Goal: Task Accomplishment & Management: Manage account settings

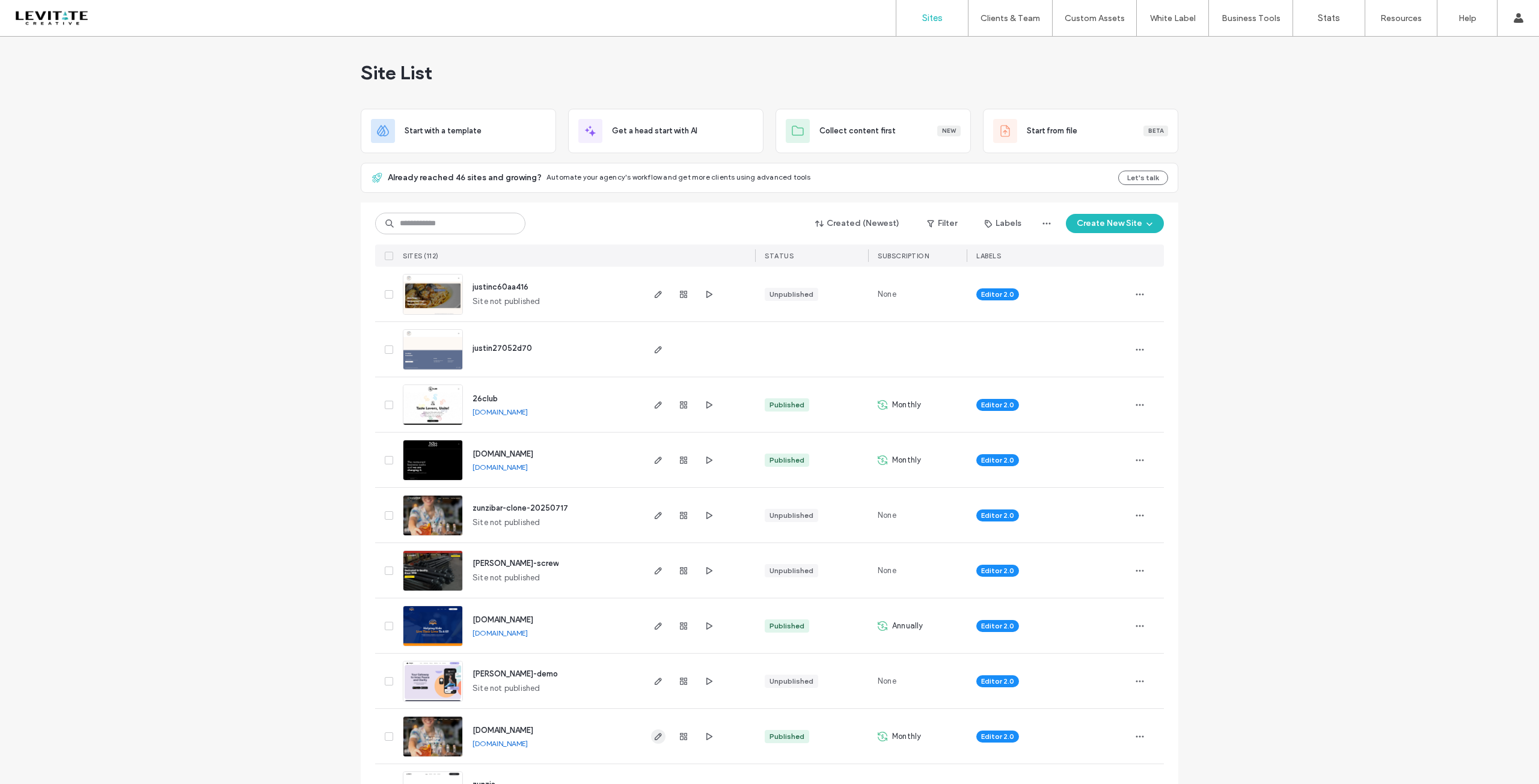
click at [656, 737] on icon "button" at bounding box center [658, 737] width 9 height 9
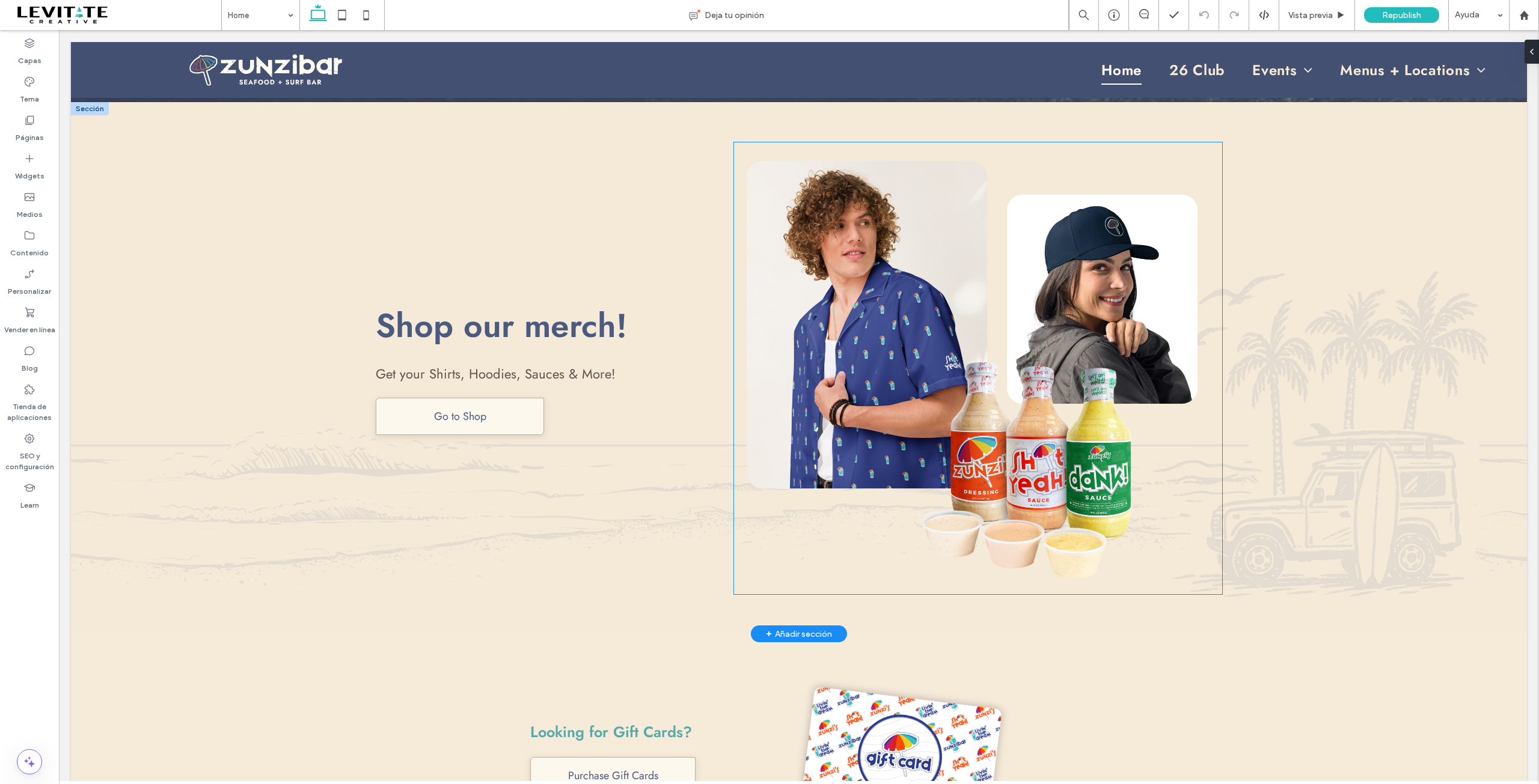
scroll to position [3486, 0]
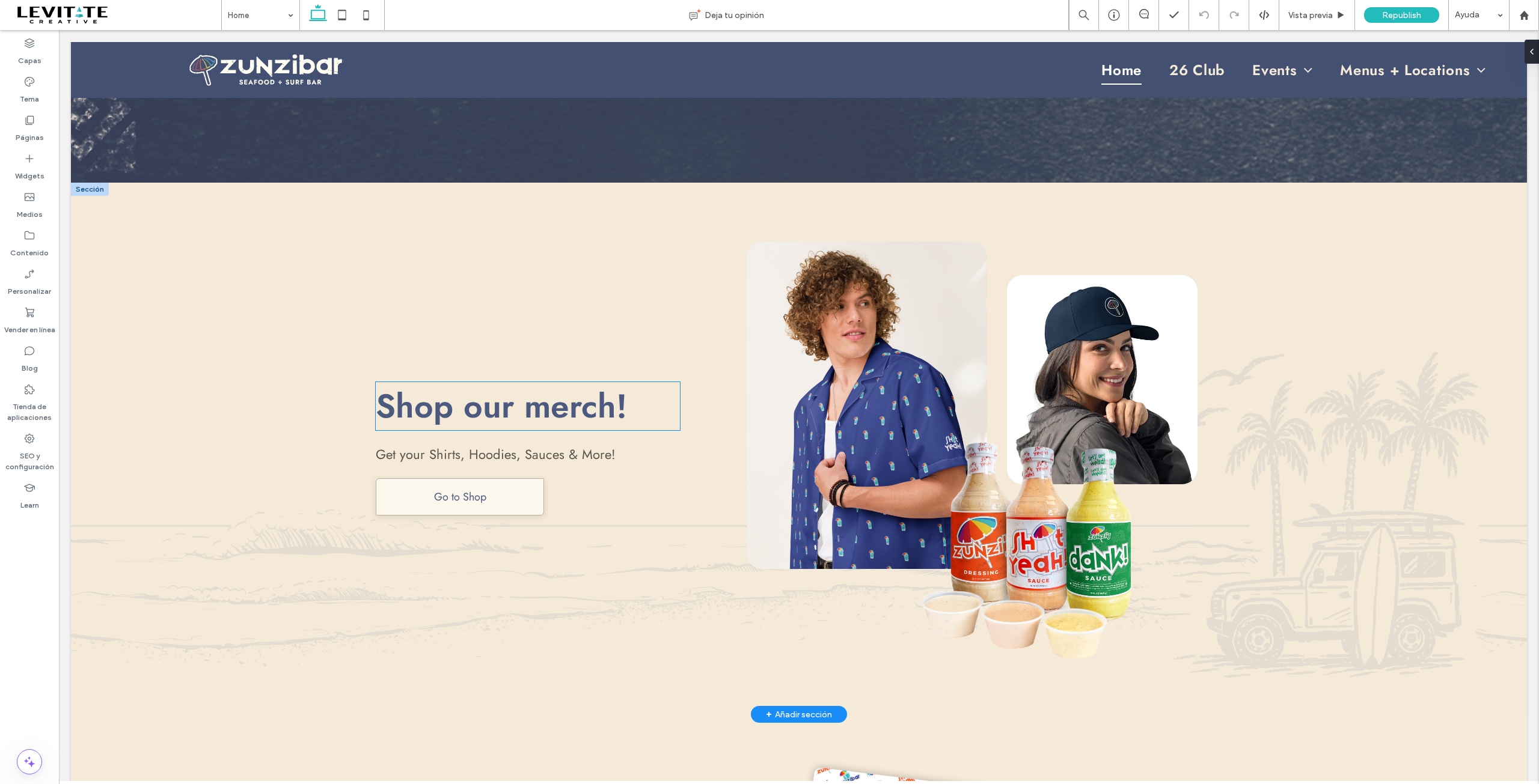
click at [470, 397] on span "Shop our merch!" at bounding box center [501, 406] width 252 height 48
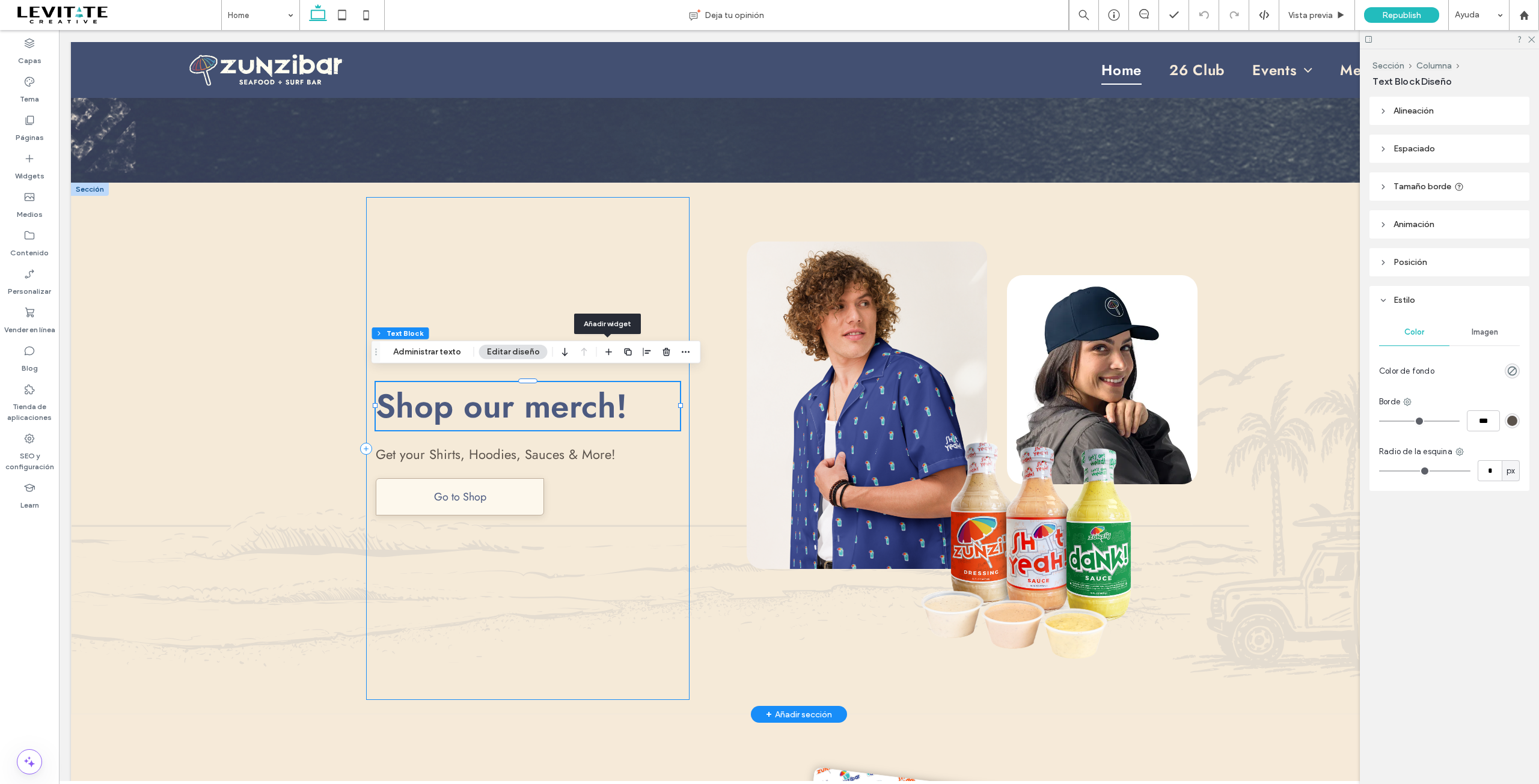
click at [529, 305] on div "Shop our merch! Get your Shirts, Hoodies, Sauces & More! Go to Shop" at bounding box center [528, 448] width 324 height 503
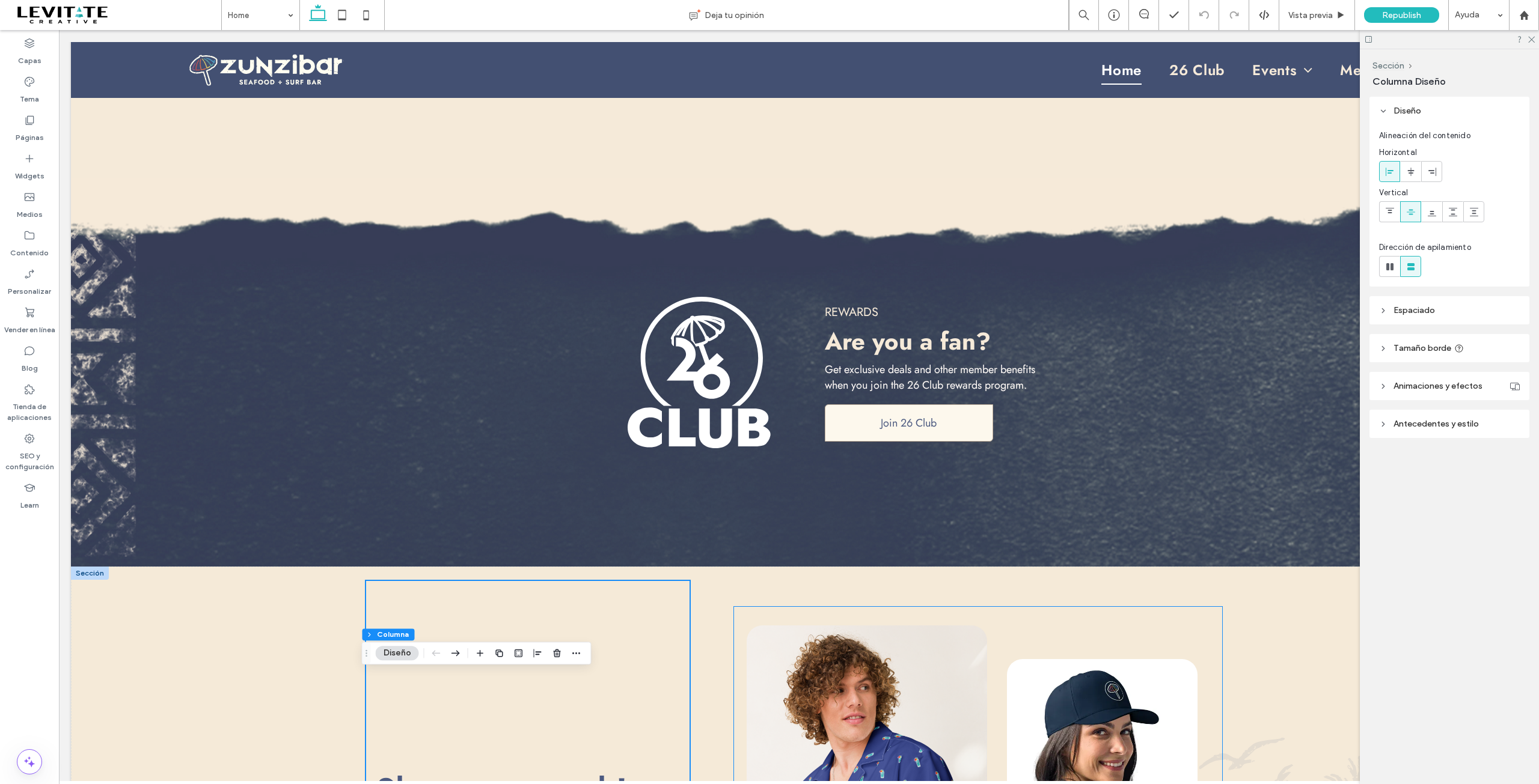
scroll to position [3122, 0]
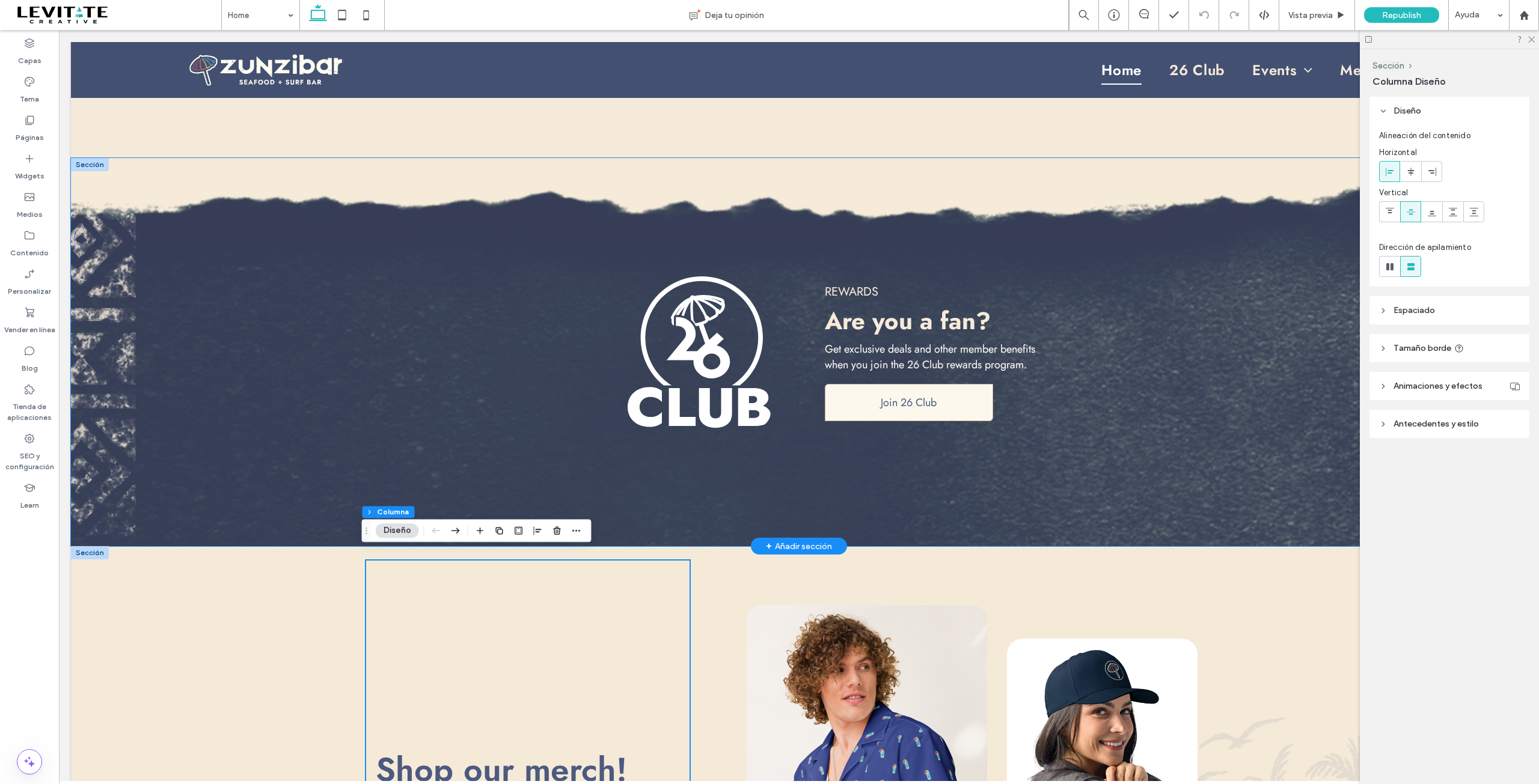
click at [308, 396] on div "REWARDS Are you a fan? Get exclusive deals and other member benefits when you j…" at bounding box center [798, 352] width 1456 height 388
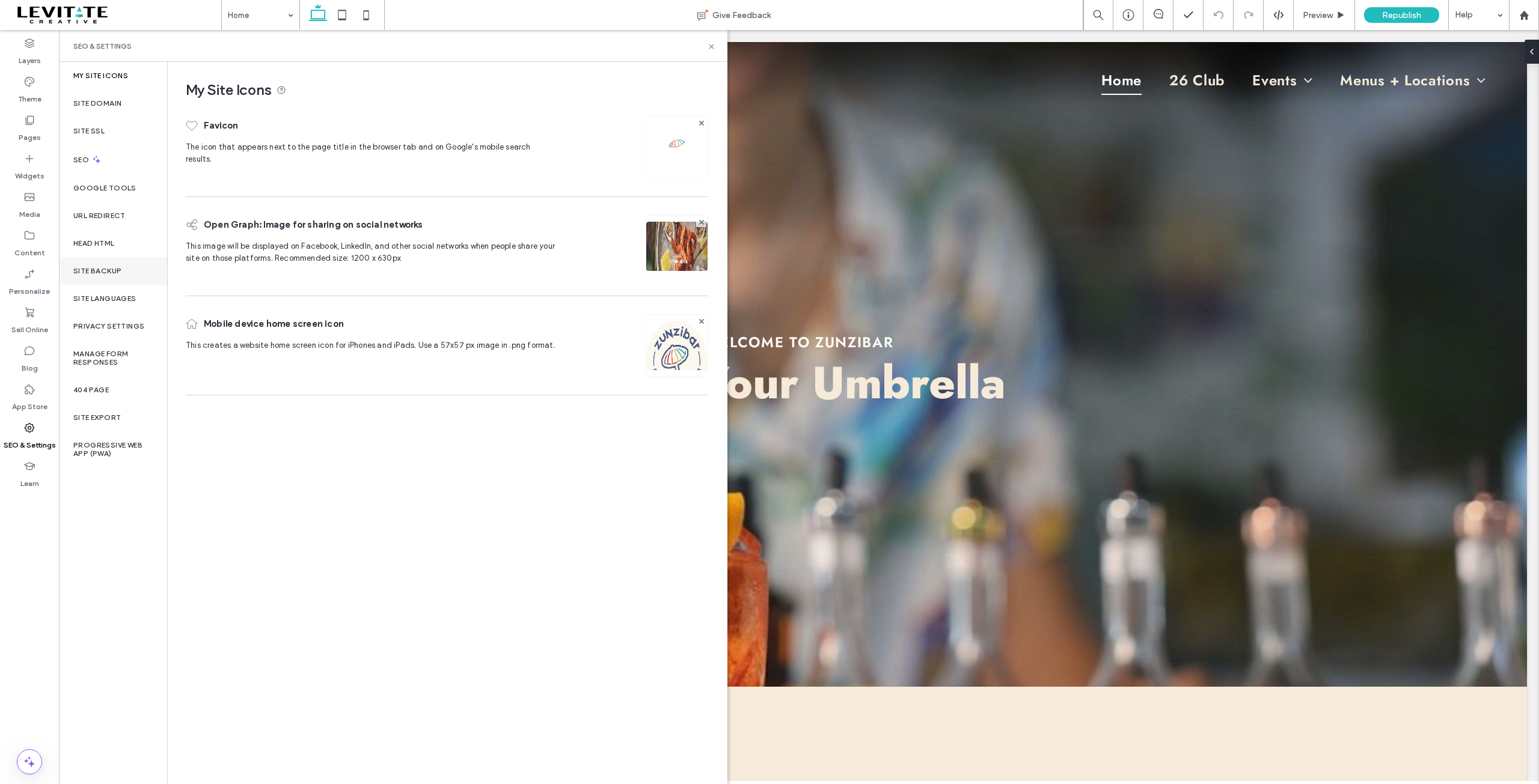
click at [99, 268] on label "Site Backup" at bounding box center [97, 271] width 48 height 8
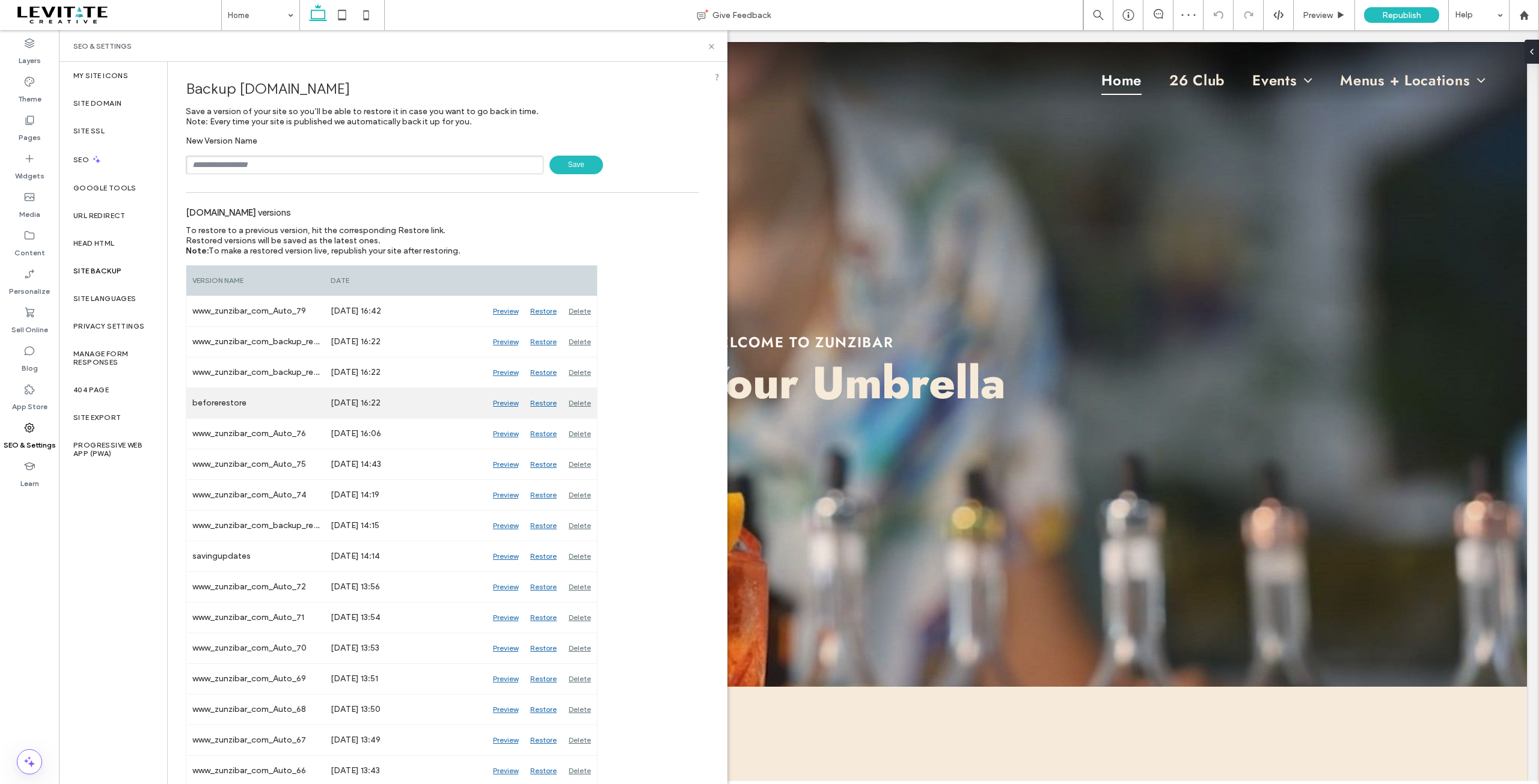
click at [507, 403] on div "Preview" at bounding box center [505, 403] width 37 height 30
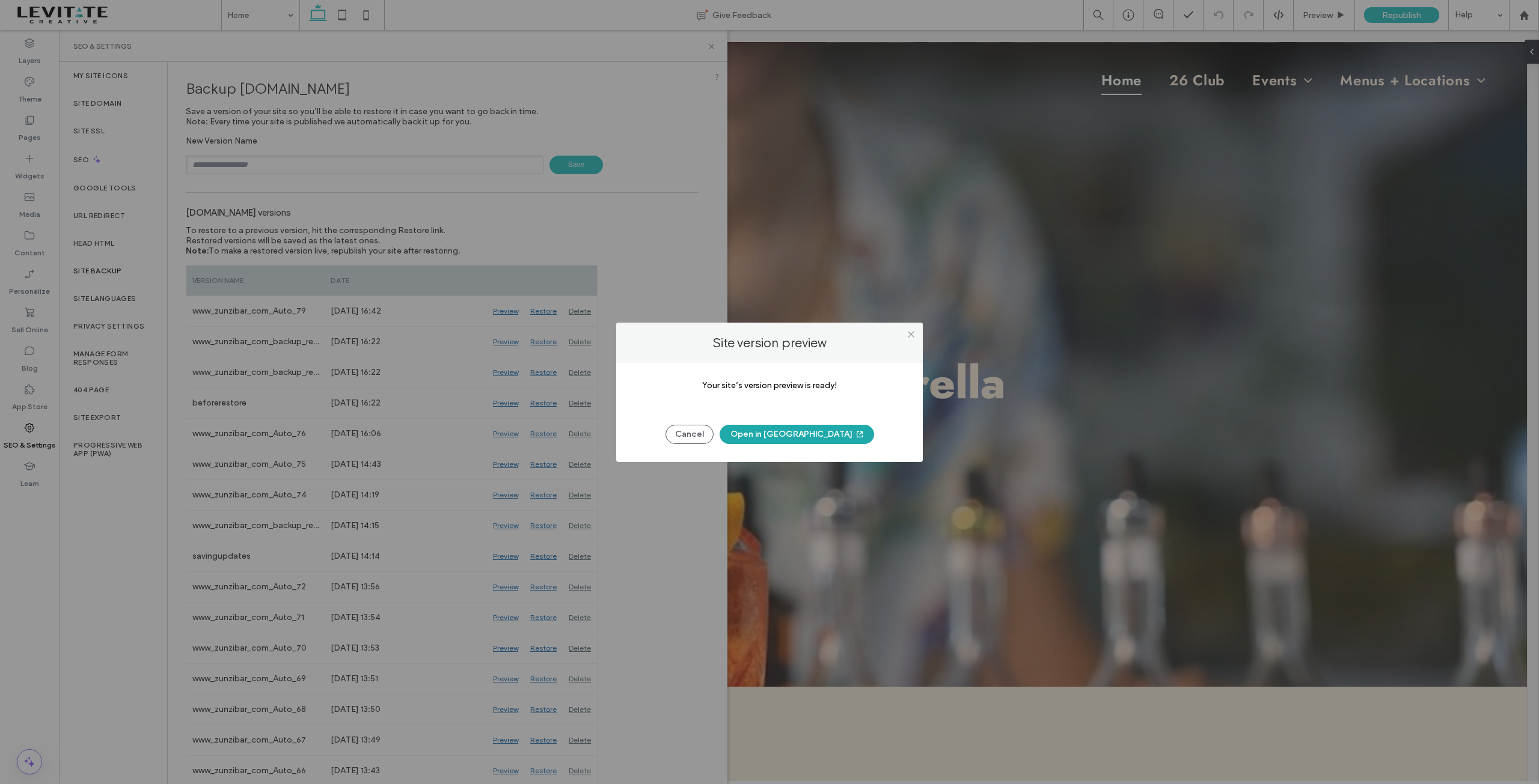
click at [807, 438] on button "Open in [GEOGRAPHIC_DATA]" at bounding box center [796, 434] width 154 height 20
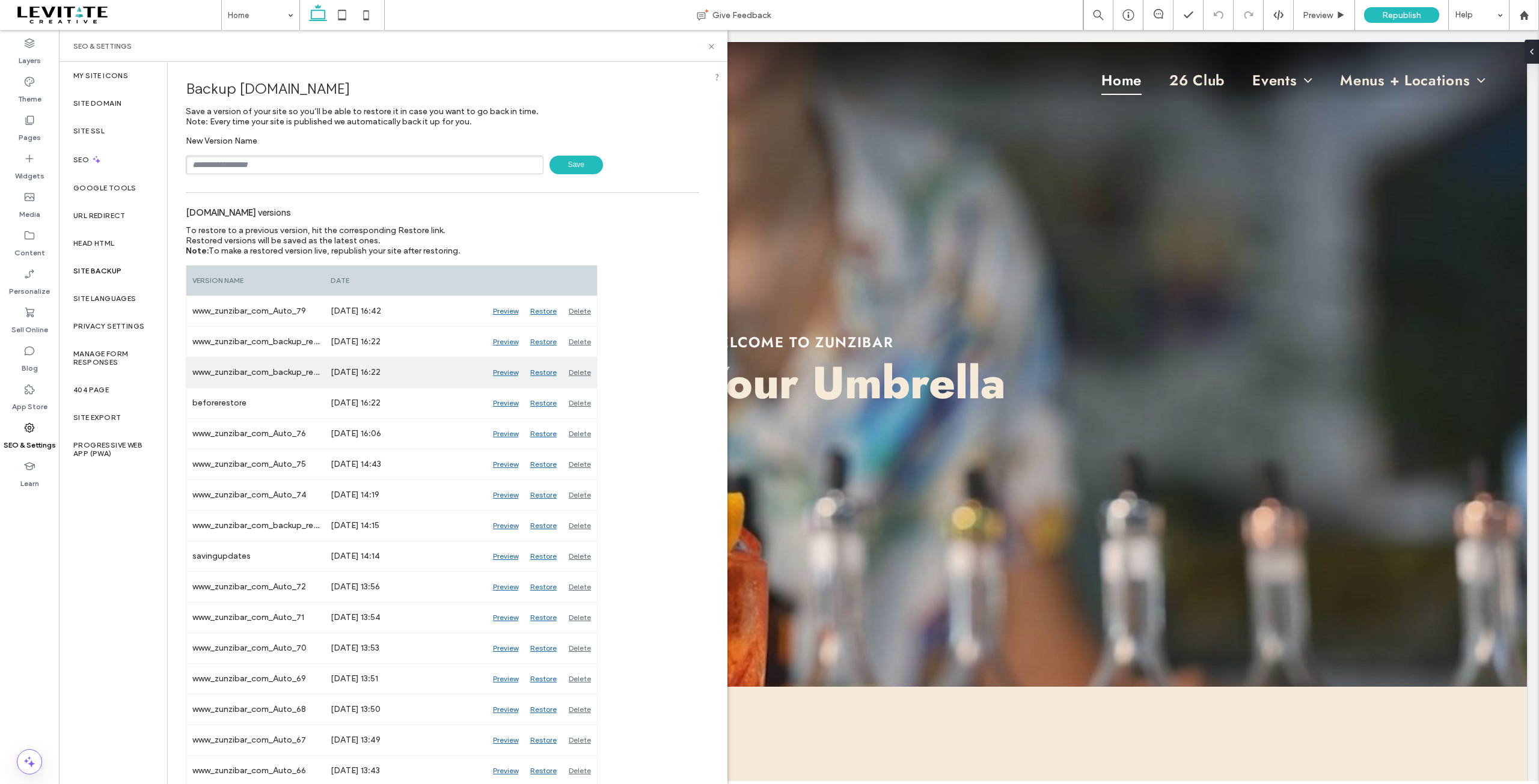
click at [509, 371] on div "Preview" at bounding box center [505, 372] width 37 height 30
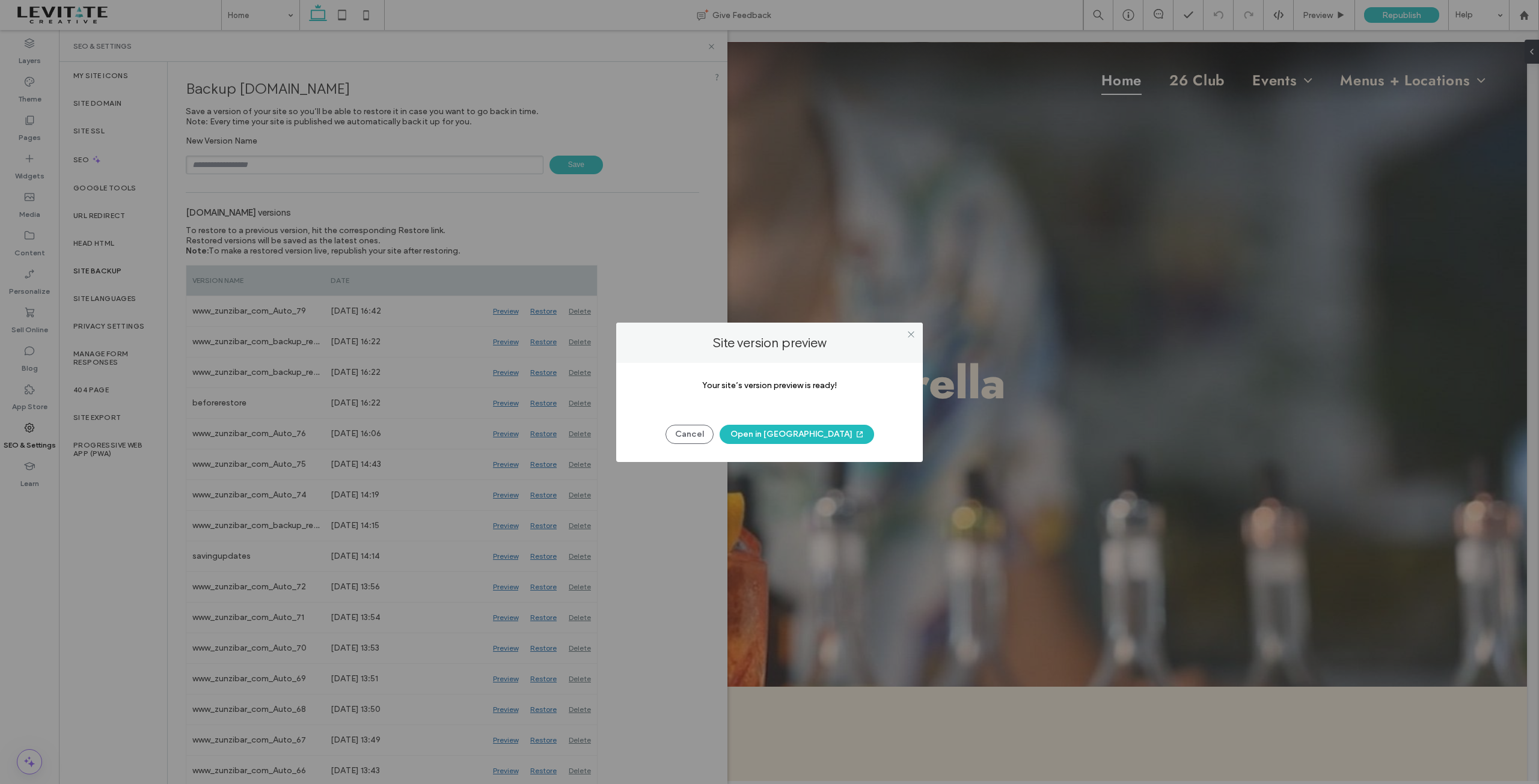
click at [773, 438] on button "Open in [GEOGRAPHIC_DATA]" at bounding box center [796, 434] width 154 height 20
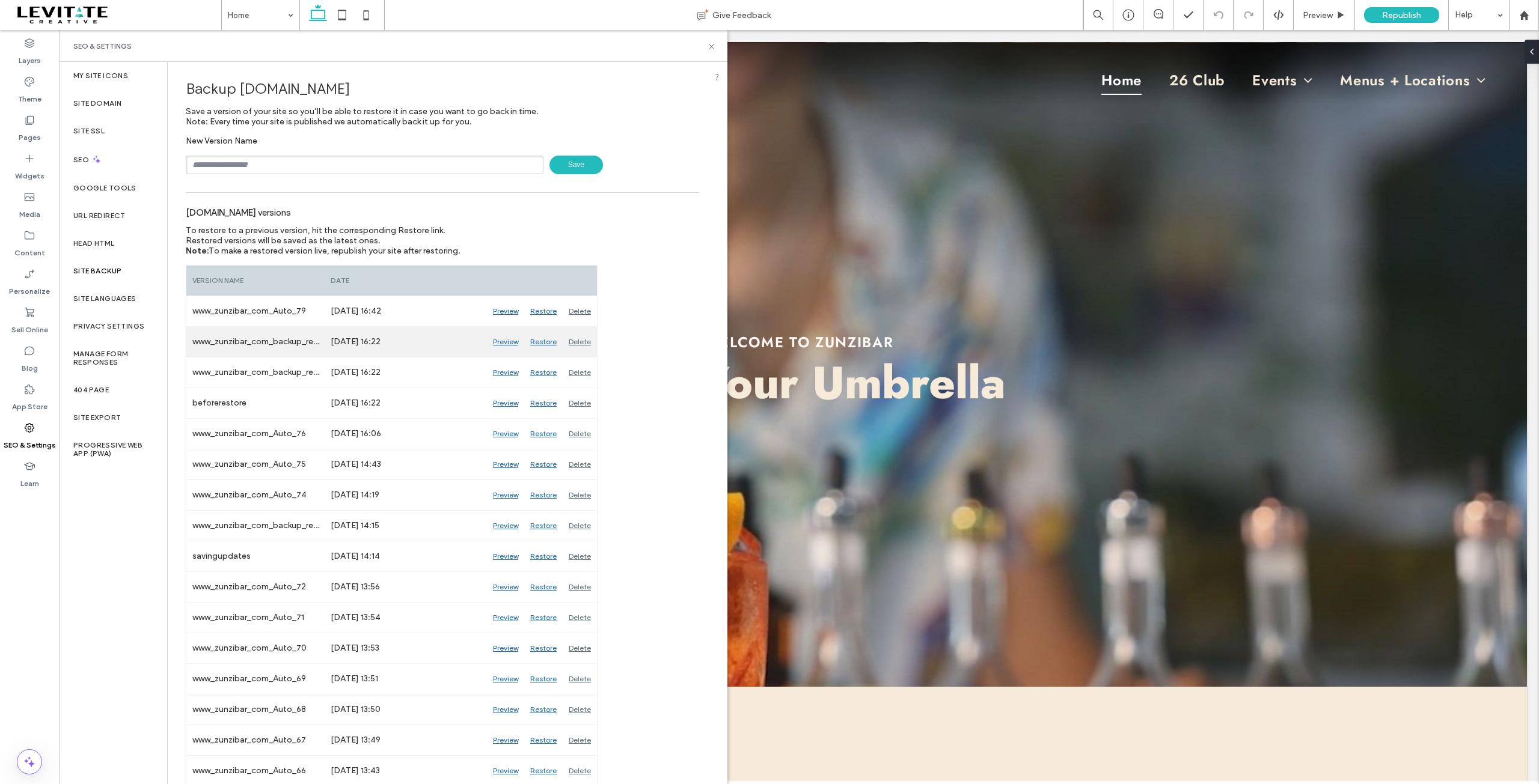
click at [509, 344] on div "Preview" at bounding box center [505, 342] width 37 height 30
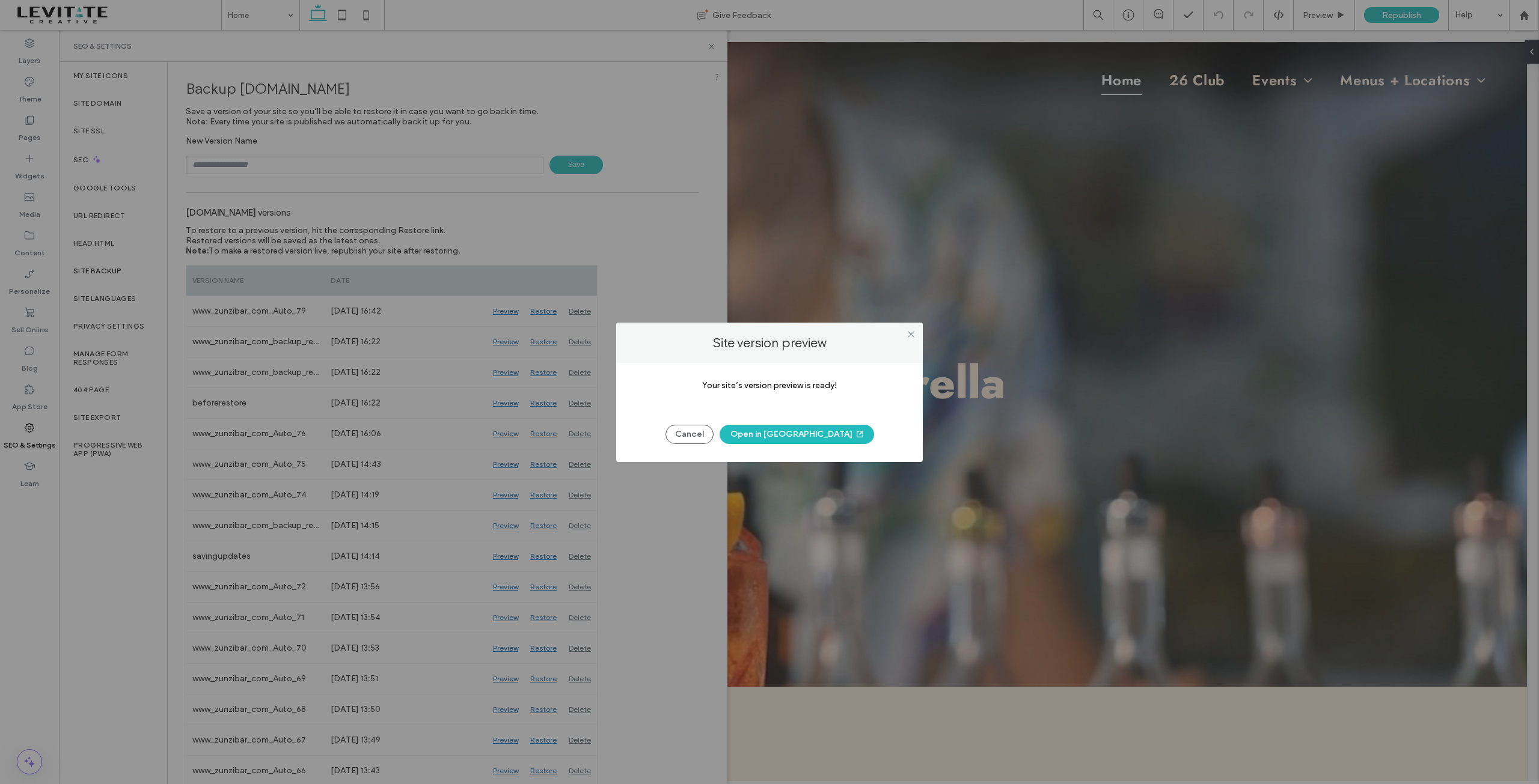
click at [788, 438] on button "Open in [GEOGRAPHIC_DATA]" at bounding box center [796, 434] width 154 height 20
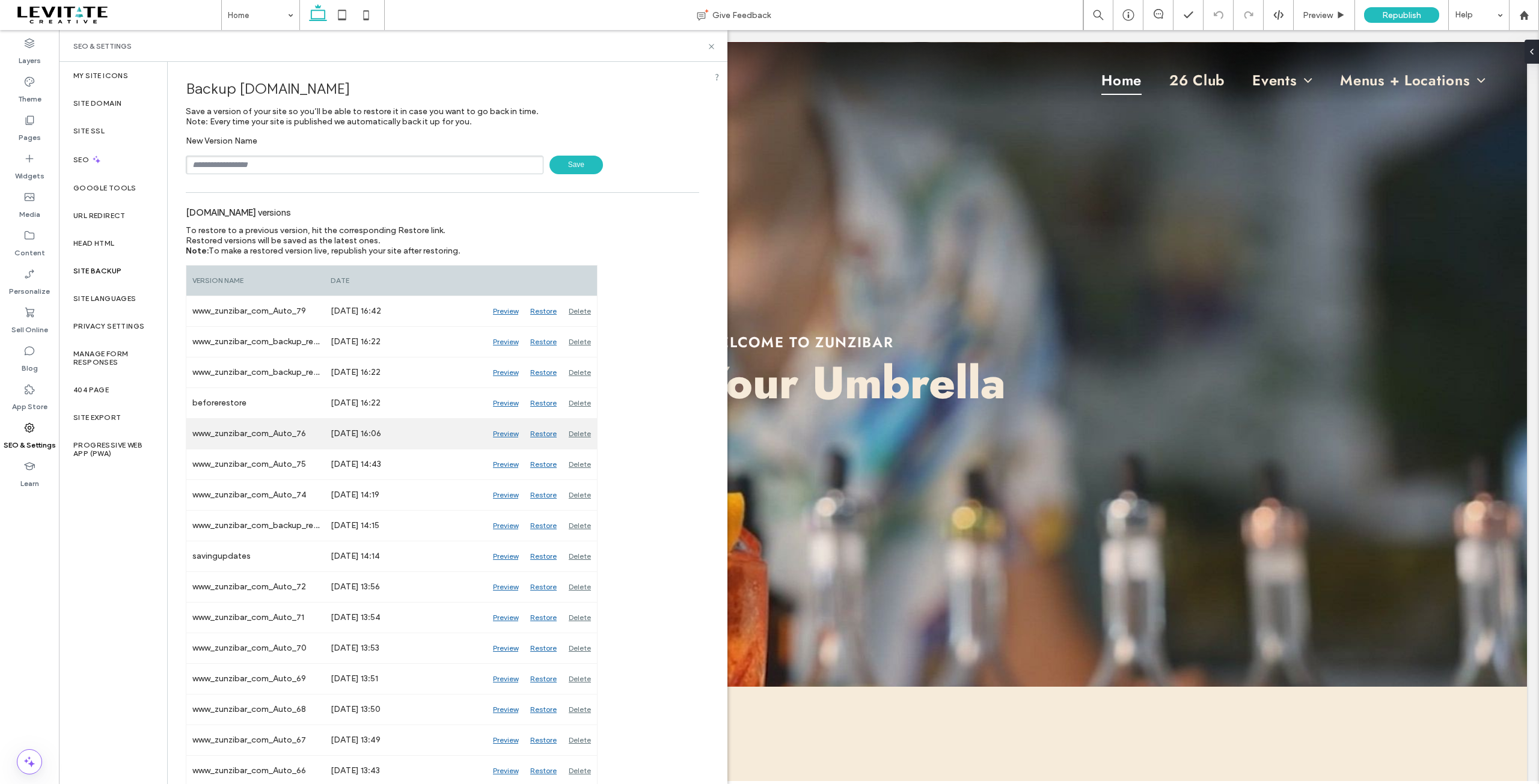
click at [507, 434] on div "Preview" at bounding box center [505, 433] width 37 height 30
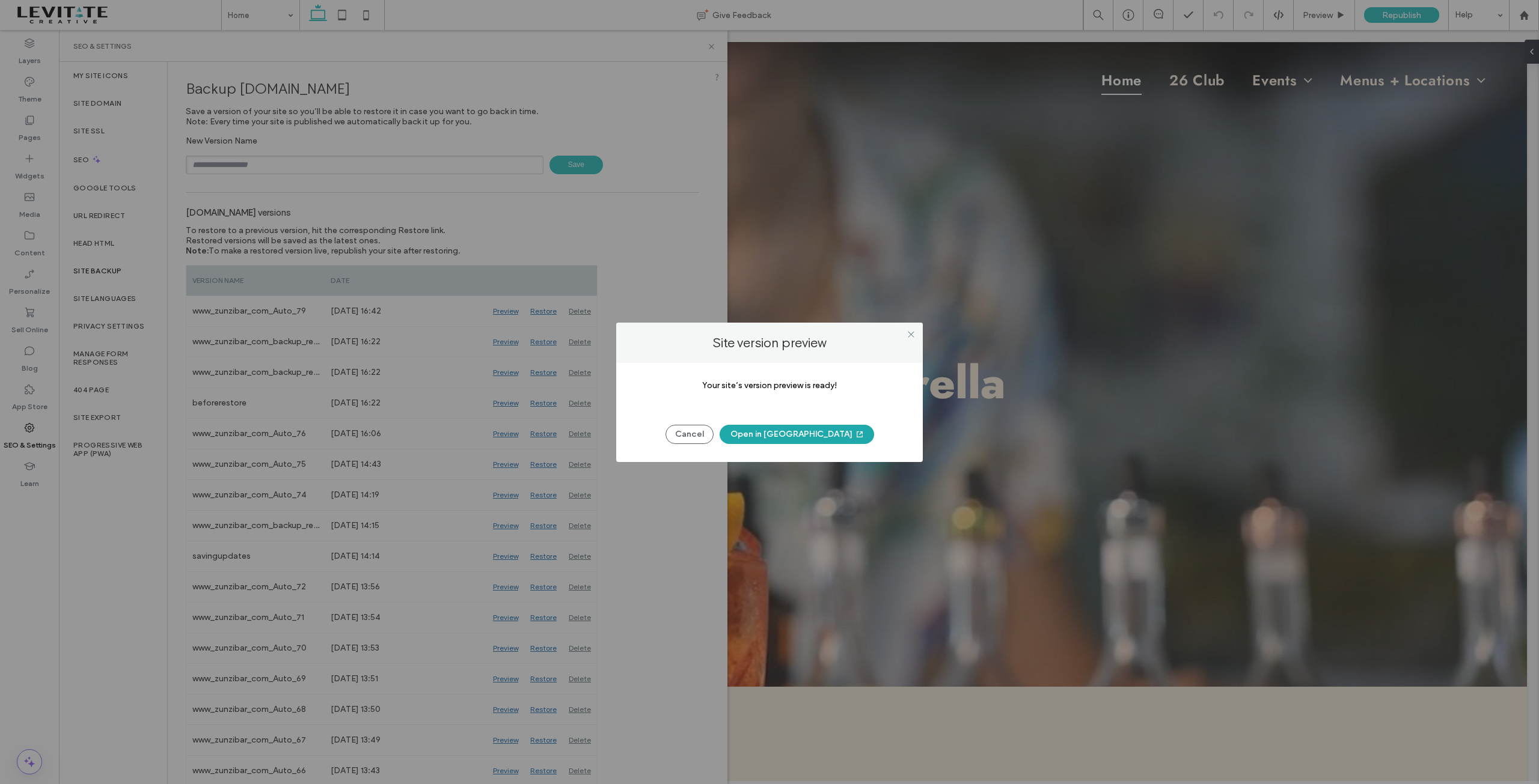
click at [795, 438] on button "Open in [GEOGRAPHIC_DATA]" at bounding box center [796, 434] width 154 height 20
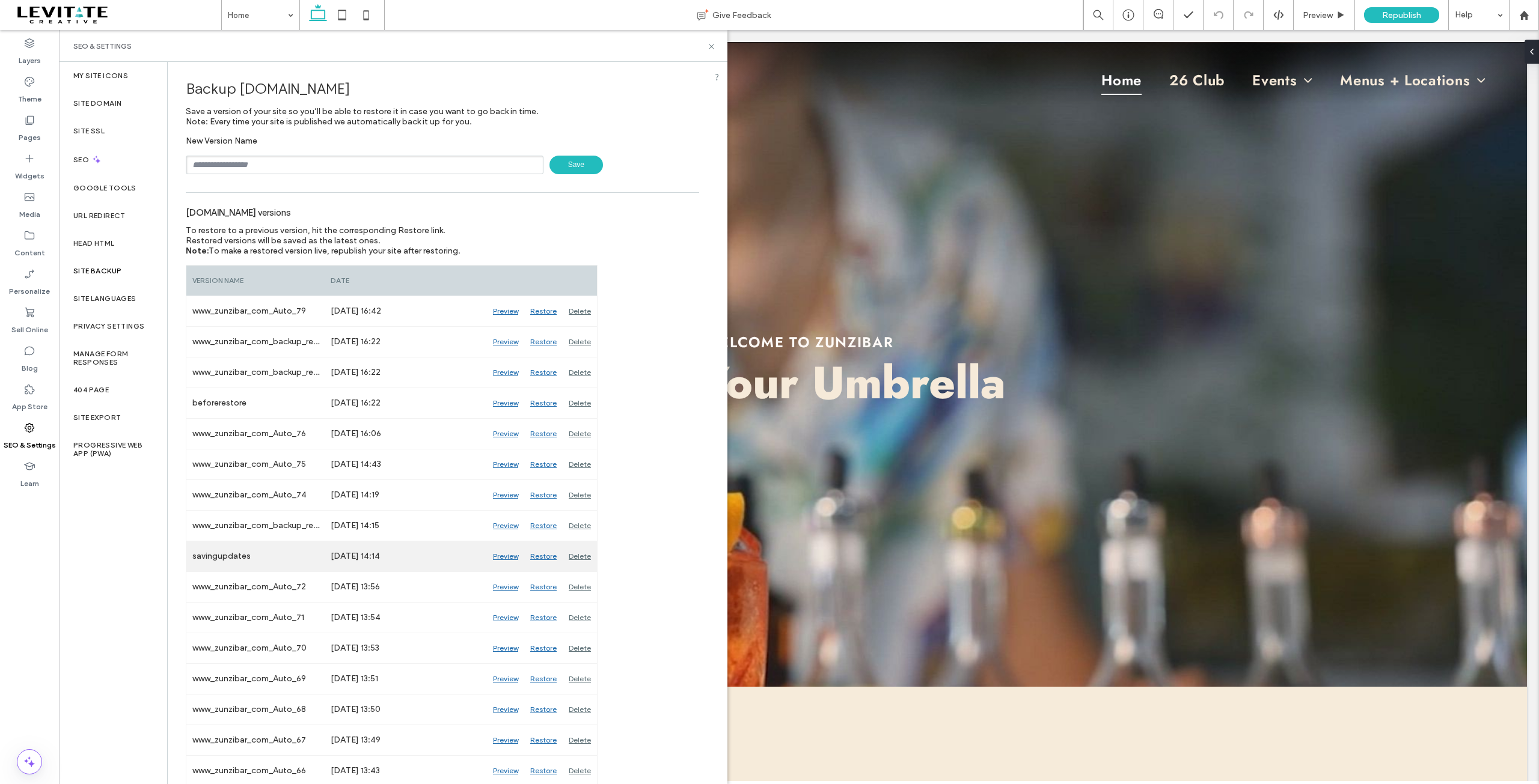
click at [506, 557] on div "Preview" at bounding box center [505, 556] width 37 height 30
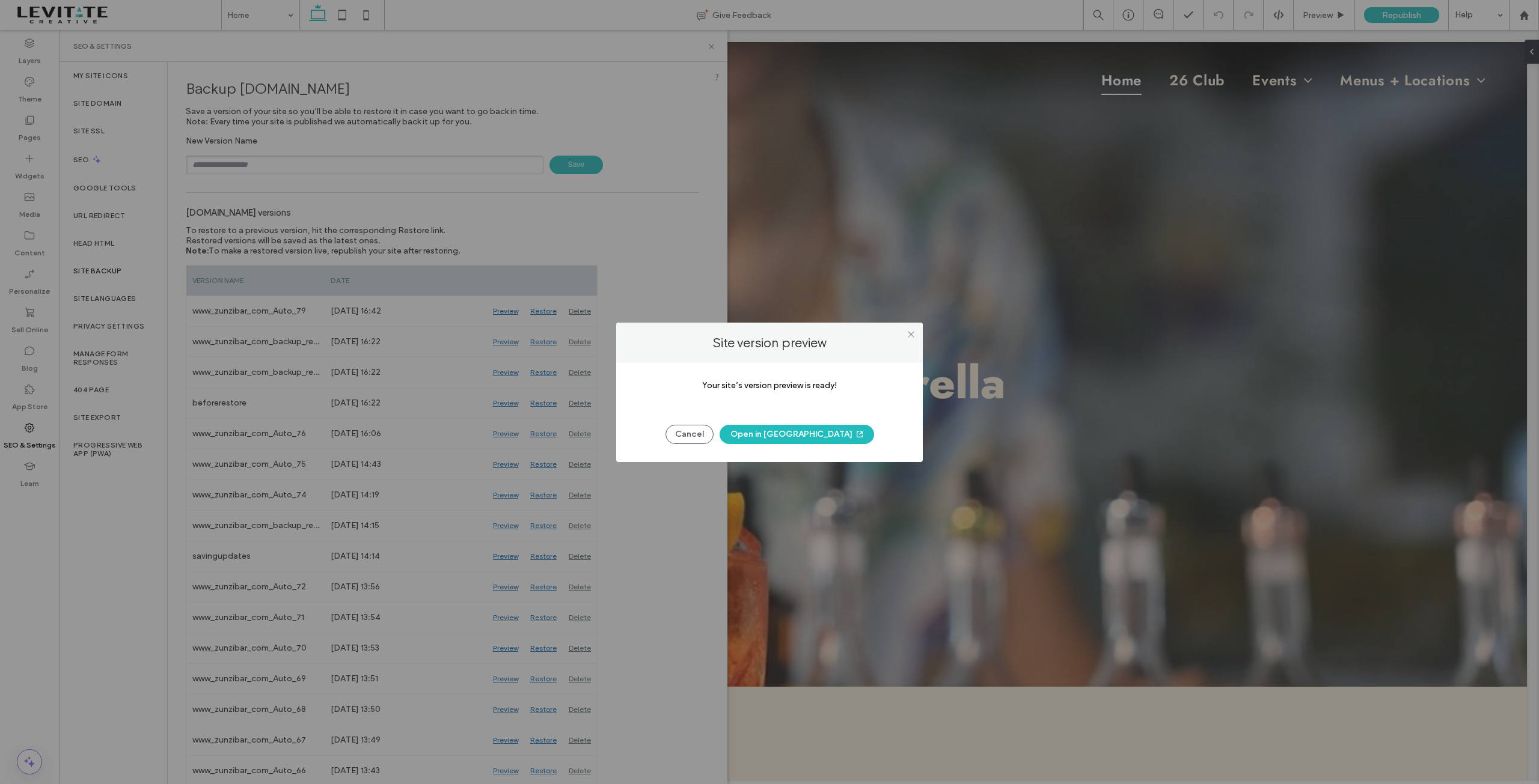
click at [805, 435] on button "Open in [GEOGRAPHIC_DATA]" at bounding box center [796, 434] width 154 height 20
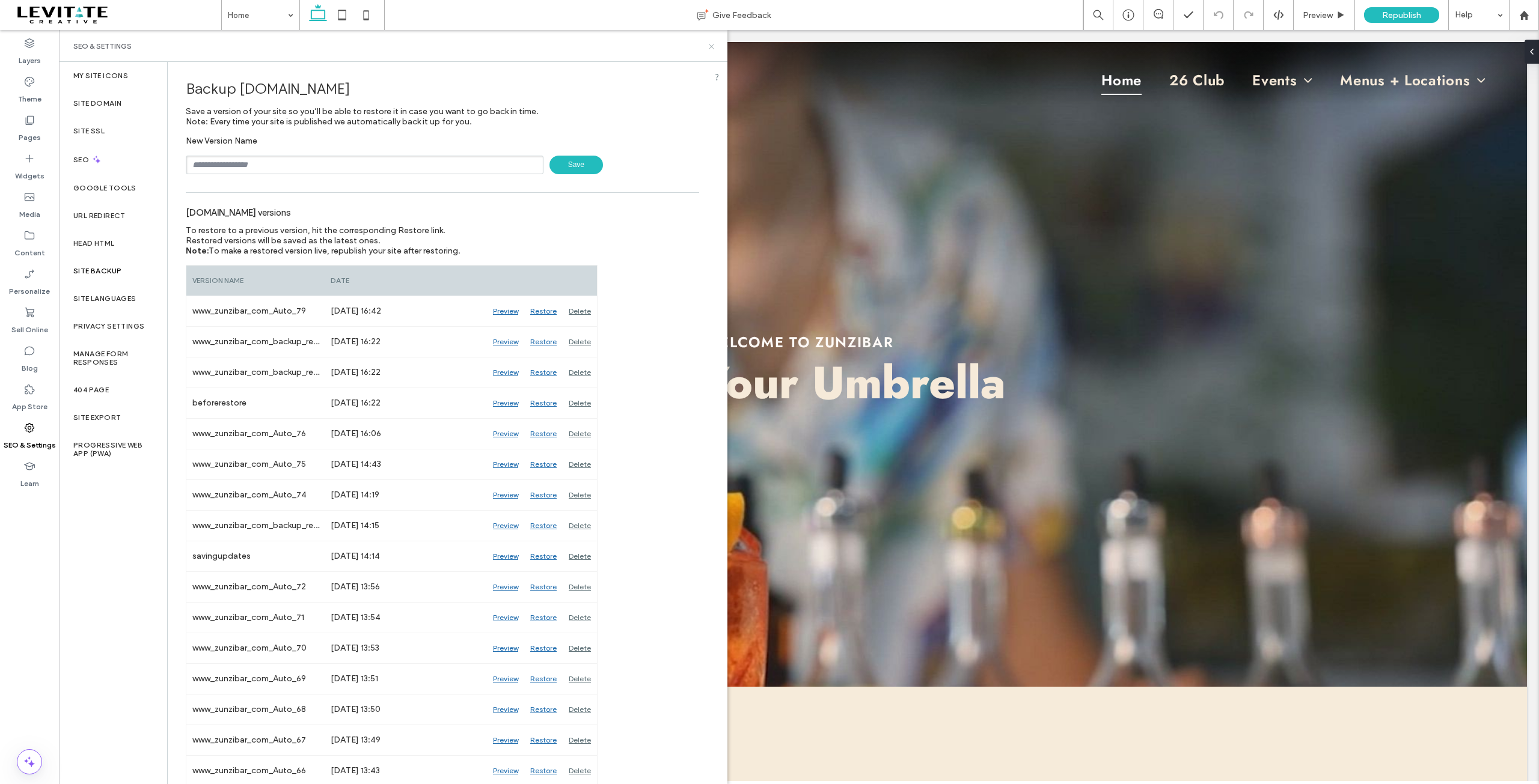
click at [712, 47] on use at bounding box center [711, 46] width 5 height 5
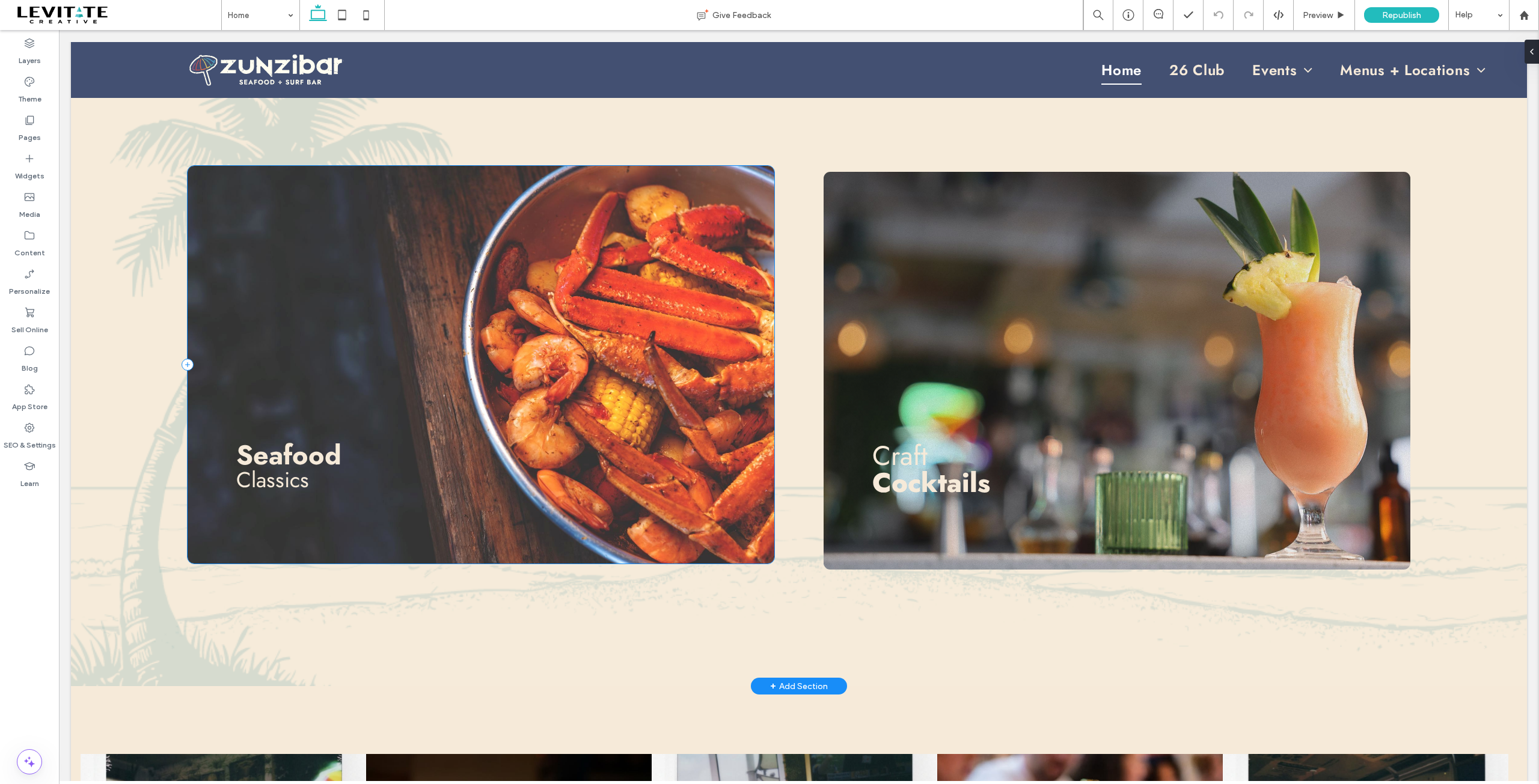
scroll to position [661, 0]
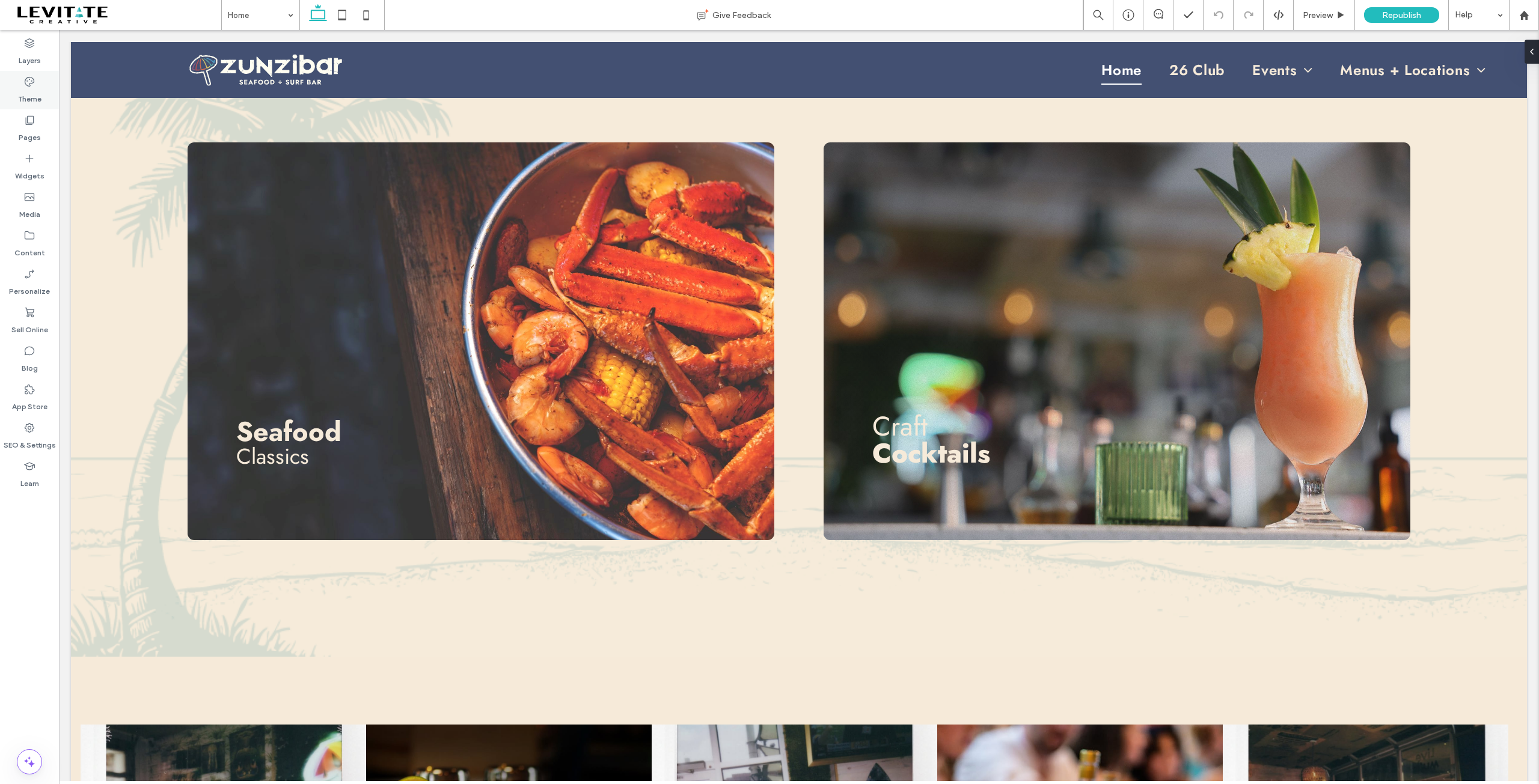
click at [36, 84] on div "Theme" at bounding box center [29, 90] width 59 height 38
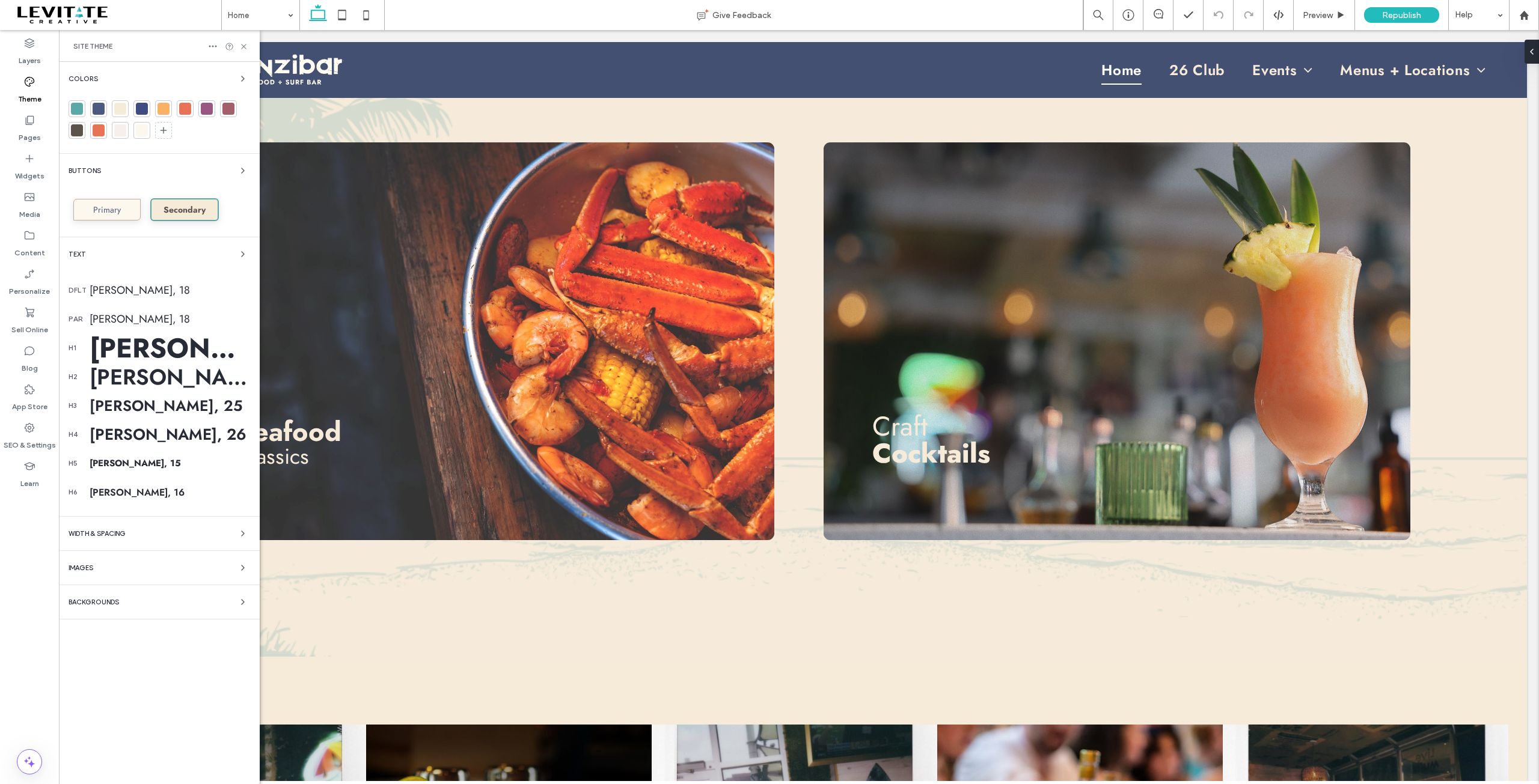
click at [26, 81] on icon at bounding box center [30, 82] width 12 height 12
click at [235, 603] on span "button" at bounding box center [242, 602] width 14 height 14
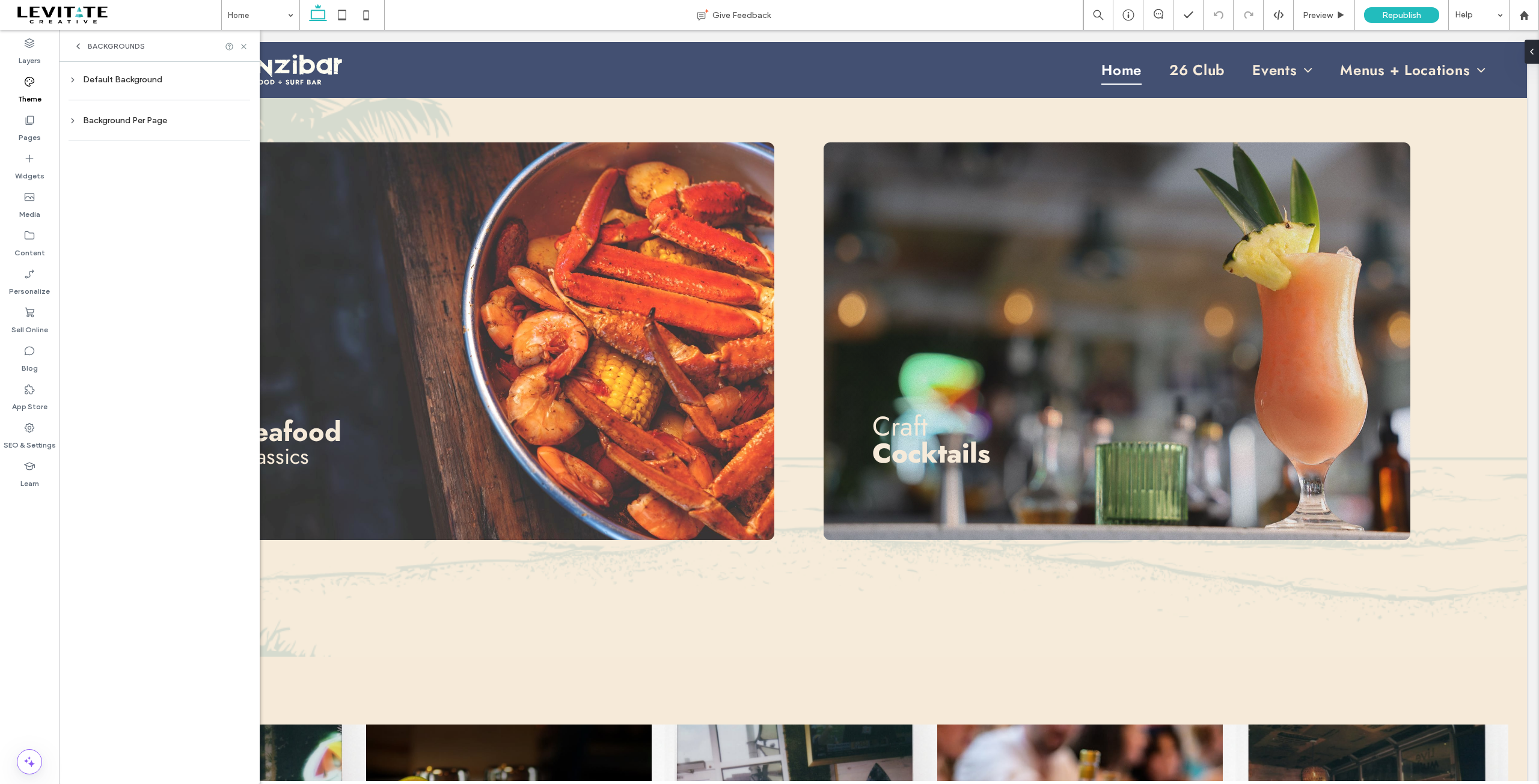
click at [112, 76] on div "Default Background" at bounding box center [159, 80] width 181 height 10
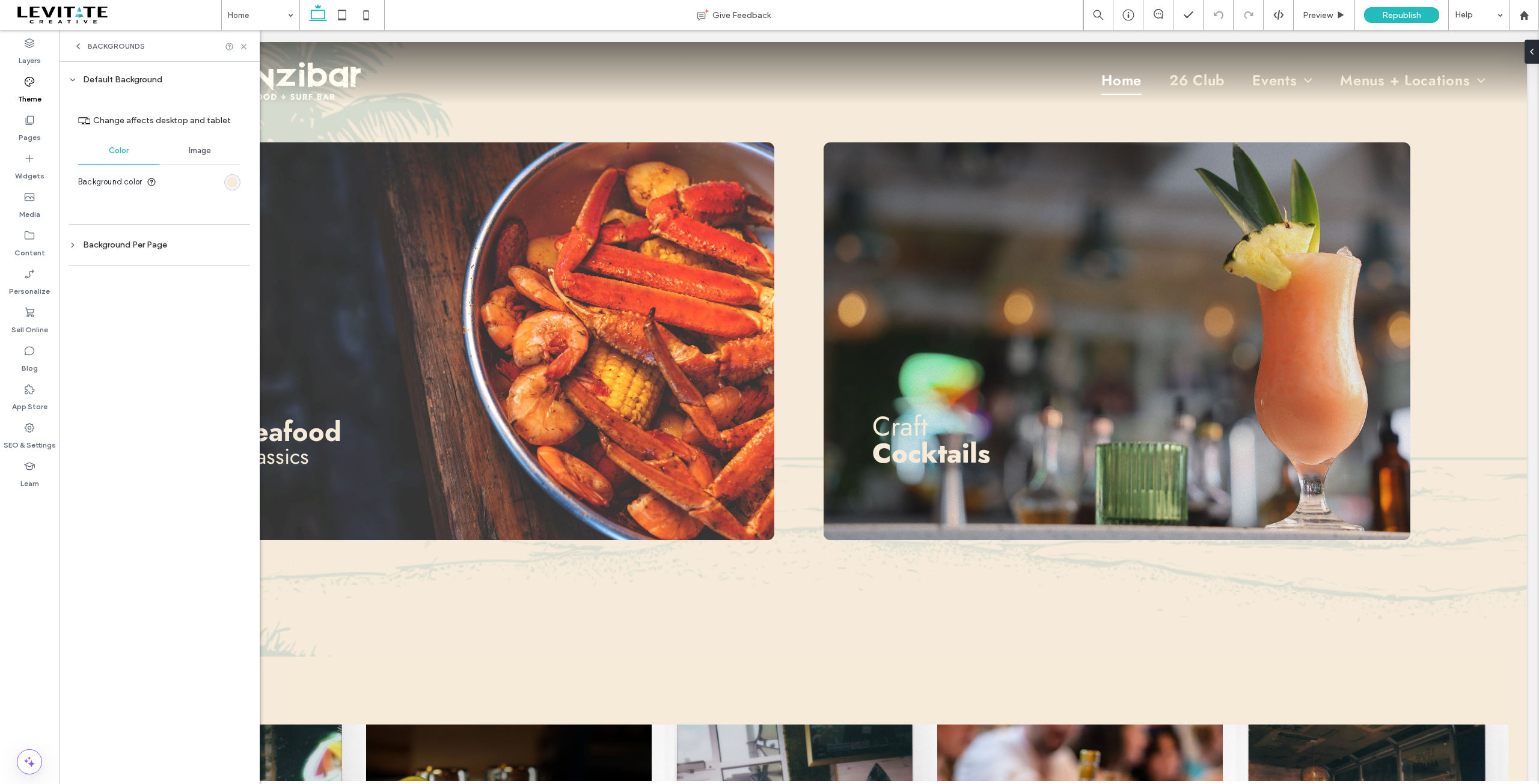
scroll to position [0, 0]
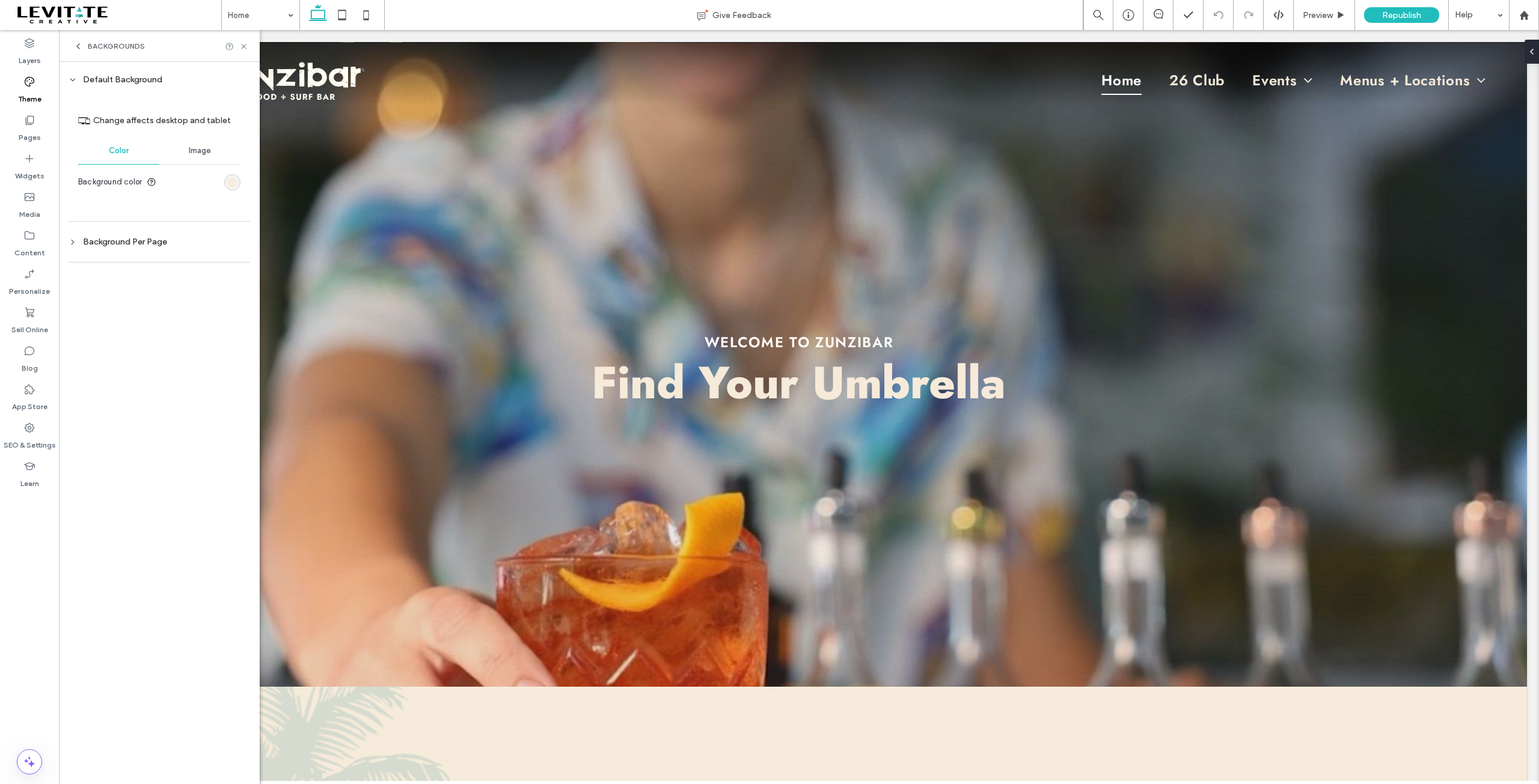
click at [231, 181] on div "rgb(246, 234, 217)" at bounding box center [232, 182] width 10 height 10
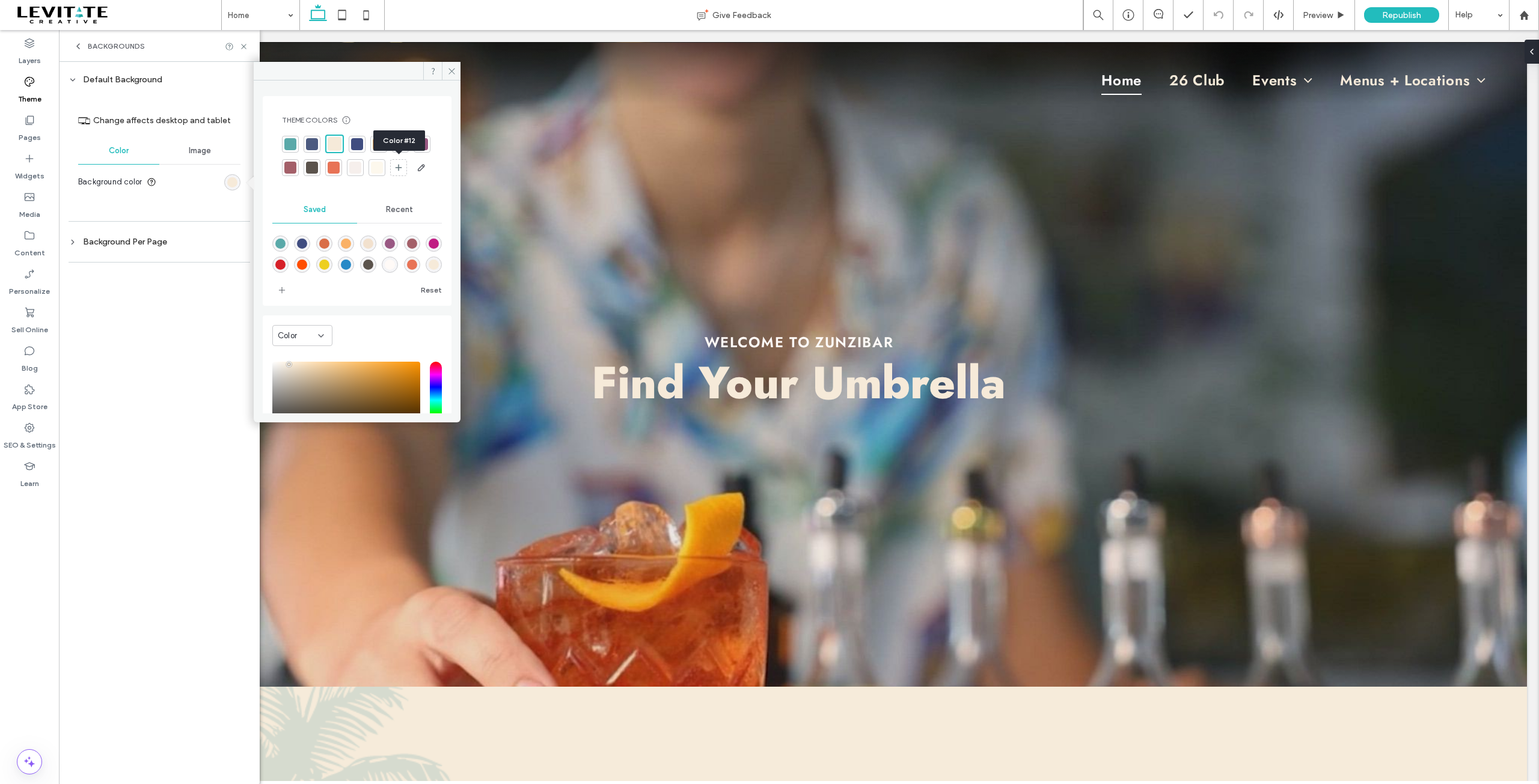
click at [383, 169] on div at bounding box center [377, 168] width 12 height 12
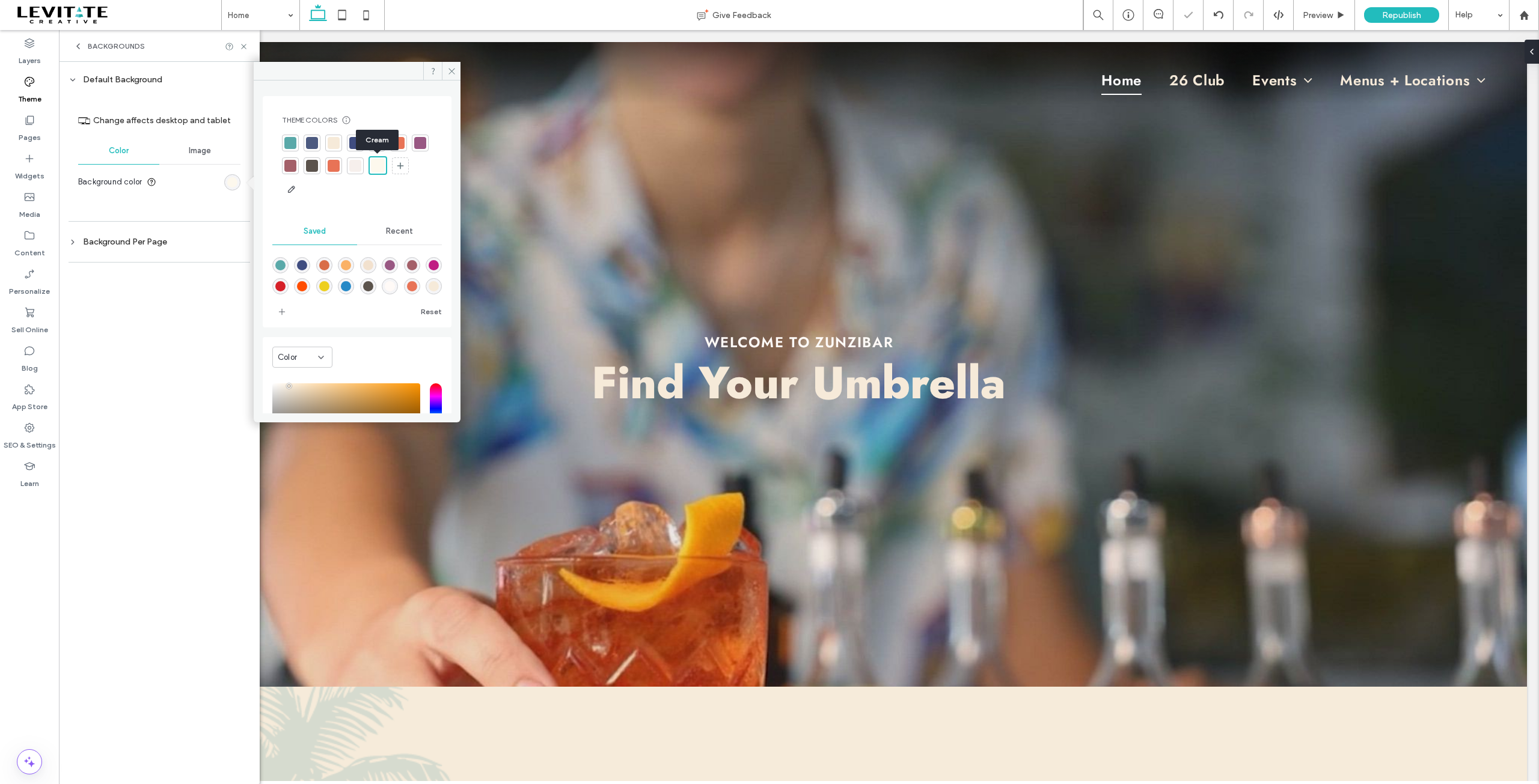
click at [361, 168] on div at bounding box center [355, 166] width 12 height 12
click at [318, 166] on div at bounding box center [312, 166] width 12 height 12
click at [363, 166] on div at bounding box center [357, 166] width 12 height 12
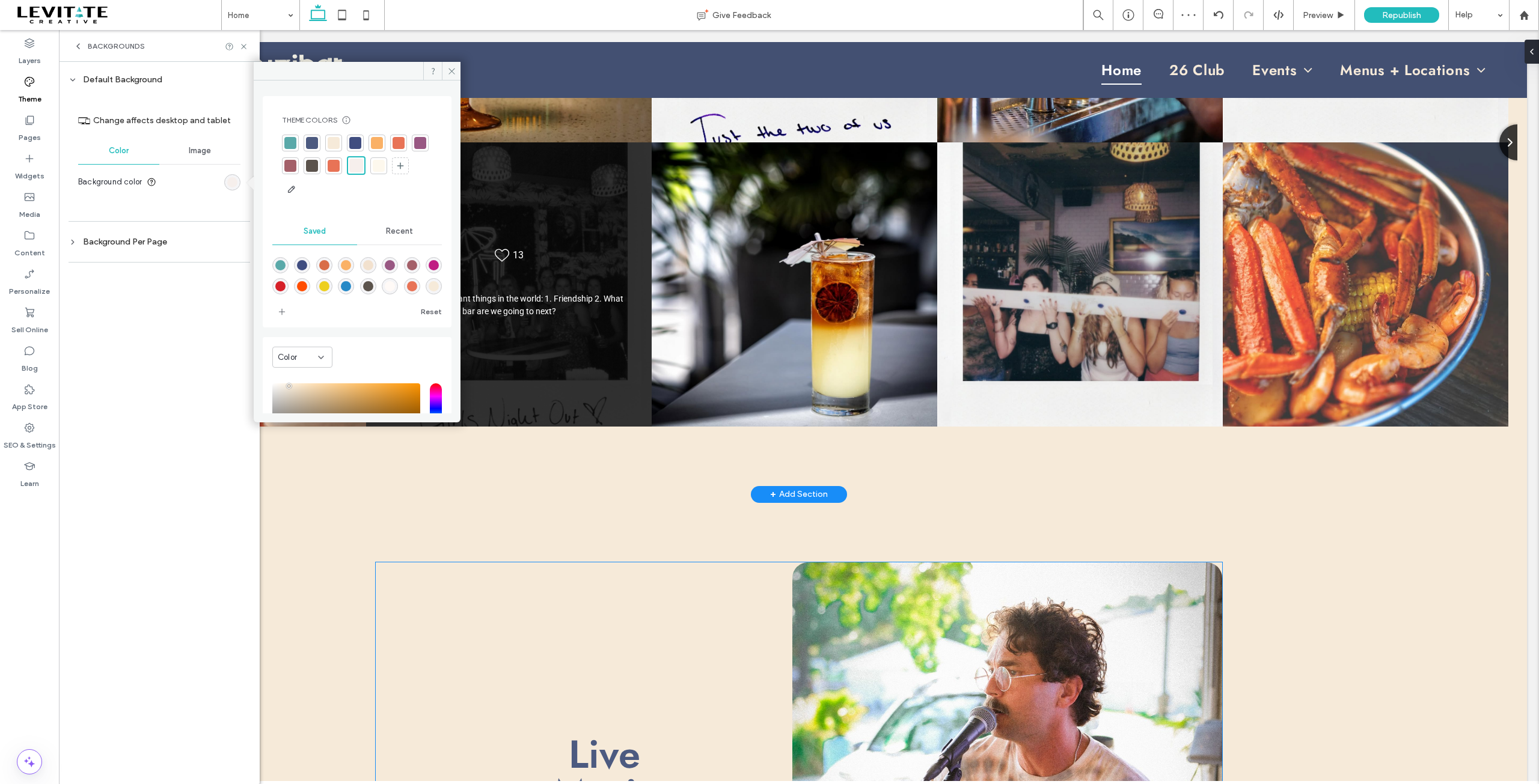
scroll to position [1683, 0]
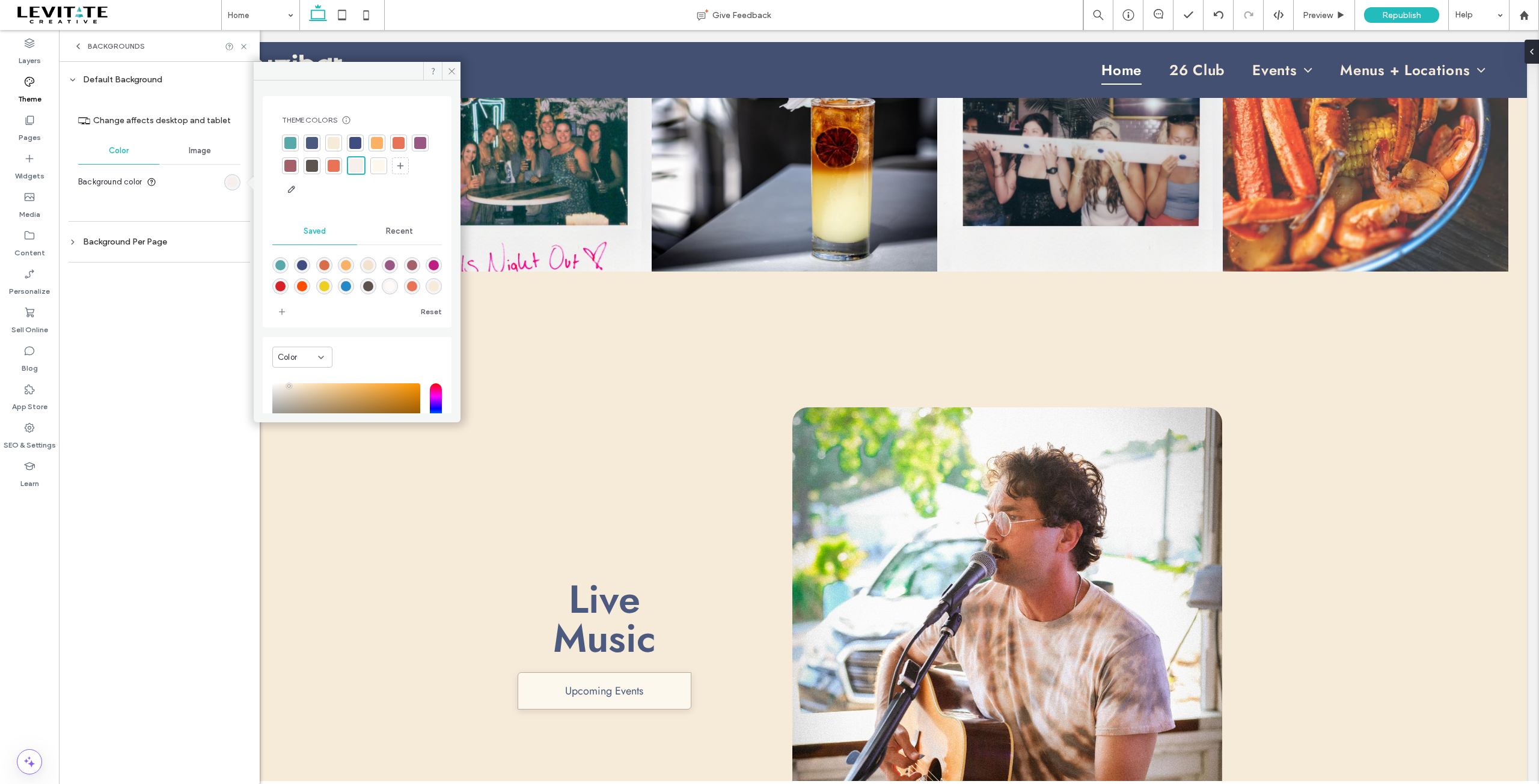
click at [145, 245] on div "Background Per Page" at bounding box center [159, 241] width 181 height 10
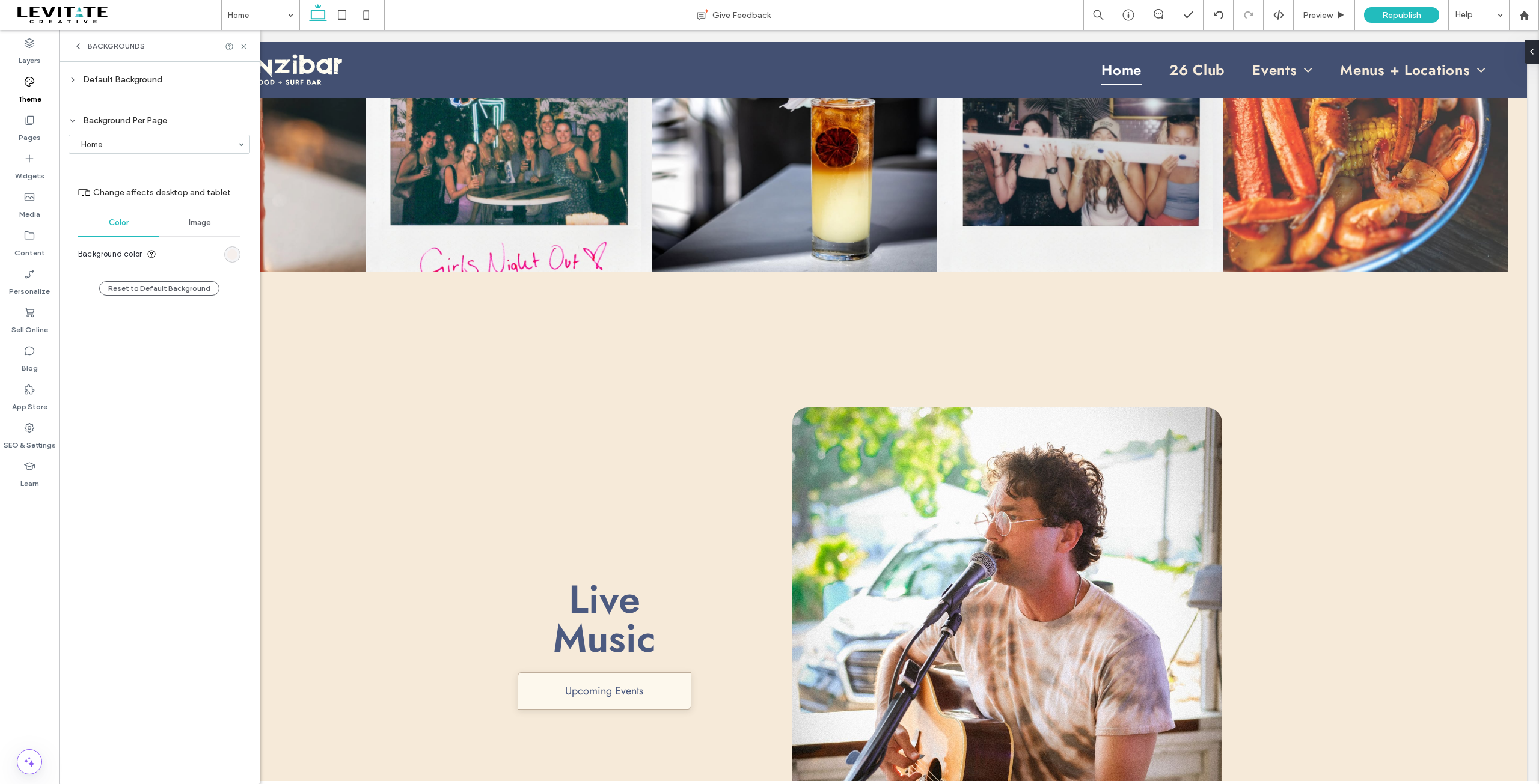
scroll to position [0, 0]
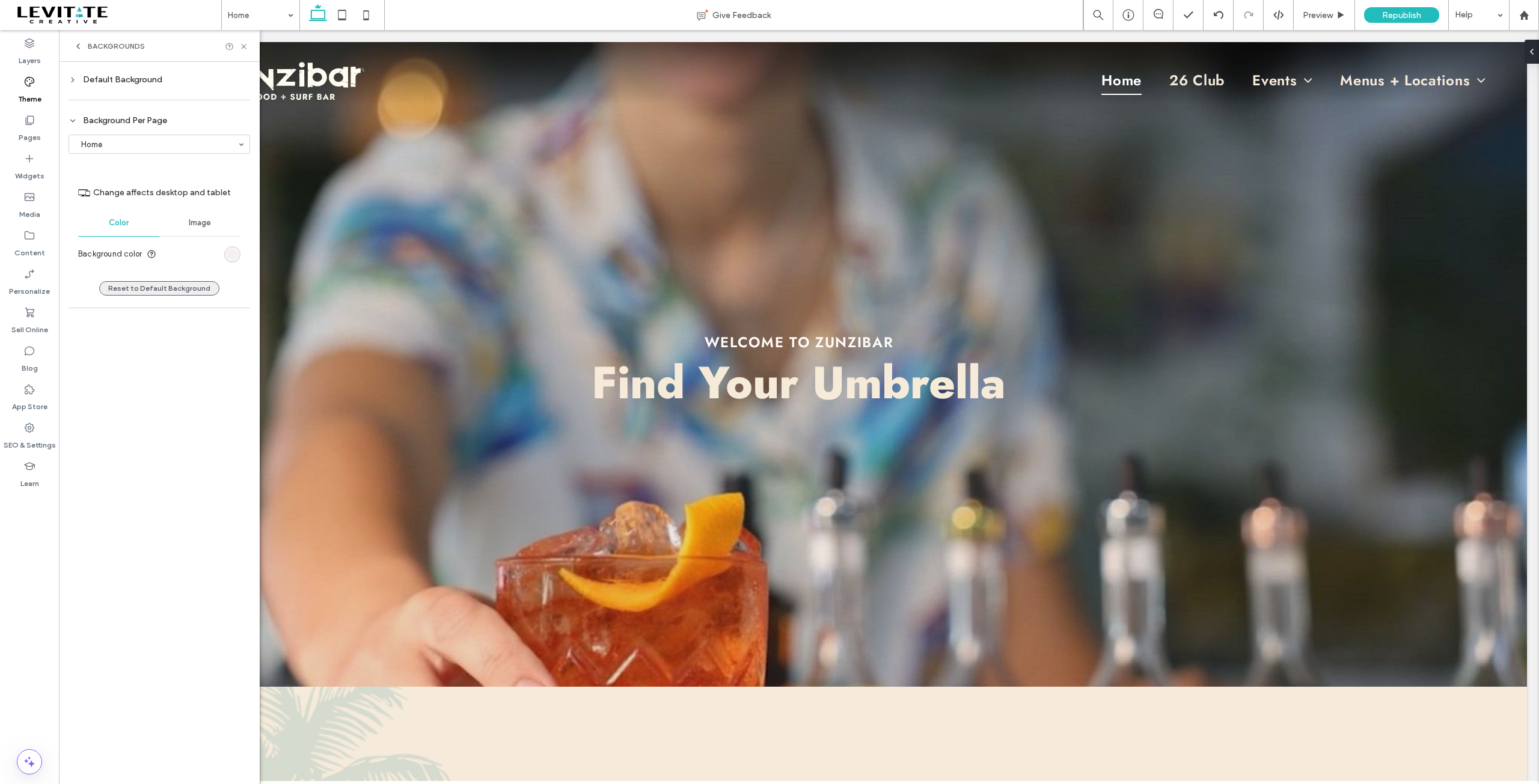
click at [163, 289] on button "Reset to Default Background" at bounding box center [159, 288] width 120 height 14
click at [116, 75] on div "Default Background" at bounding box center [159, 80] width 181 height 10
click at [235, 182] on div "rgba(246, 239, 236, 1)" at bounding box center [232, 182] width 10 height 10
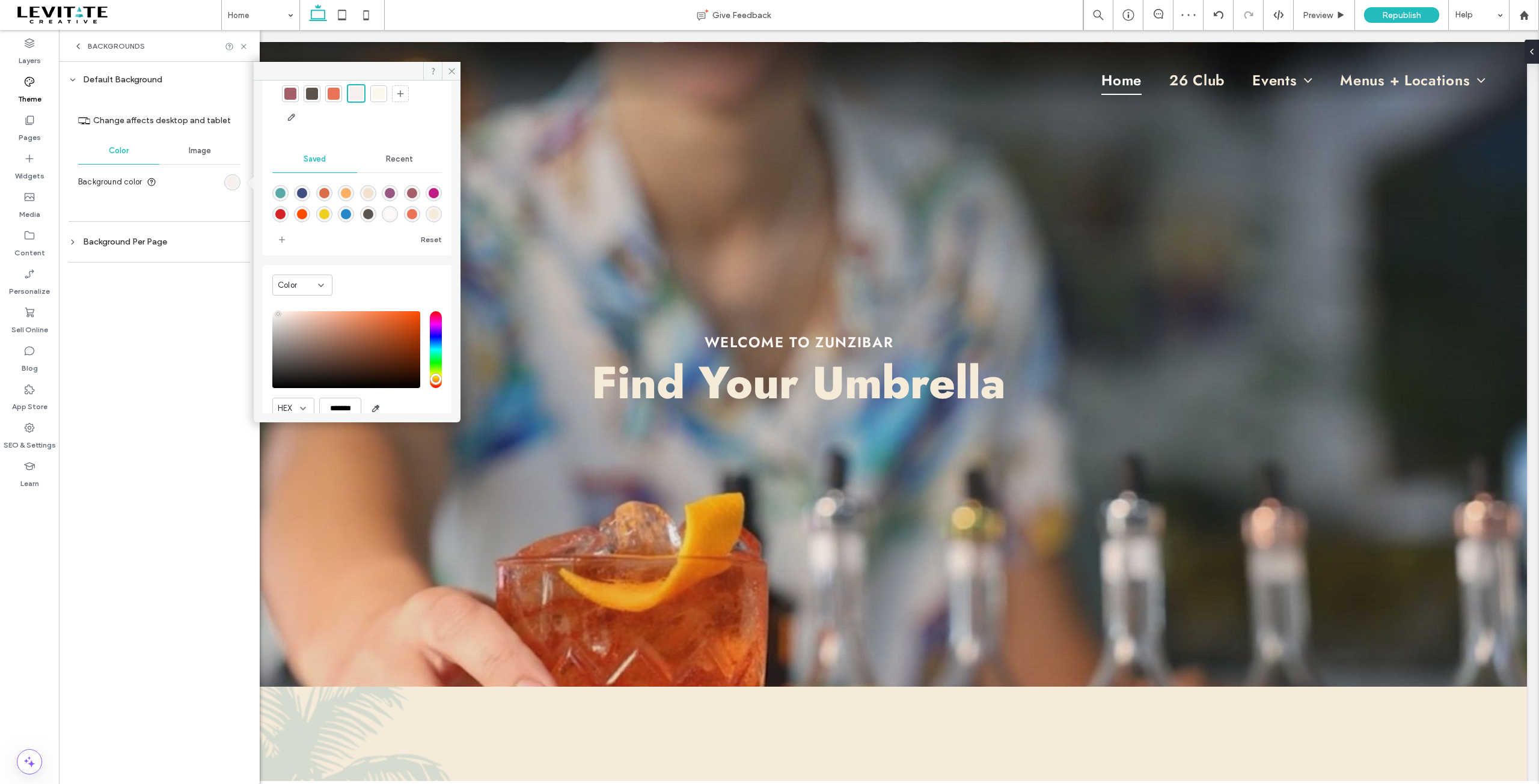
scroll to position [63, 0]
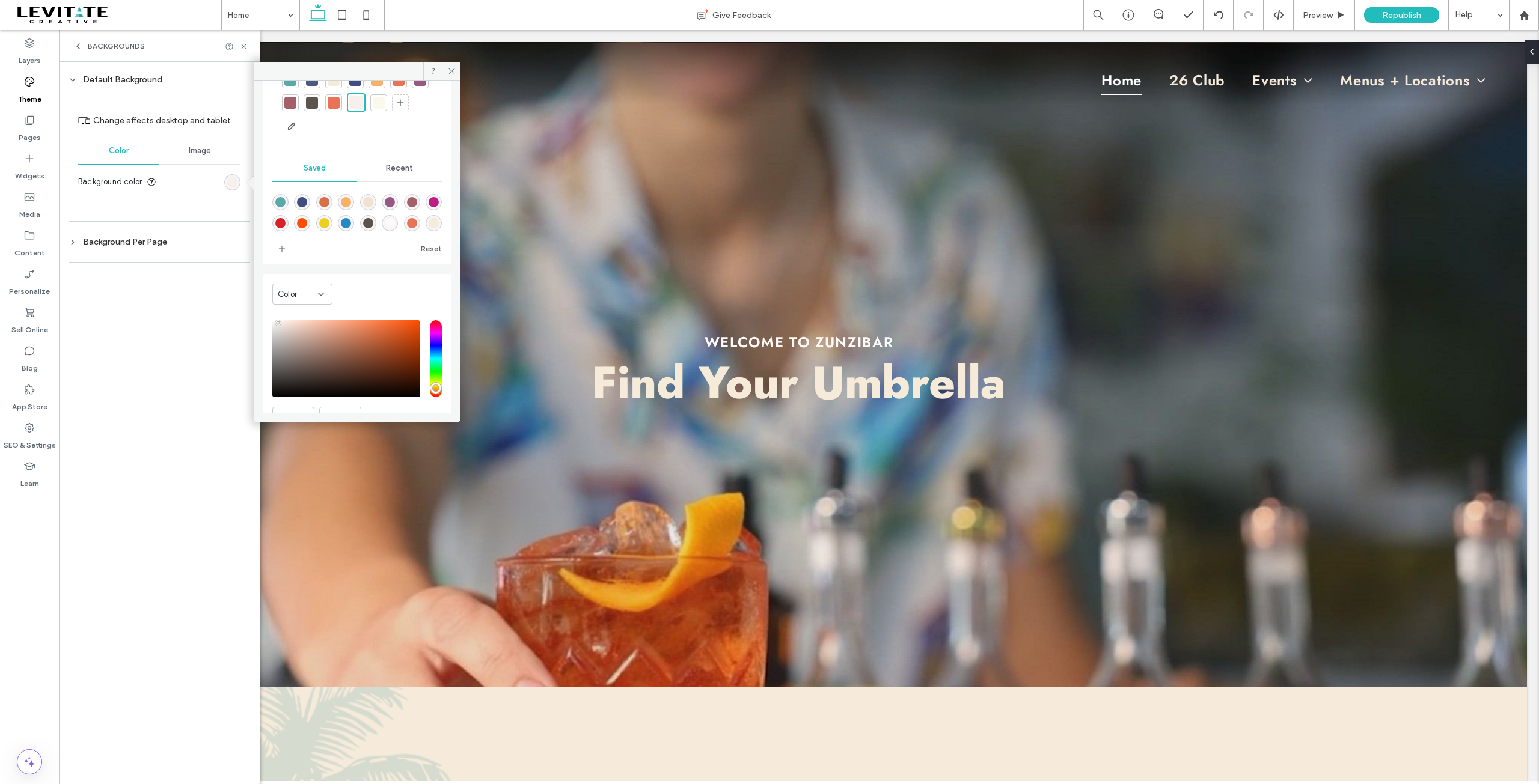
click at [395, 227] on div "rgba(255,250,247,1)" at bounding box center [390, 223] width 10 height 10
type input "*******"
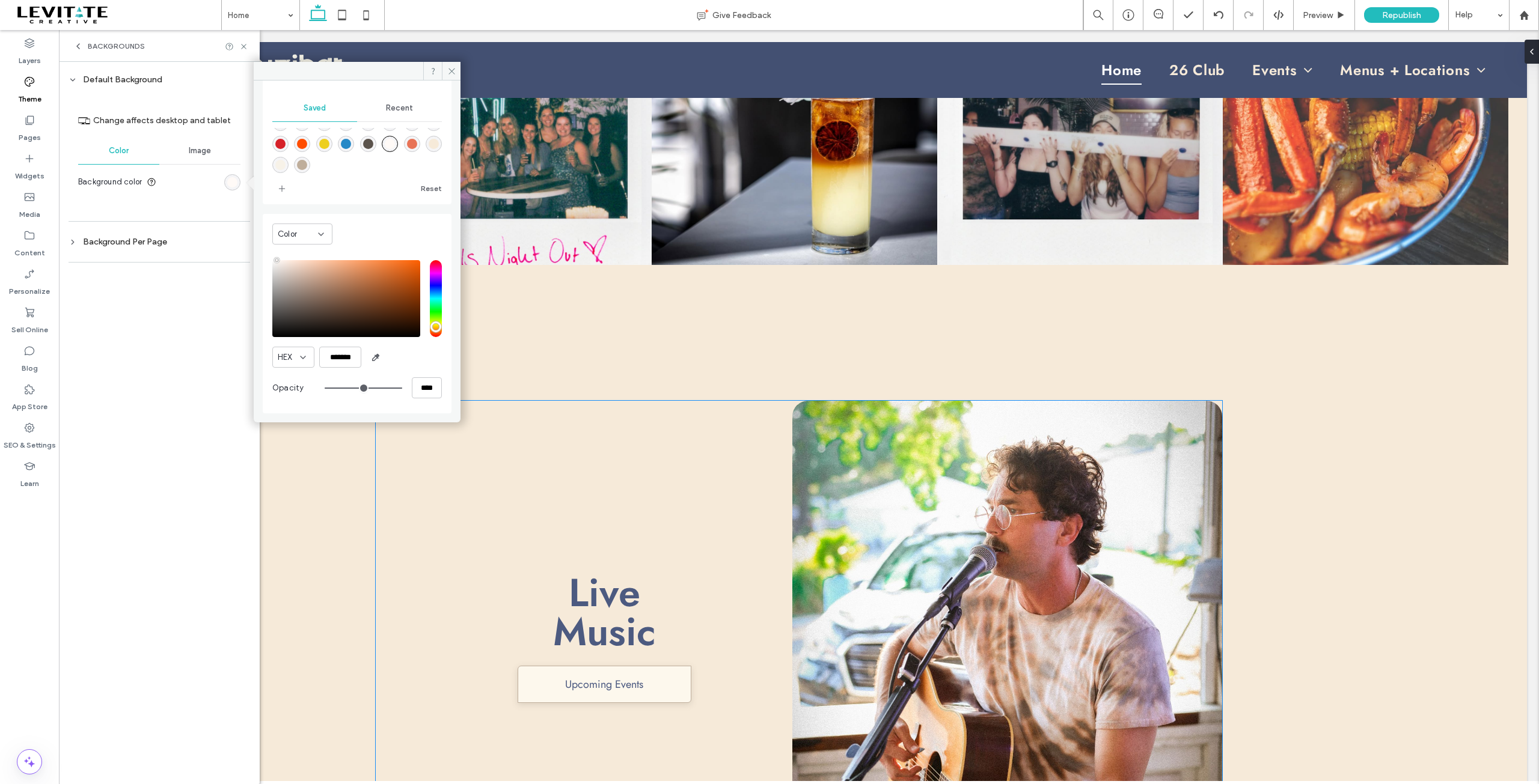
scroll to position [1803, 0]
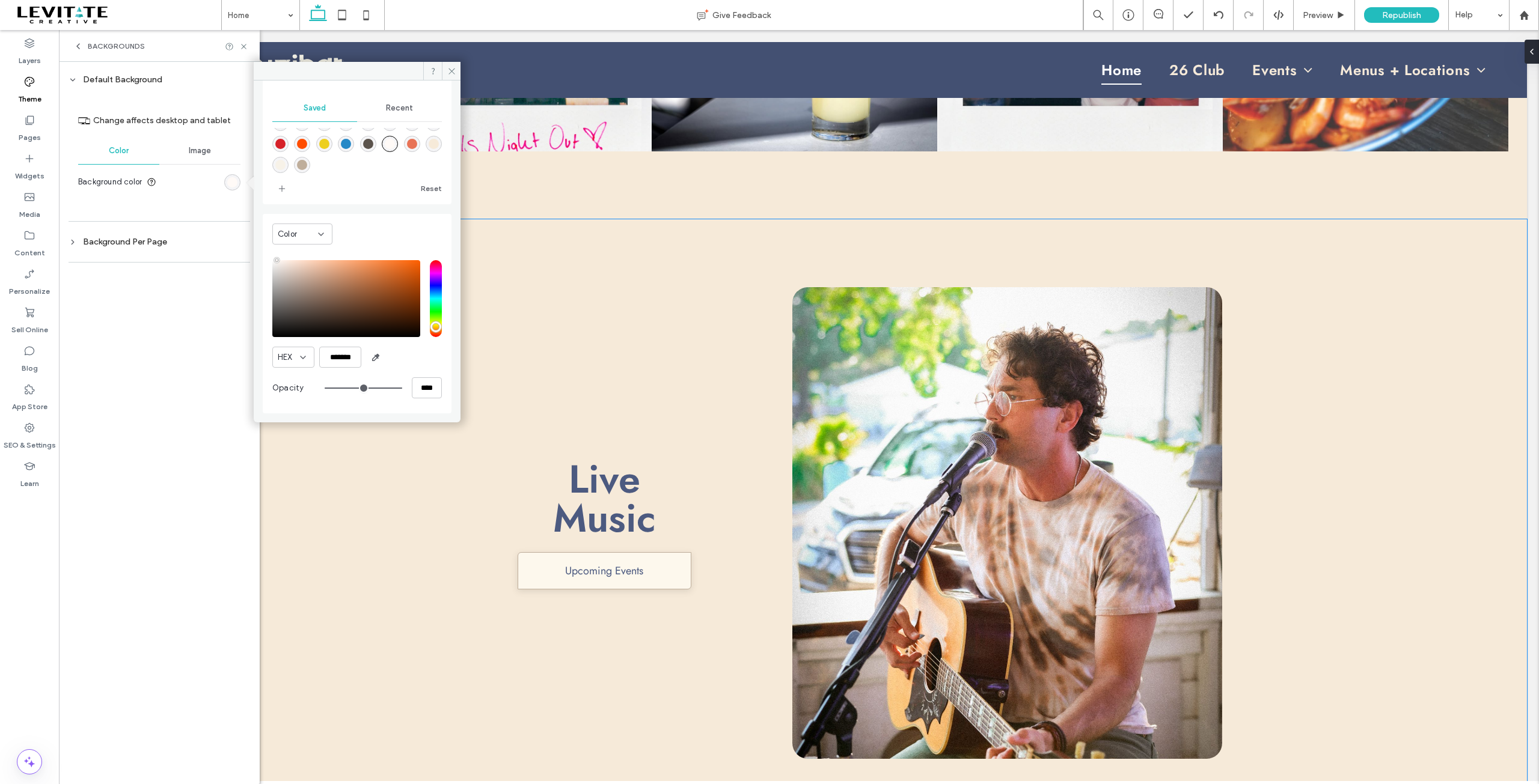
click at [351, 503] on div "Live Music Upcoming Events" at bounding box center [798, 568] width 1456 height 698
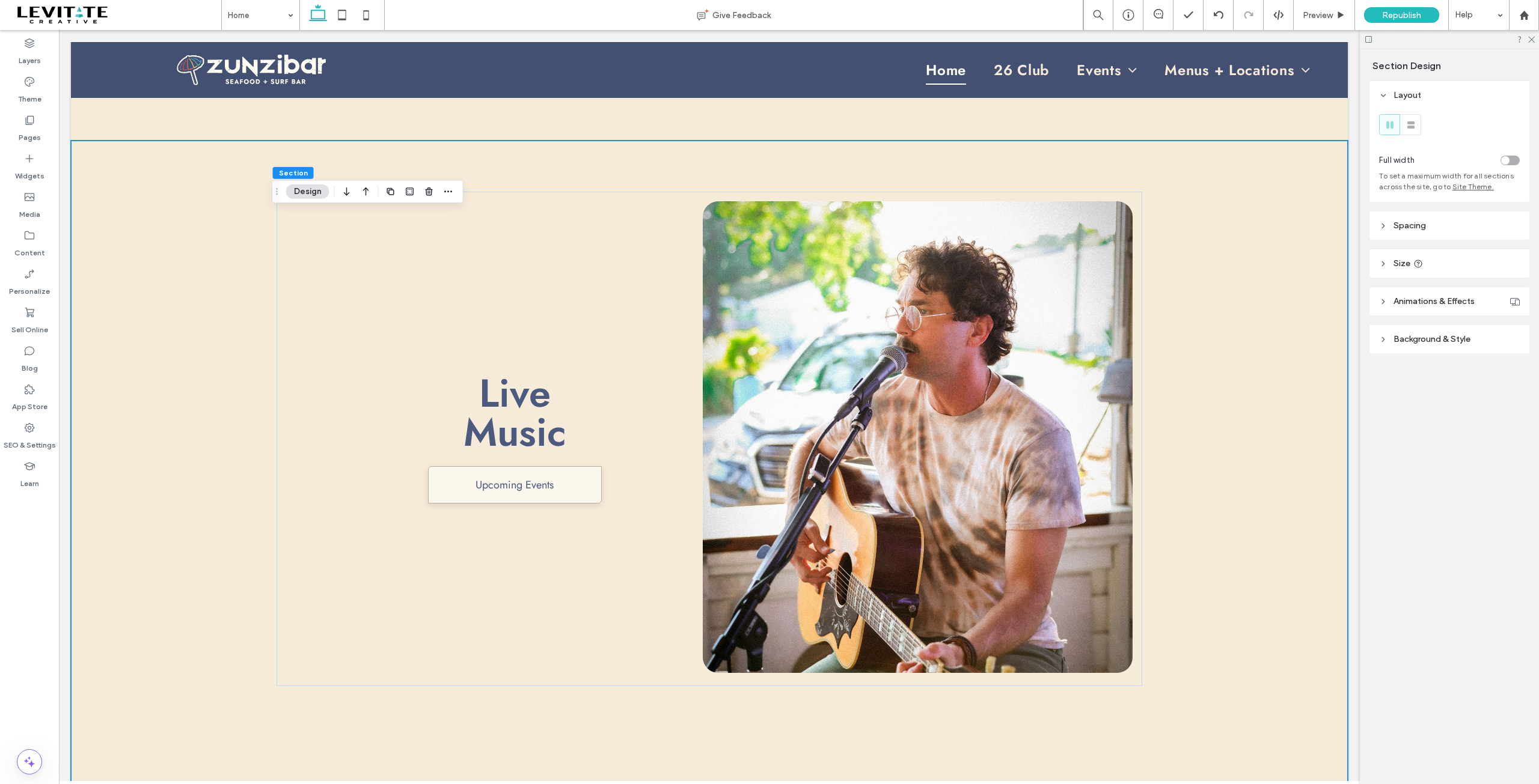
click at [1428, 346] on header "Background & Style" at bounding box center [1449, 339] width 160 height 28
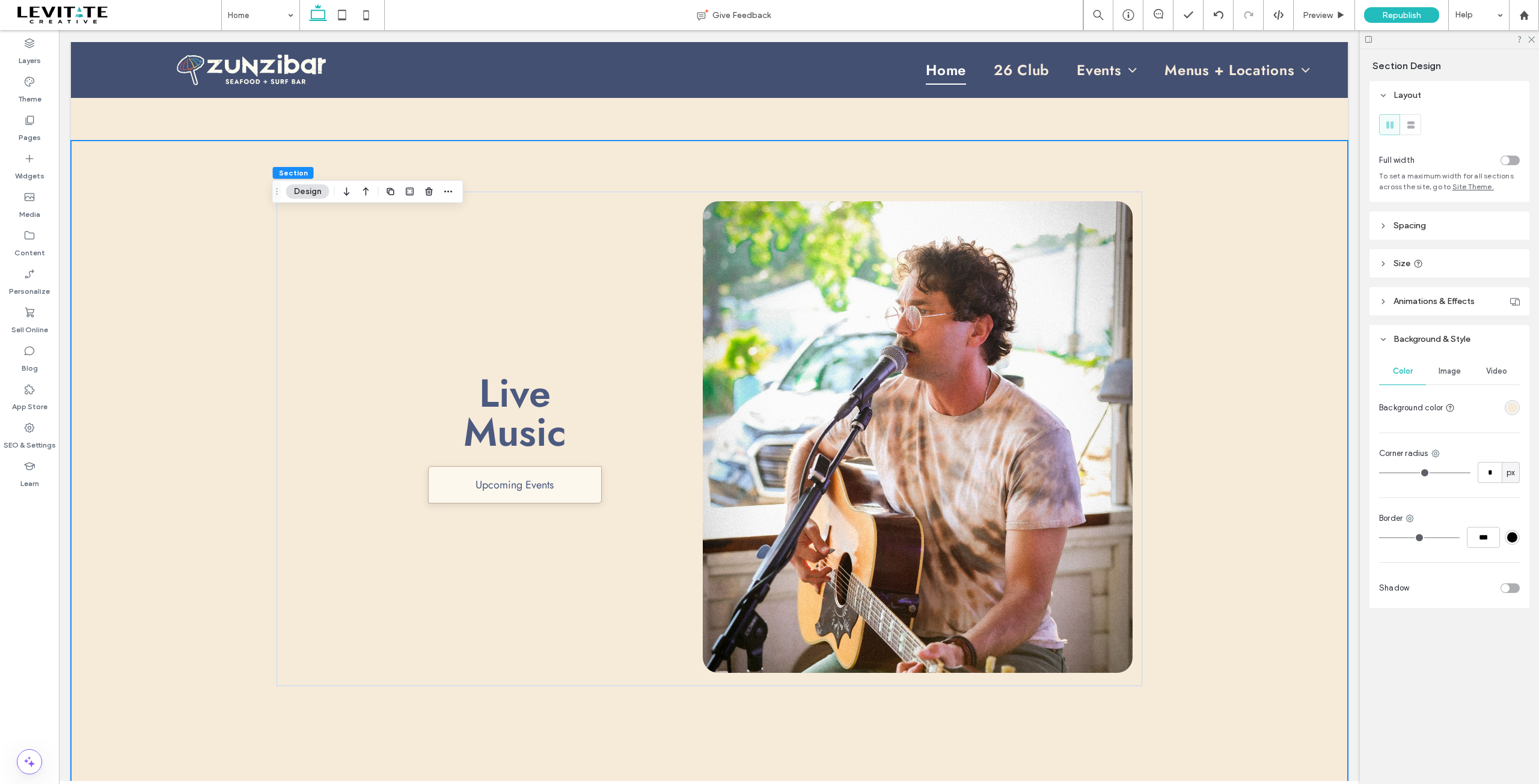
click at [1519, 411] on div at bounding box center [1512, 408] width 15 height 15
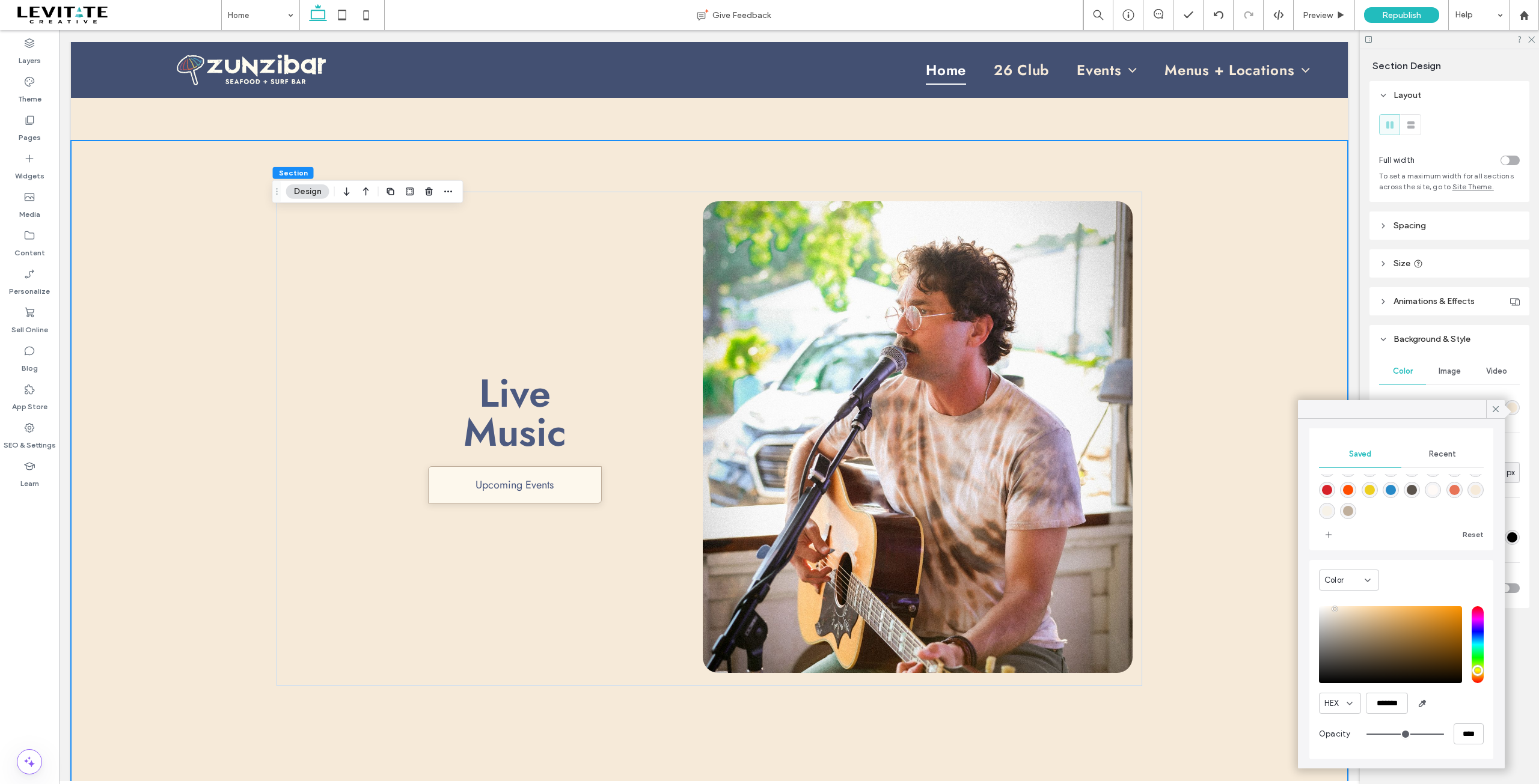
scroll to position [119, 0]
click at [1493, 411] on icon at bounding box center [1496, 409] width 11 height 11
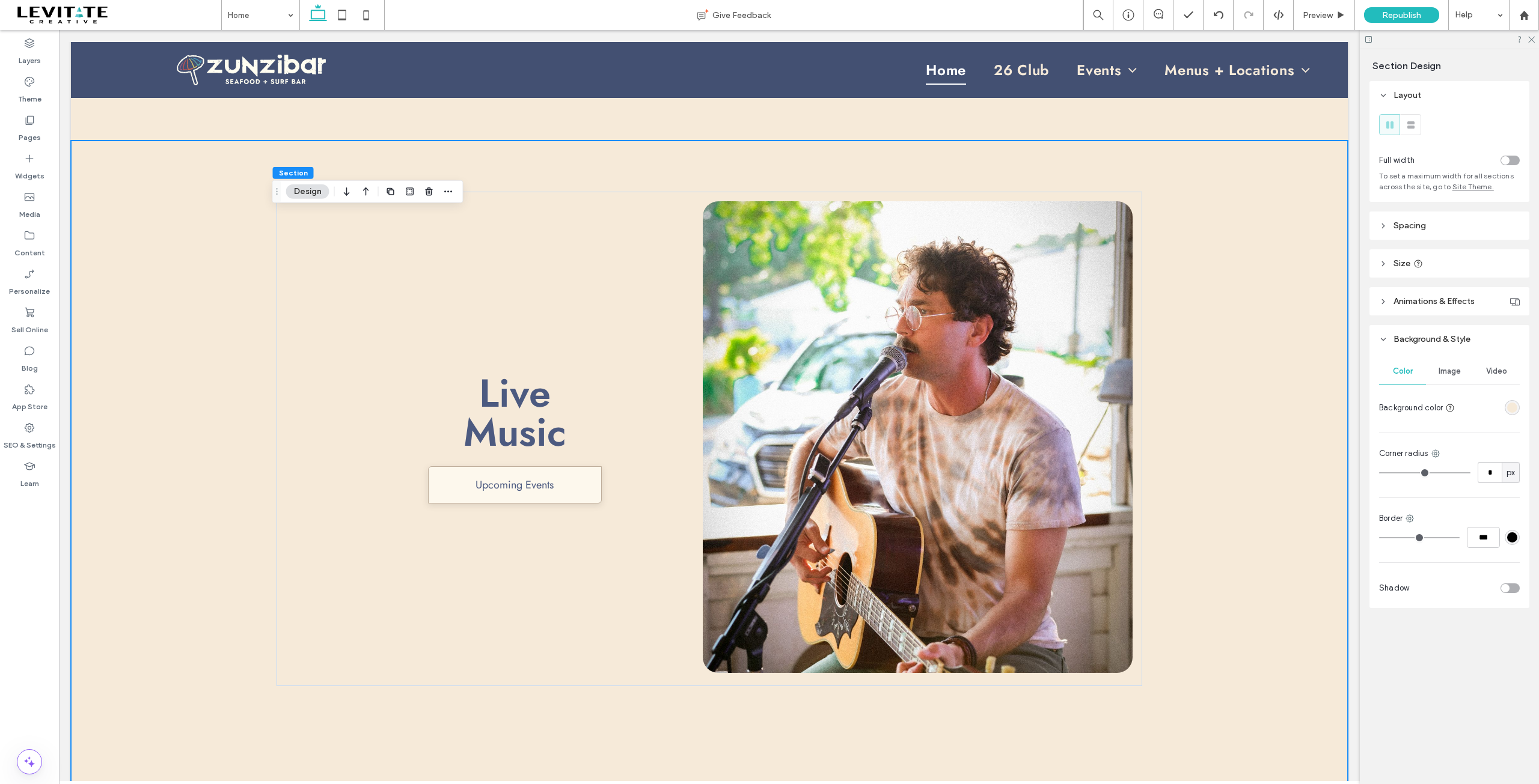
click at [1509, 404] on div "rgba(246,234,217,1)" at bounding box center [1512, 407] width 10 height 10
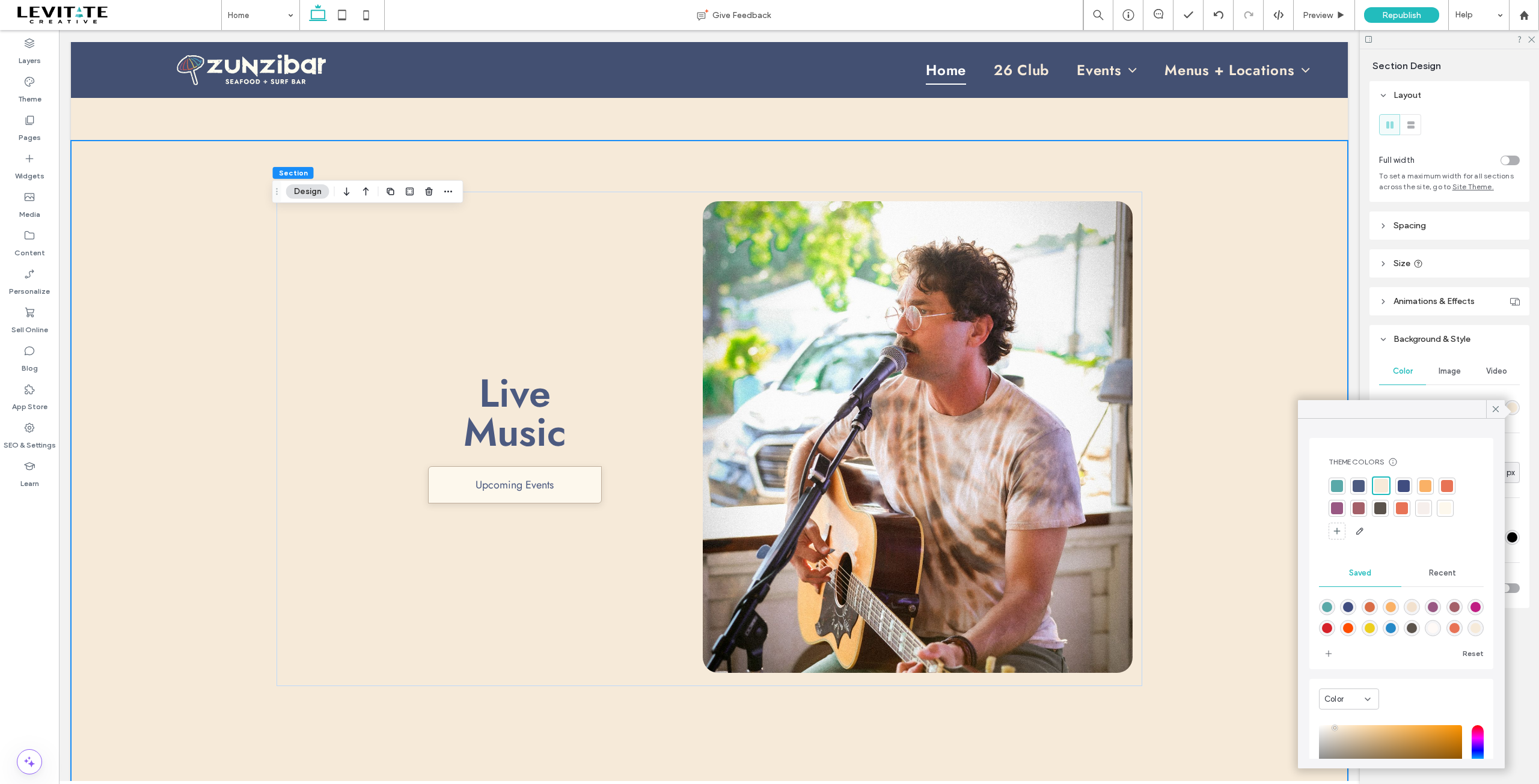
click at [1440, 576] on span "Recent" at bounding box center [1443, 573] width 27 height 9
click at [1327, 609] on icon "rgba(0, 0, 0, 0)" at bounding box center [1327, 607] width 10 height 10
type input "*******"
type input "*"
type input "**"
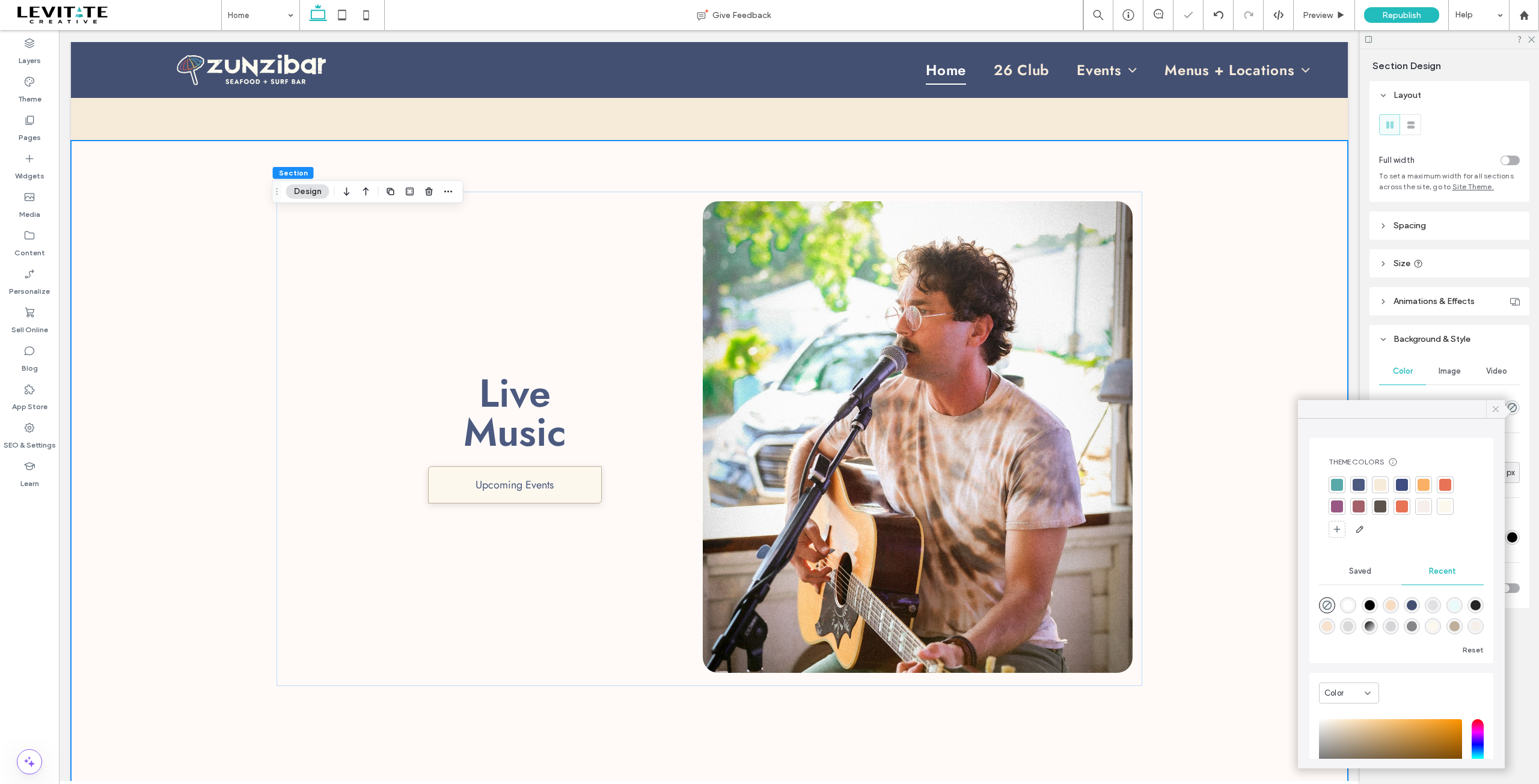
click at [1499, 407] on use at bounding box center [1496, 409] width 6 height 6
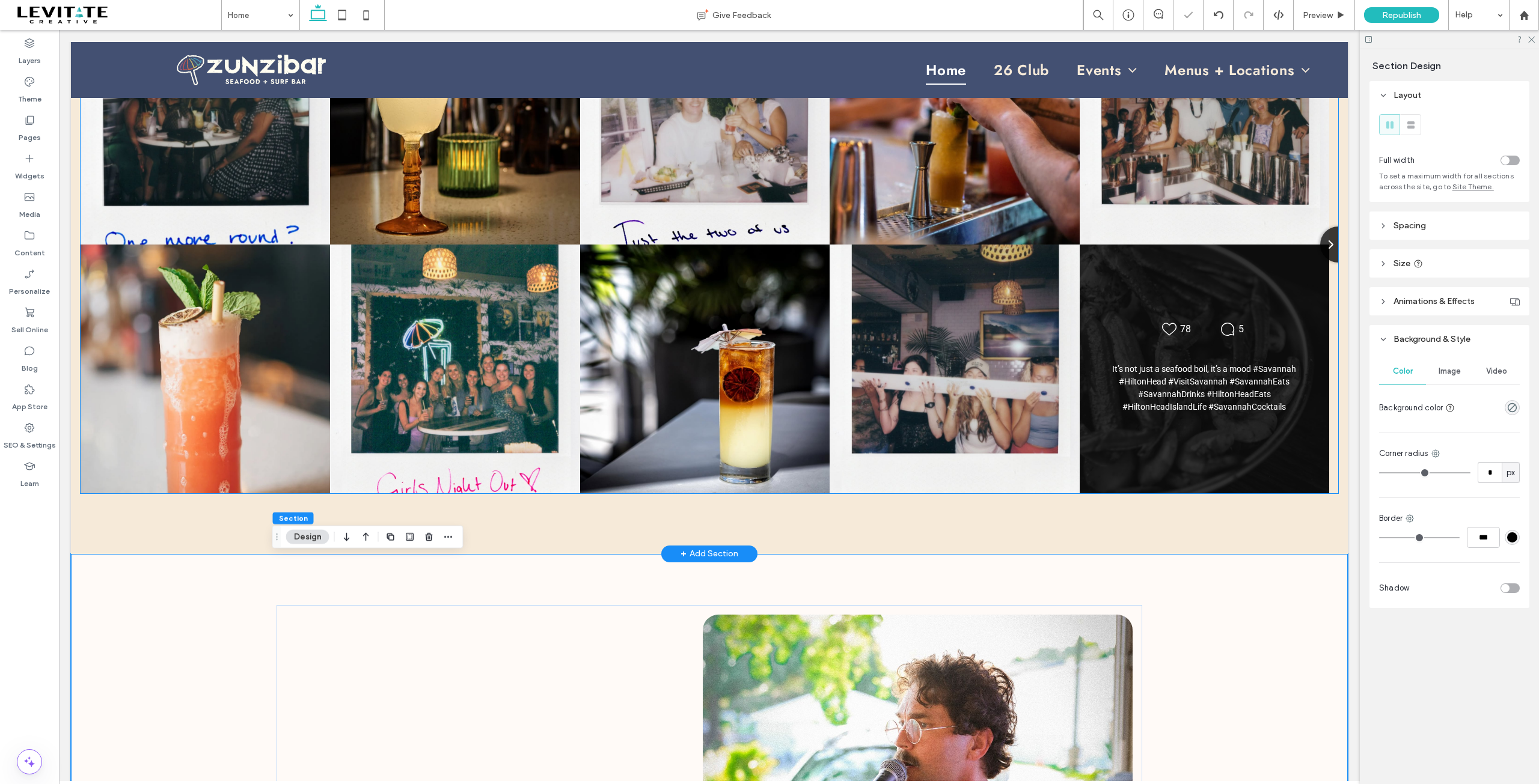
scroll to position [1375, 0]
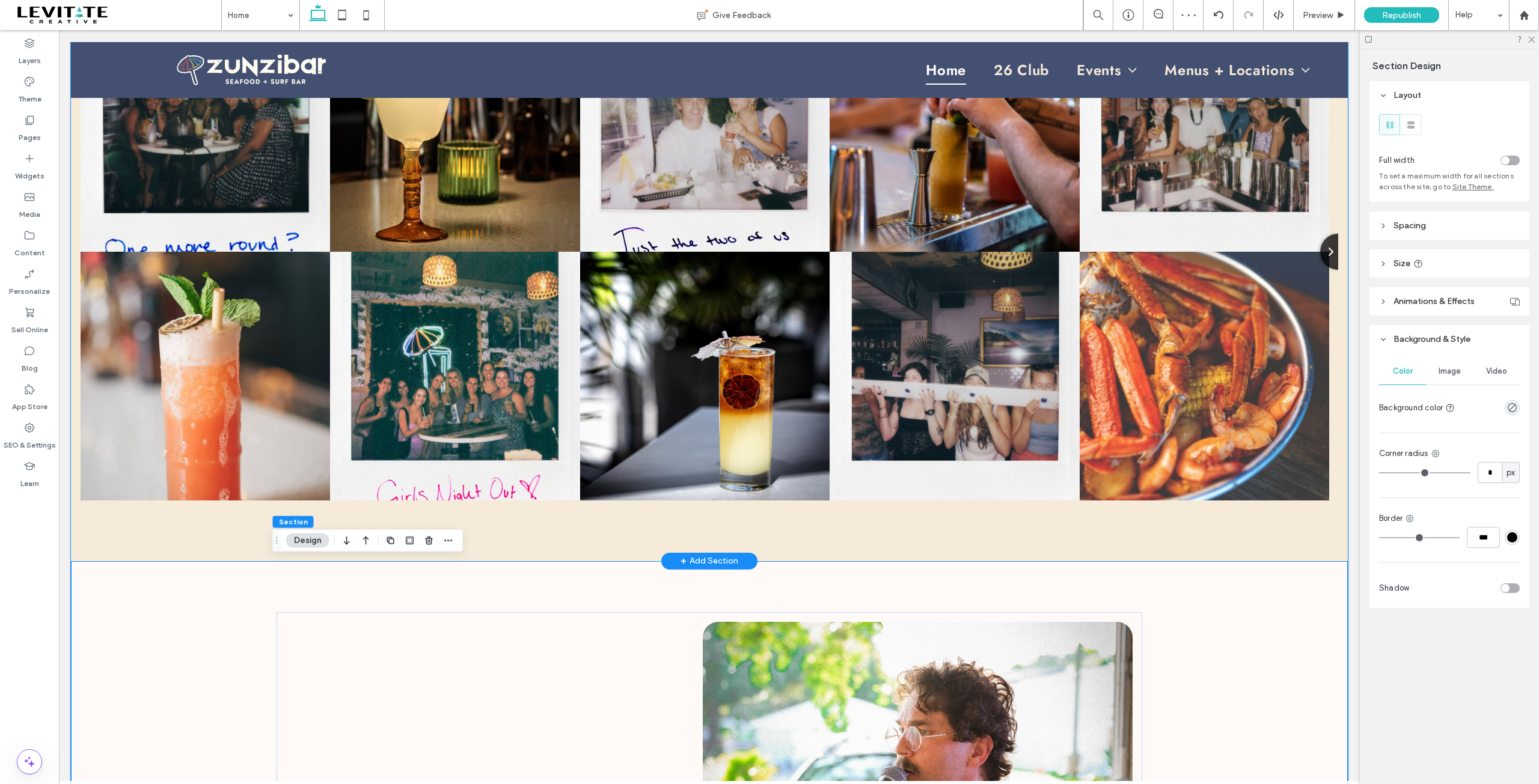
click at [1196, 545] on div "Likes Count 5 The happiest hour is the one that keeps going •4-7 every day• $5 …" at bounding box center [709, 251] width 1277 height 618
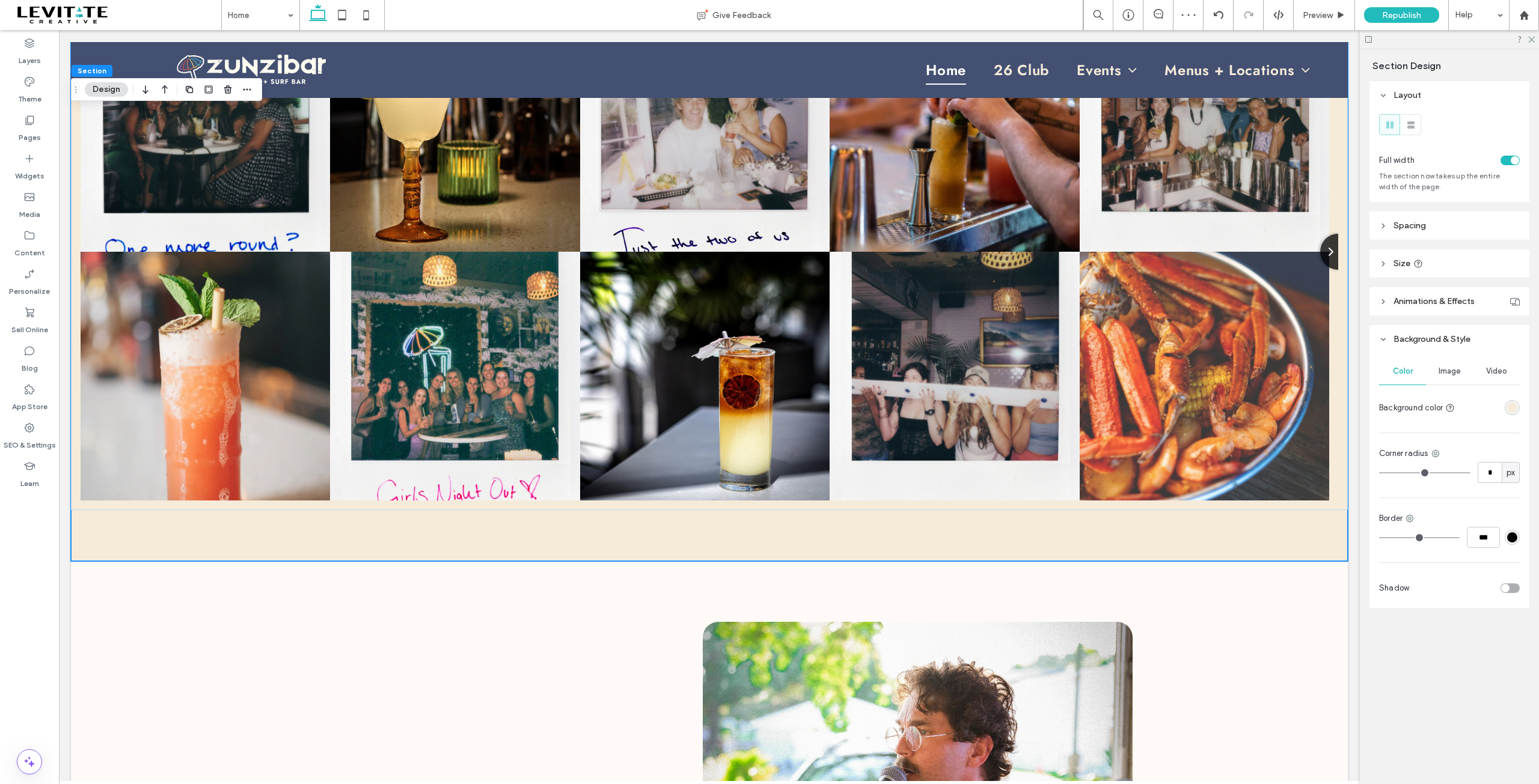
click at [1514, 409] on div "rgba(246,234,217,1)" at bounding box center [1512, 407] width 10 height 10
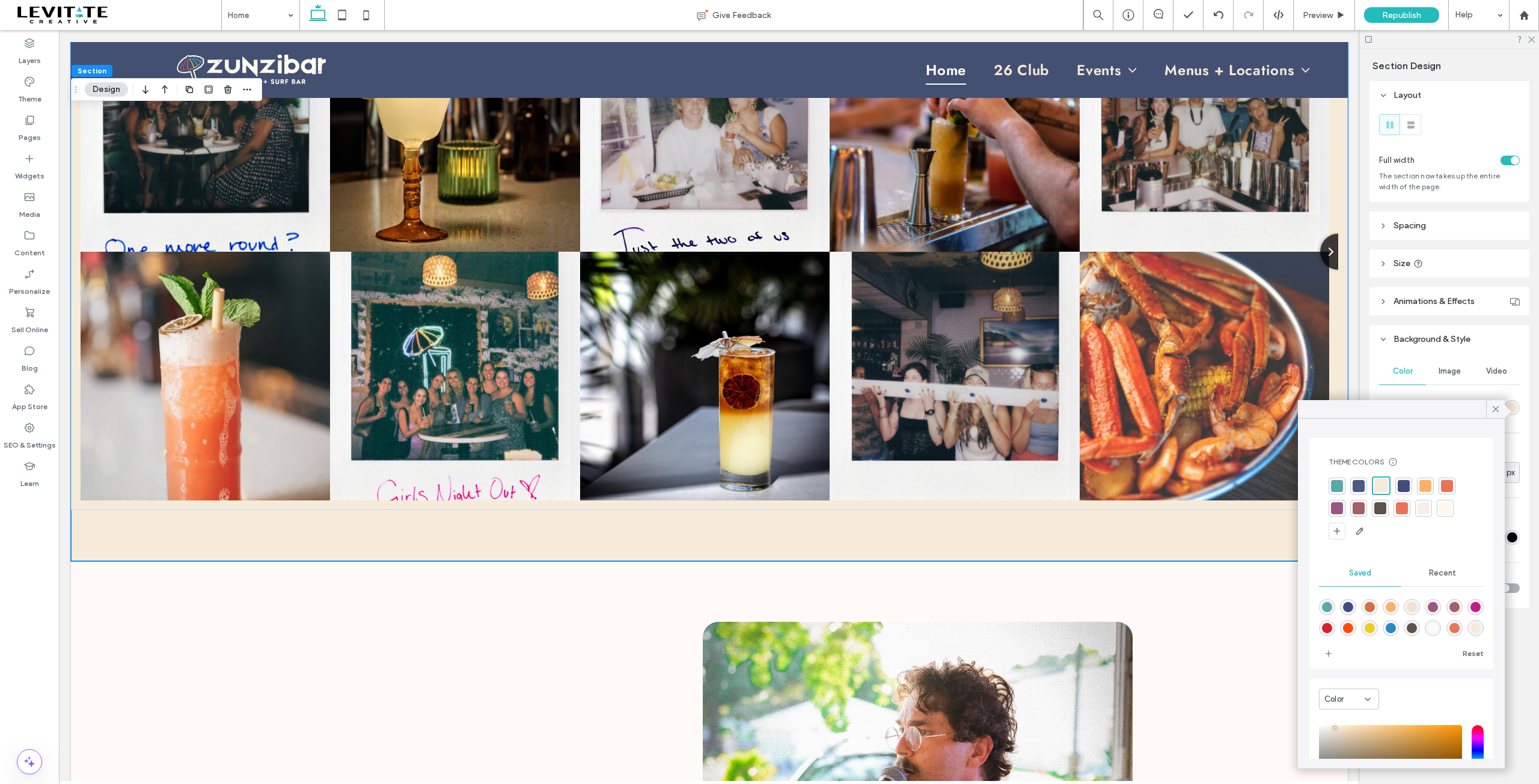
click at [1432, 574] on span "Recent" at bounding box center [1443, 573] width 27 height 9
click at [1327, 611] on use "rgba(0, 0, 0, 0)" at bounding box center [1327, 607] width 9 height 9
type input "*******"
type input "*"
type input "**"
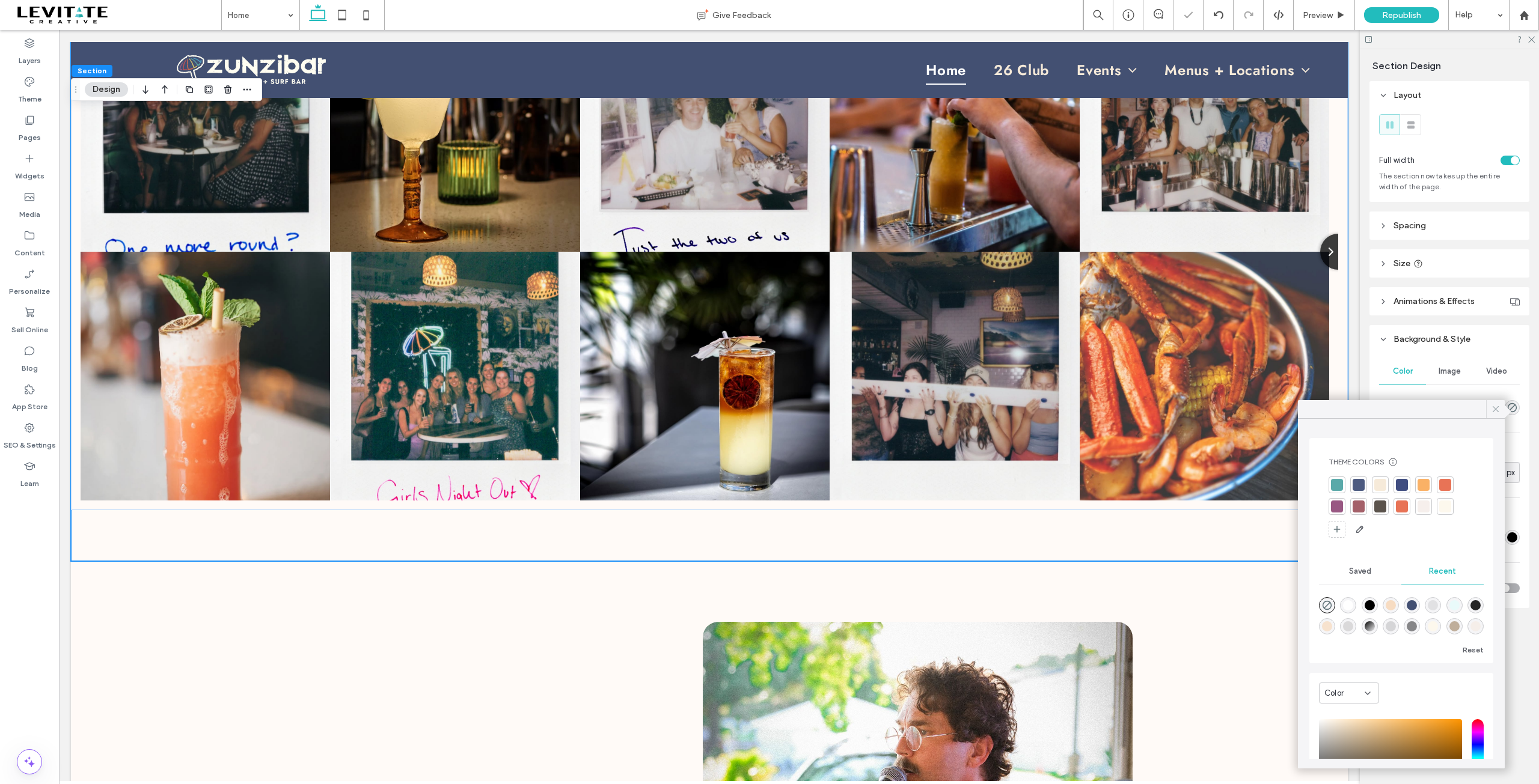
click at [1493, 413] on icon at bounding box center [1496, 409] width 11 height 11
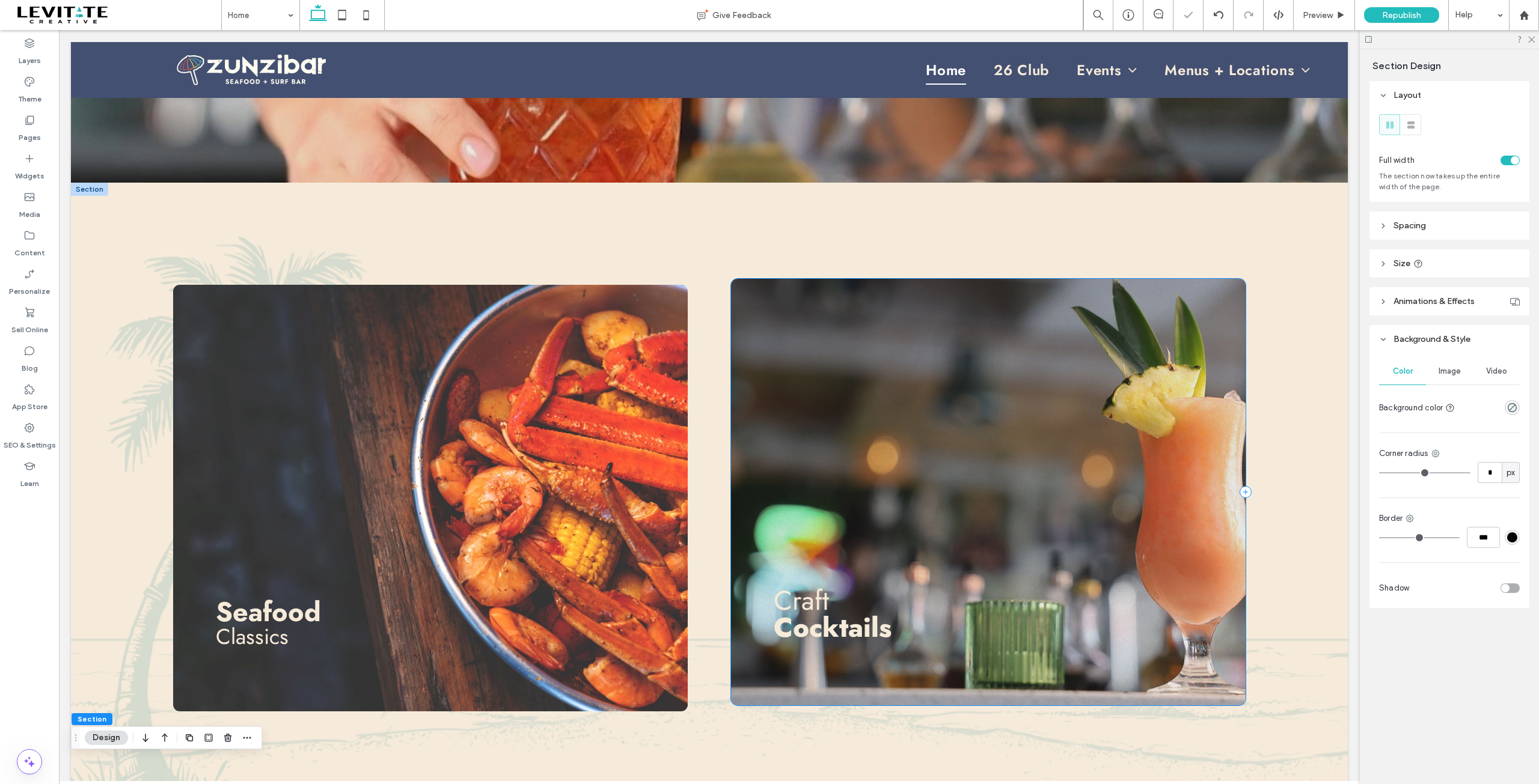
scroll to position [534, 0]
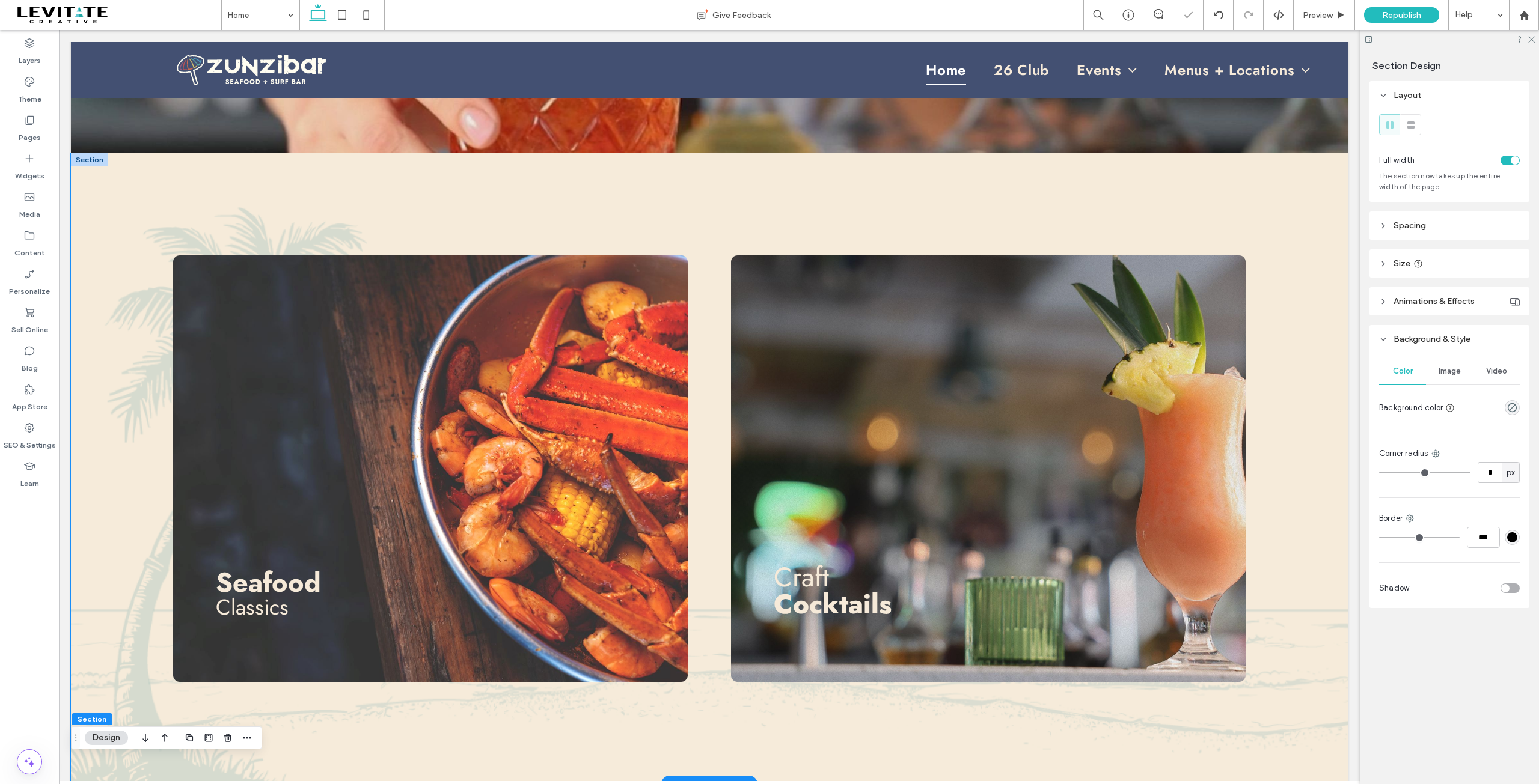
click at [1317, 461] on div "Seafood Classics Craft Cocktails" at bounding box center [709, 469] width 1277 height 631
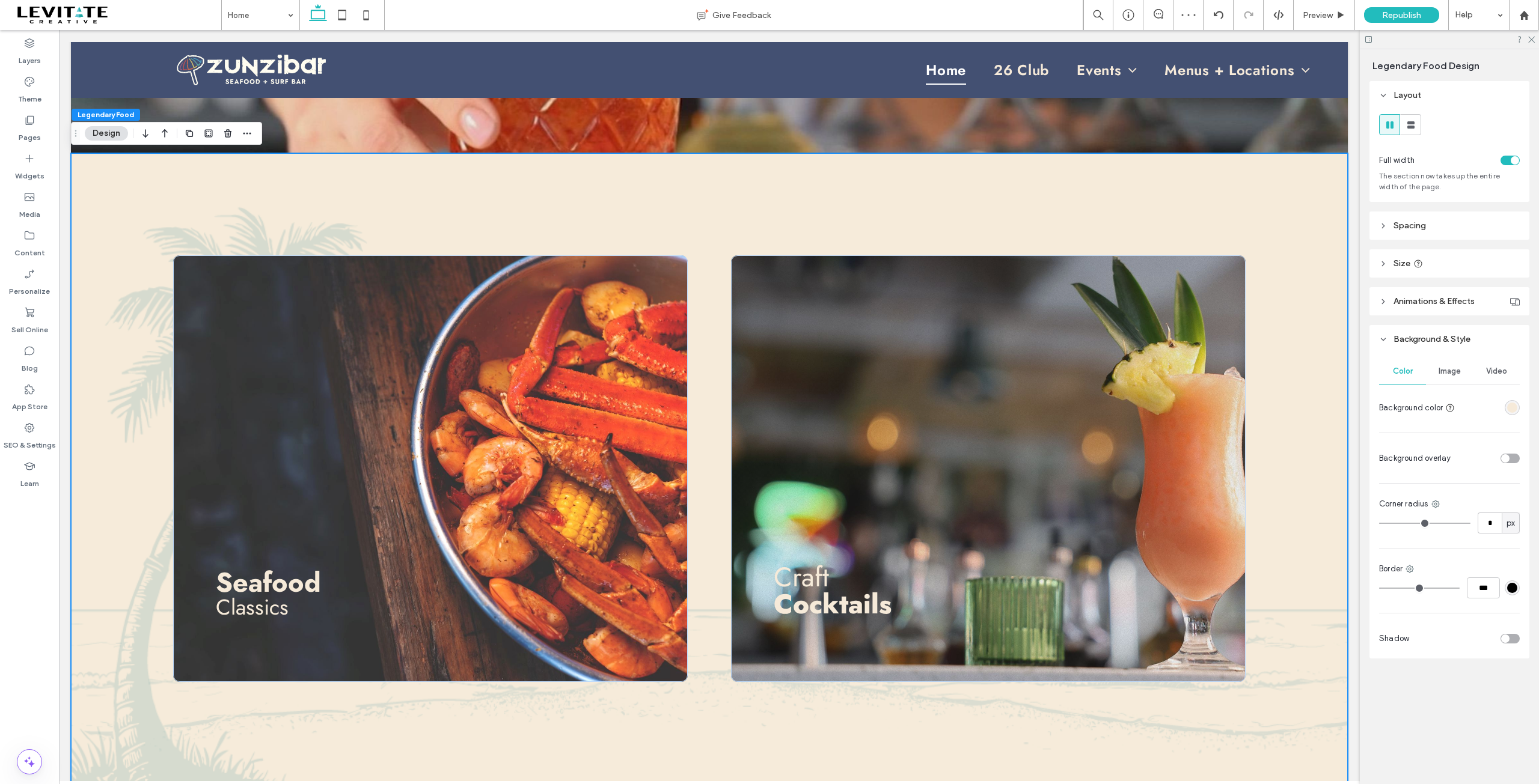
click at [1510, 407] on div "rgba(246,234,217,1)" at bounding box center [1512, 407] width 10 height 10
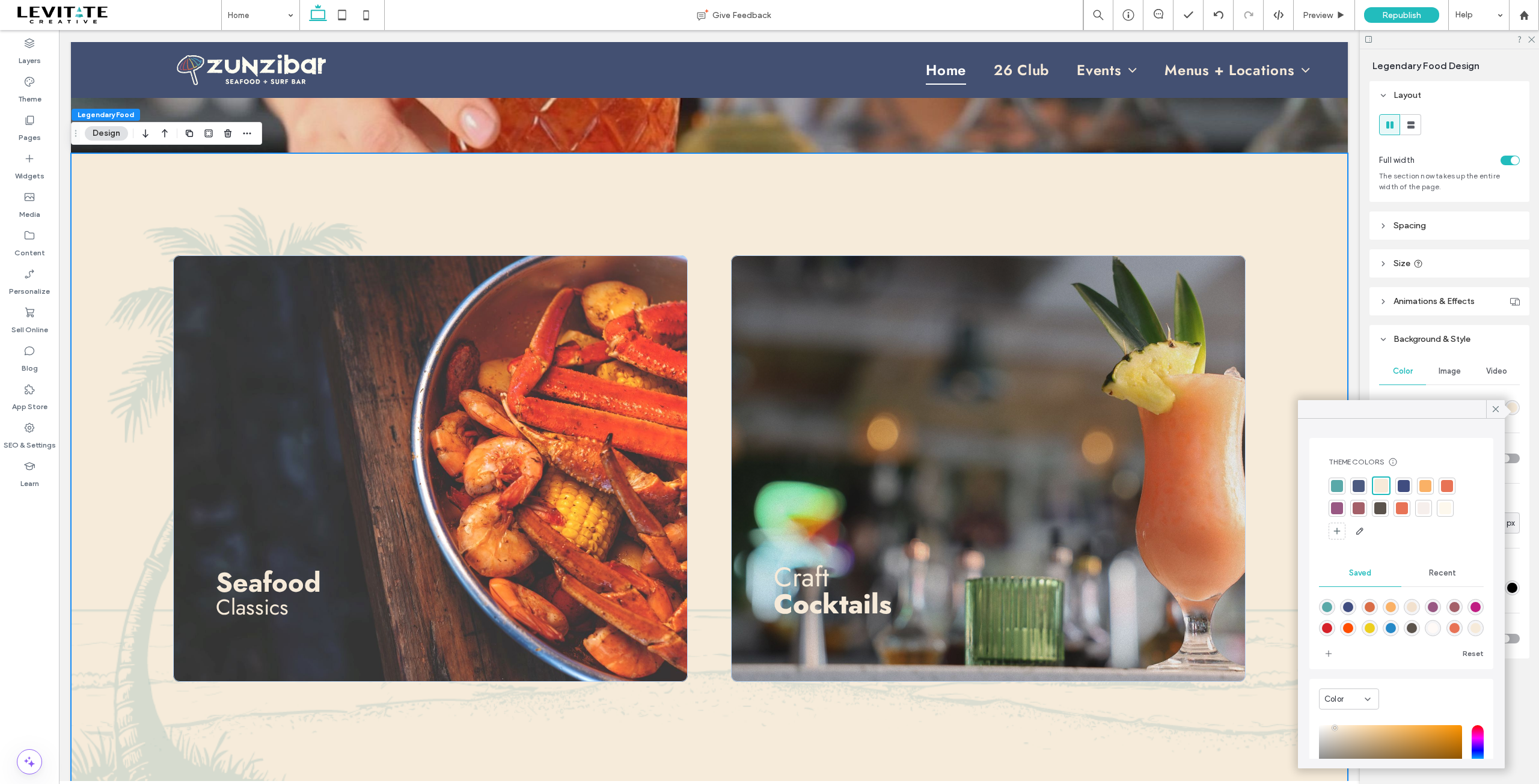
click at [1439, 574] on span "Recent" at bounding box center [1443, 573] width 27 height 9
click at [1327, 604] on icon "rgba(0, 0, 0, 0)" at bounding box center [1327, 607] width 10 height 10
type input "*******"
type input "*"
type input "**"
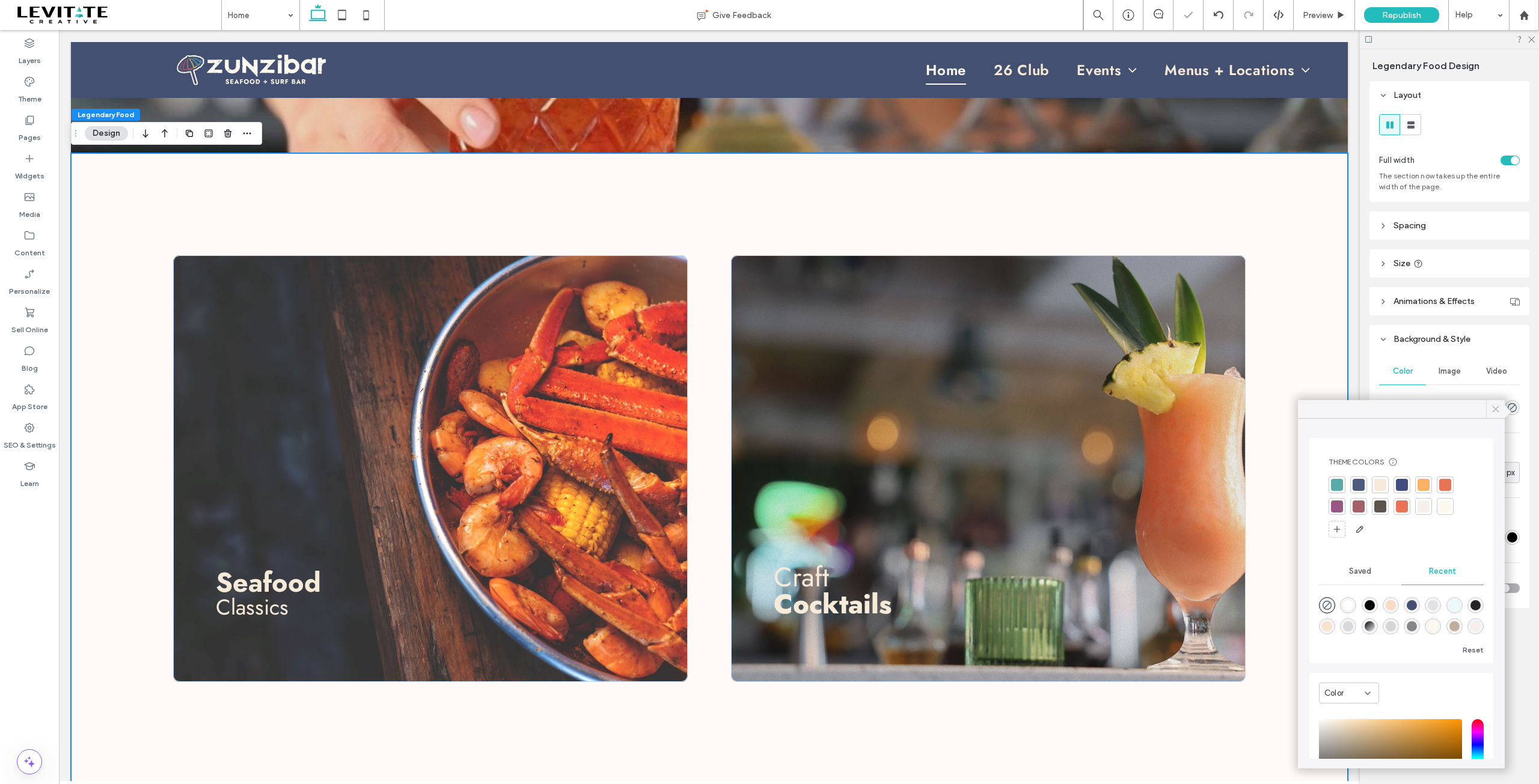
click at [1499, 411] on icon at bounding box center [1496, 409] width 11 height 11
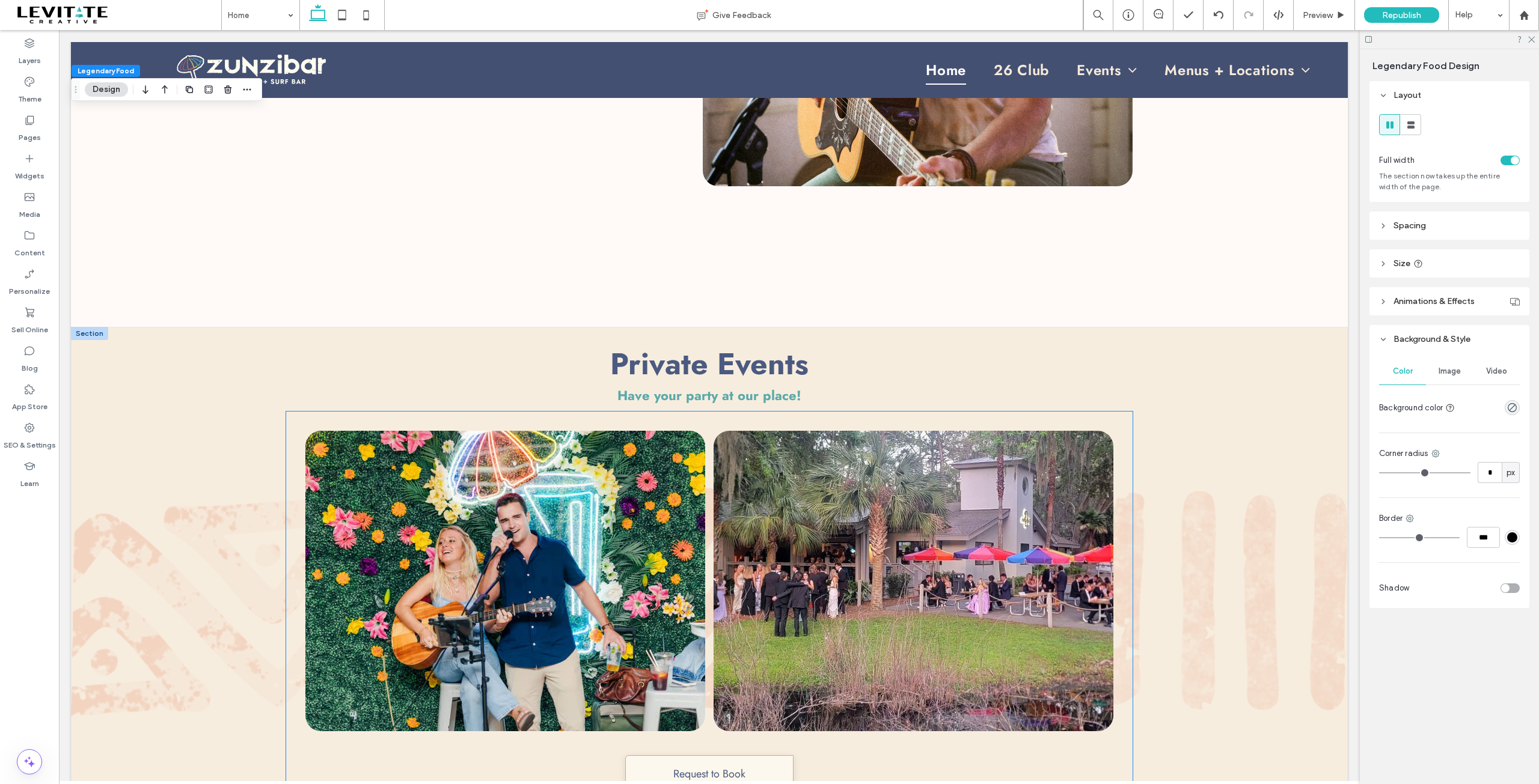
scroll to position [2284, 0]
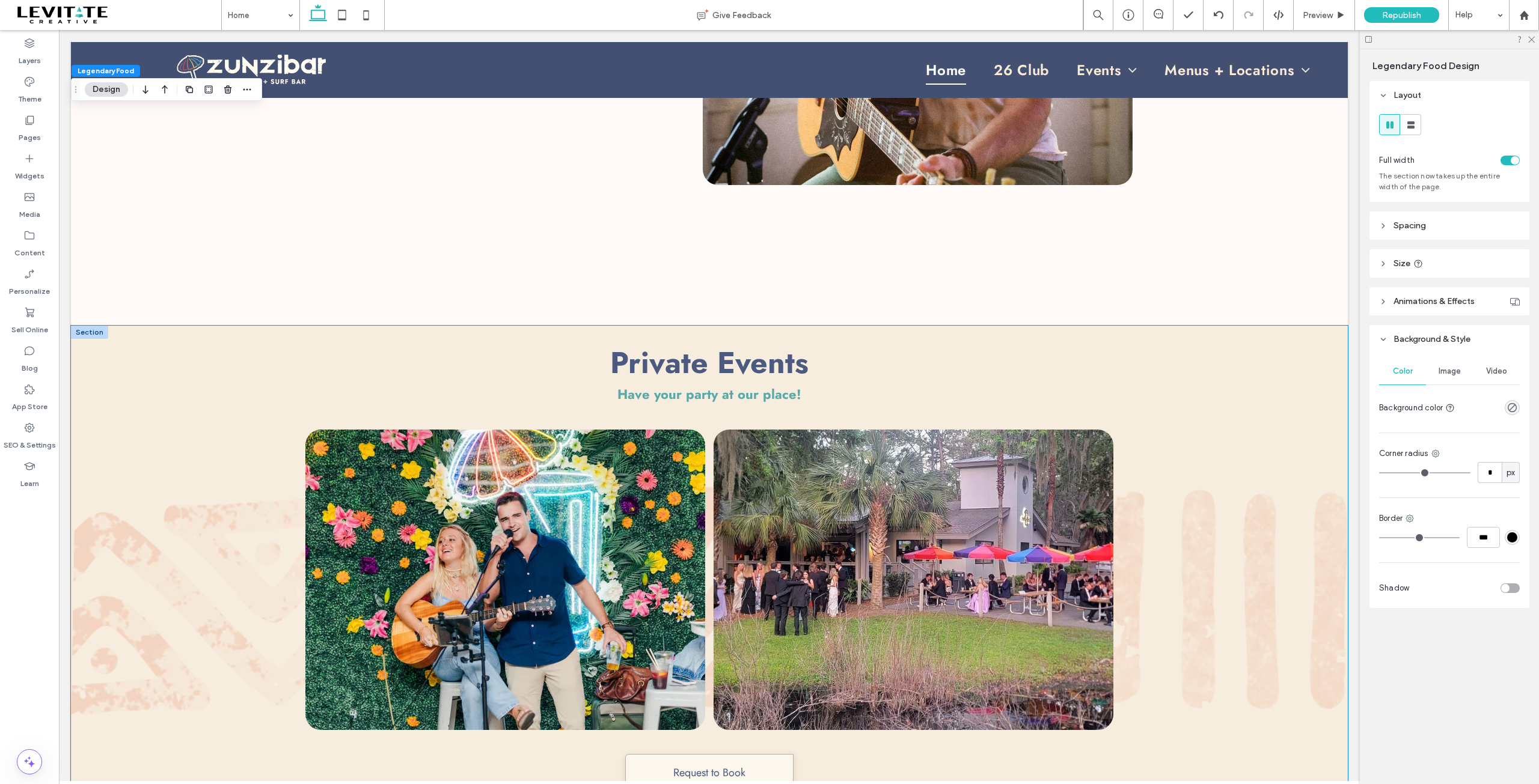
click at [1175, 353] on div "Private Events Have your party at our place! Request to Book" at bounding box center [709, 600] width 1277 height 549
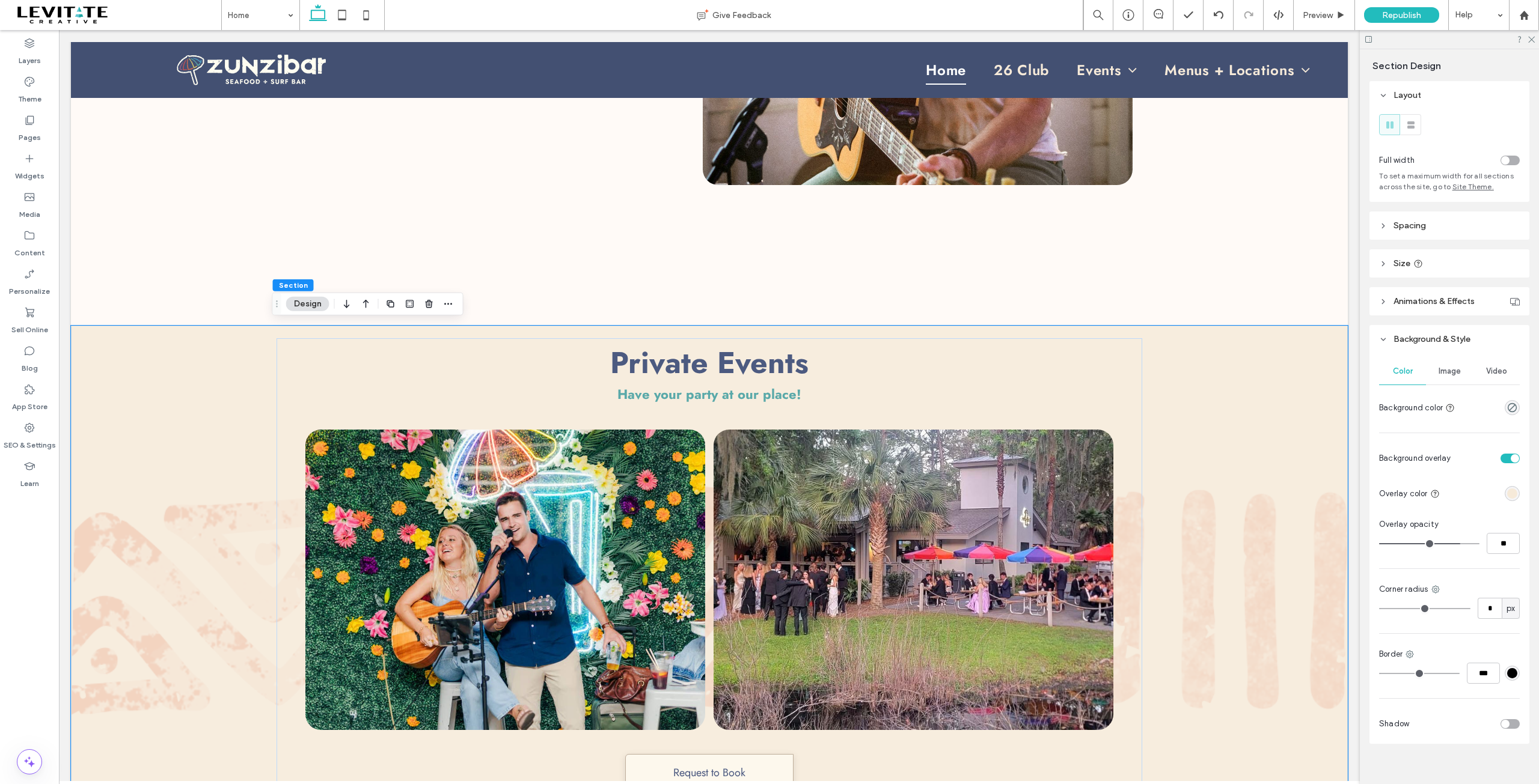
click at [1508, 494] on div "rgba(246,234,217,1)" at bounding box center [1512, 493] width 10 height 10
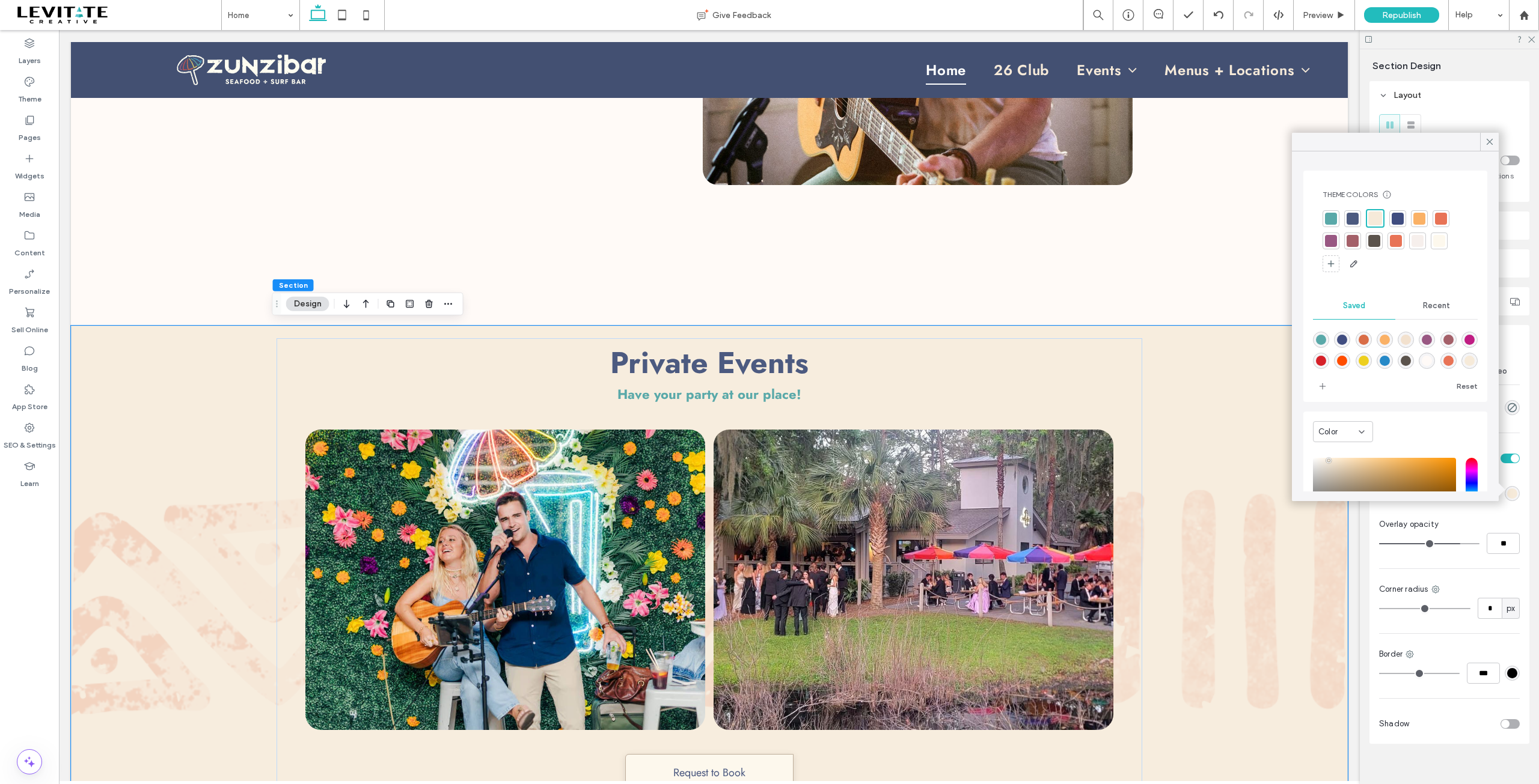
click at [1436, 309] on span "Recent" at bounding box center [1436, 306] width 27 height 9
click at [1316, 344] on icon "rgba(0, 0, 0, 0)" at bounding box center [1320, 340] width 10 height 10
type input "*******"
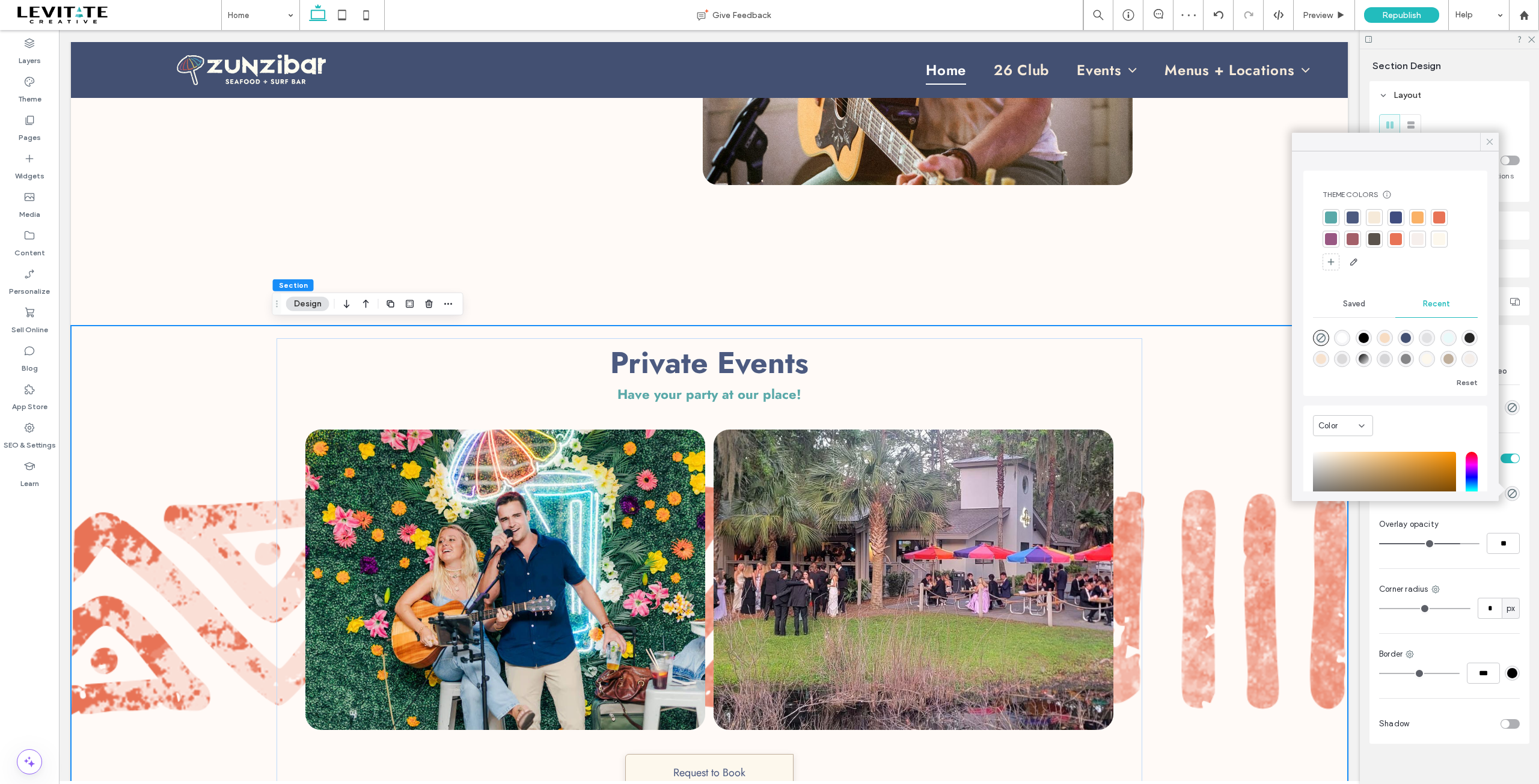
click at [1491, 145] on icon at bounding box center [1490, 142] width 11 height 11
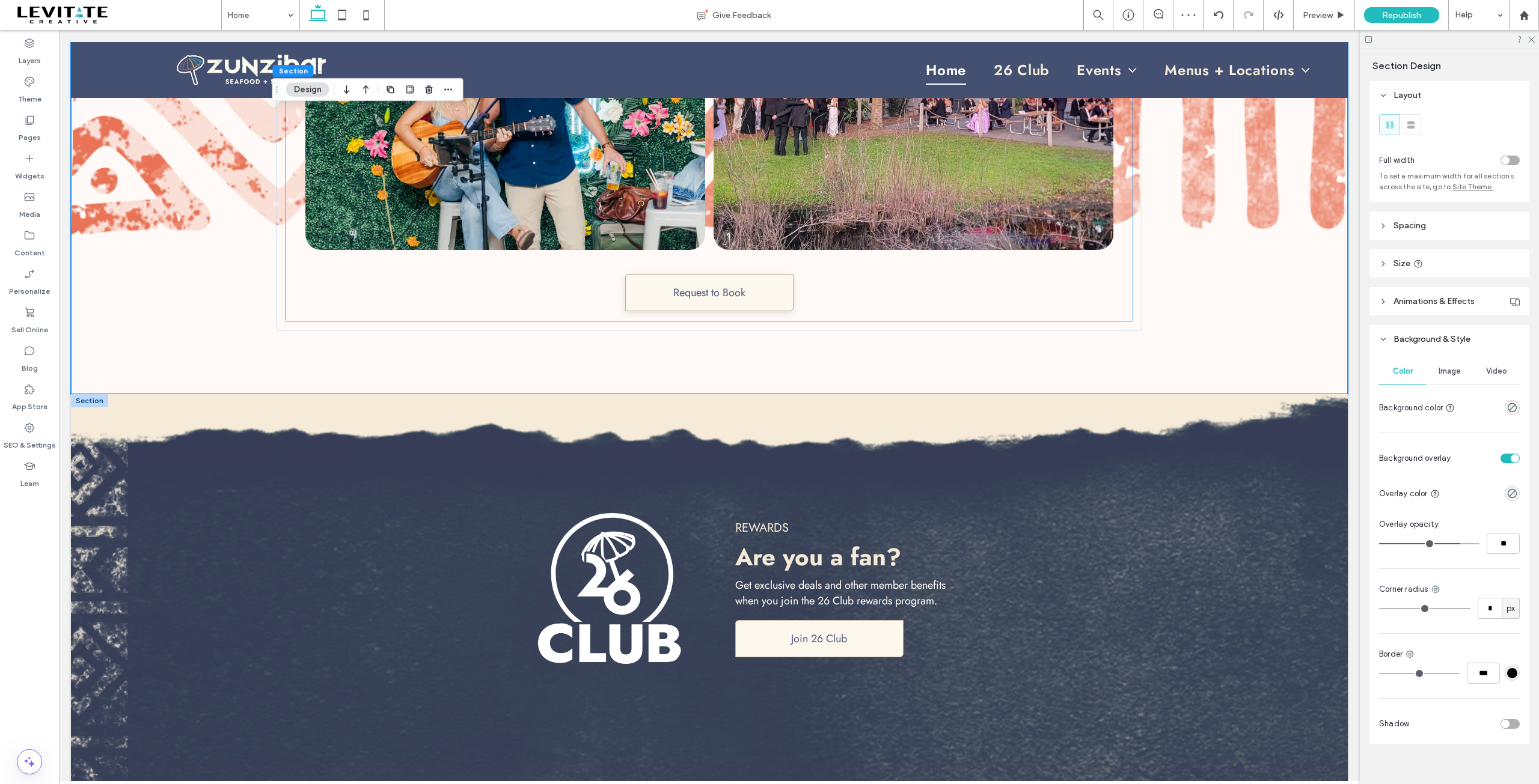
scroll to position [2765, 0]
click at [1070, 408] on div "REWARDS Are you a fan? Get exclusive deals and other member benefits when you j…" at bounding box center [709, 588] width 866 height 388
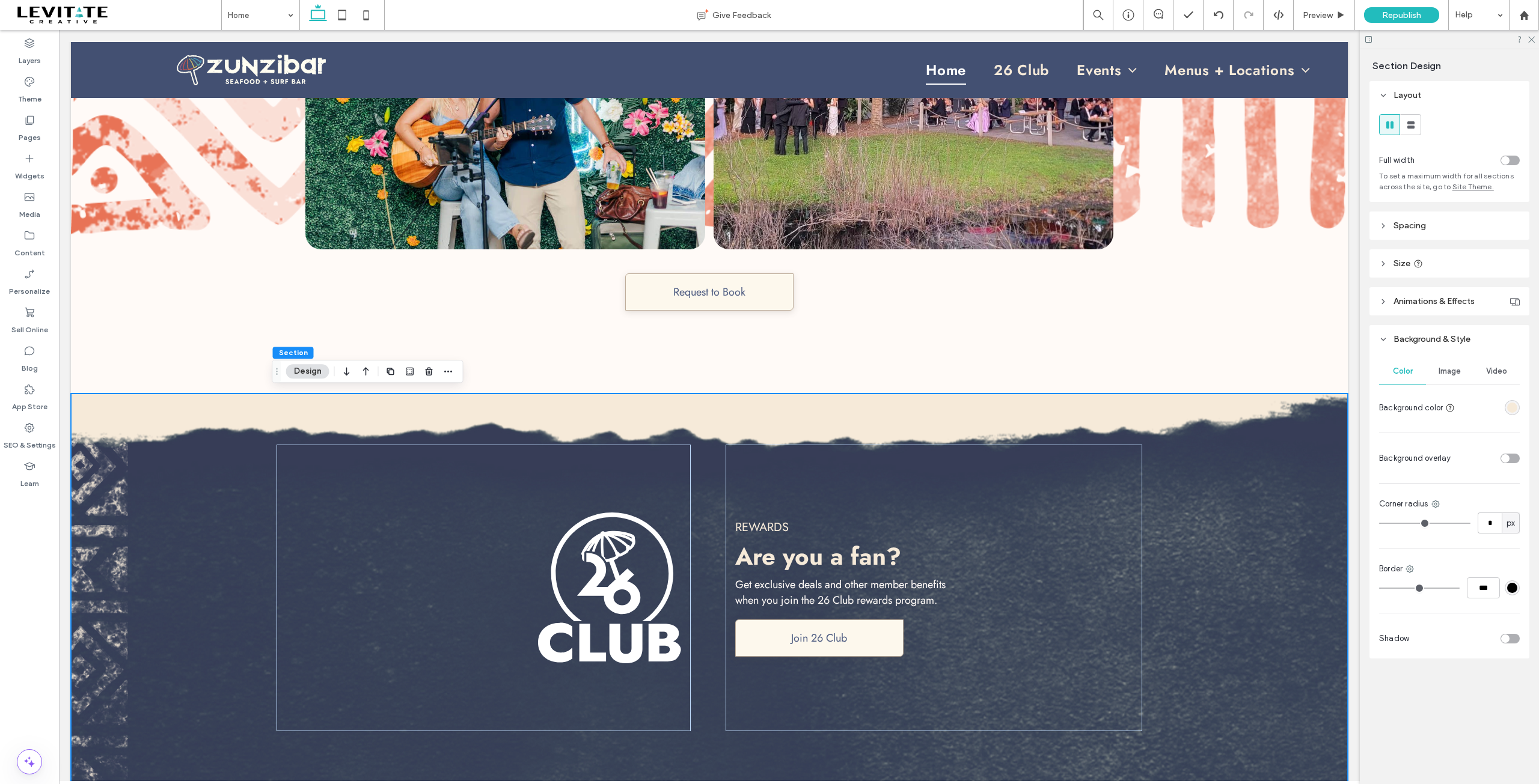
click at [1521, 405] on div "Color Image Video Background color Background overlay Corner radius * px Border…" at bounding box center [1449, 506] width 160 height 305
click at [1517, 406] on div "rgba(246,234,217,1)" at bounding box center [1512, 408] width 15 height 15
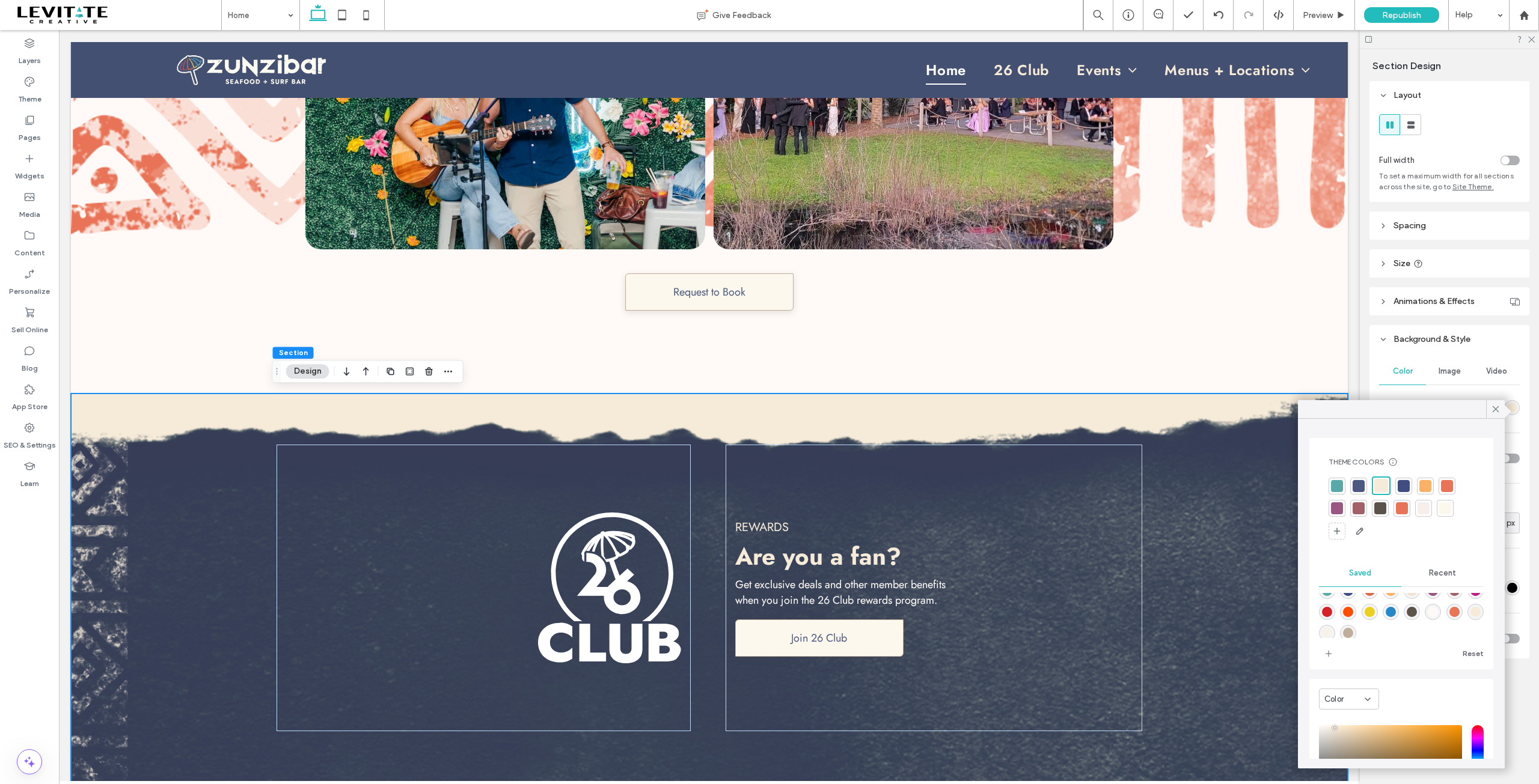
scroll to position [20, 0]
click at [1441, 614] on div "rgba(255,250,247,1)" at bounding box center [1433, 609] width 16 height 16
type input "*******"
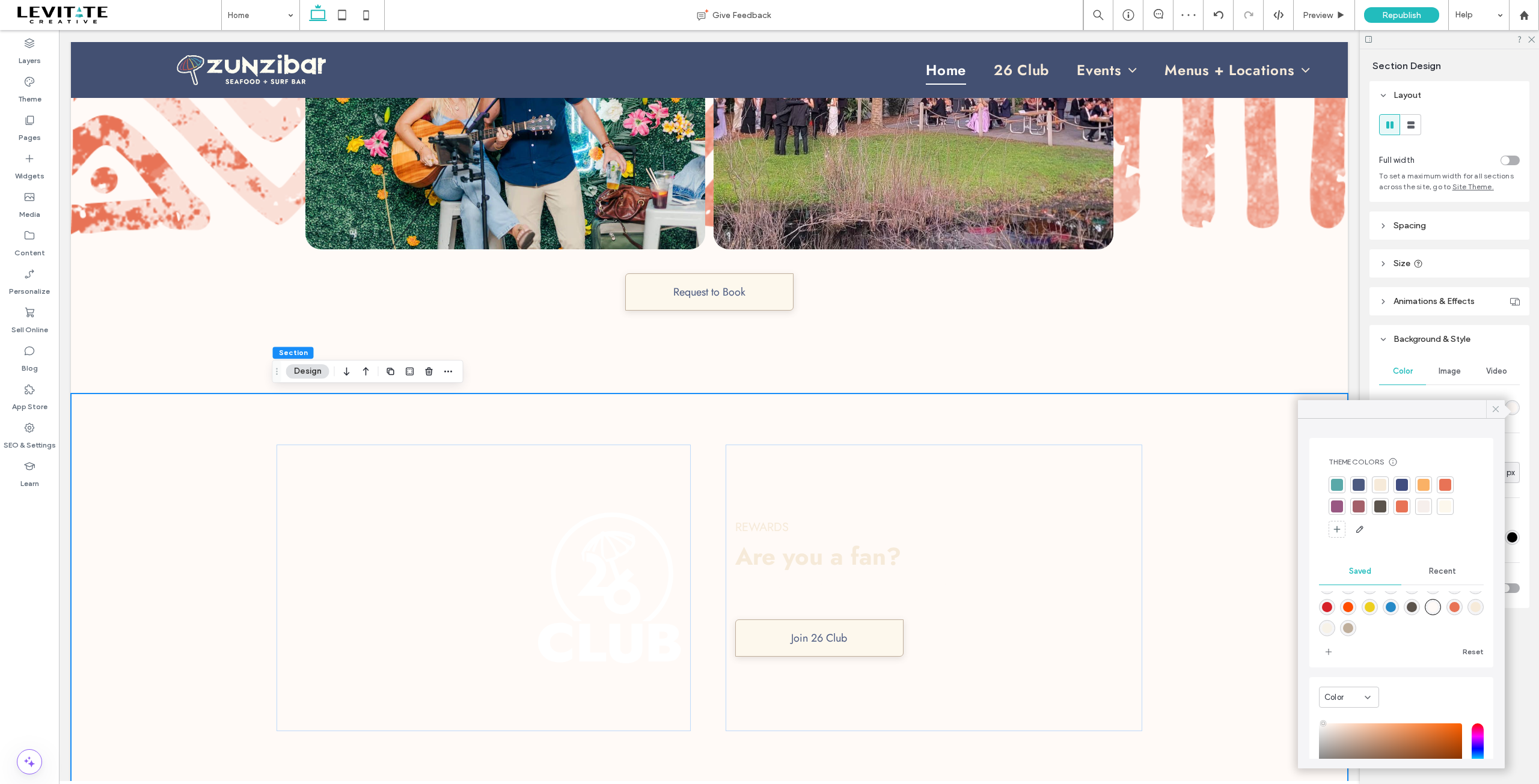
click at [1499, 409] on icon at bounding box center [1496, 409] width 11 height 11
